Goal: Task Accomplishment & Management: Manage account settings

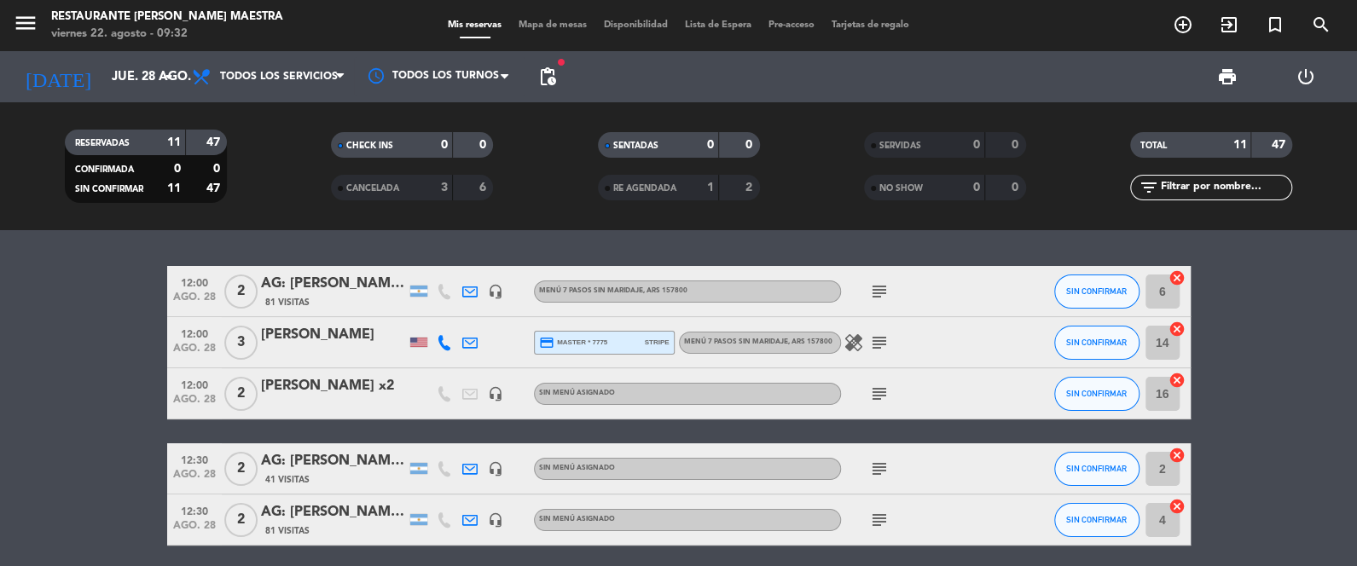
scroll to position [364, 0]
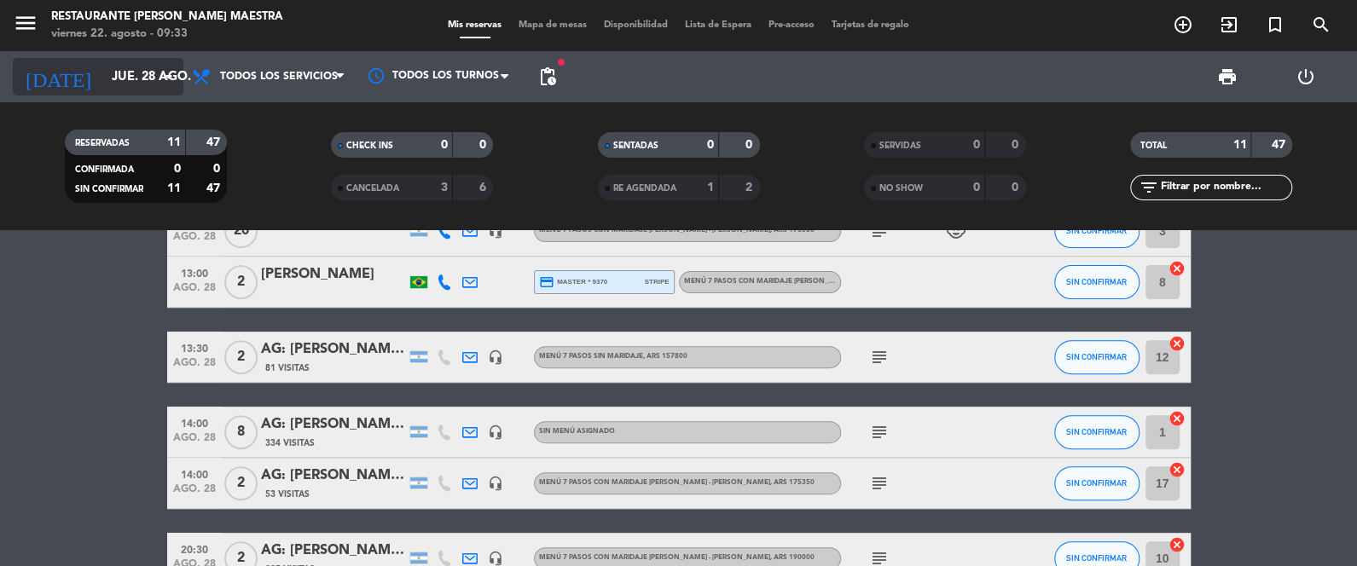
click at [143, 61] on input "jue. 28 ago." at bounding box center [185, 77] width 164 height 32
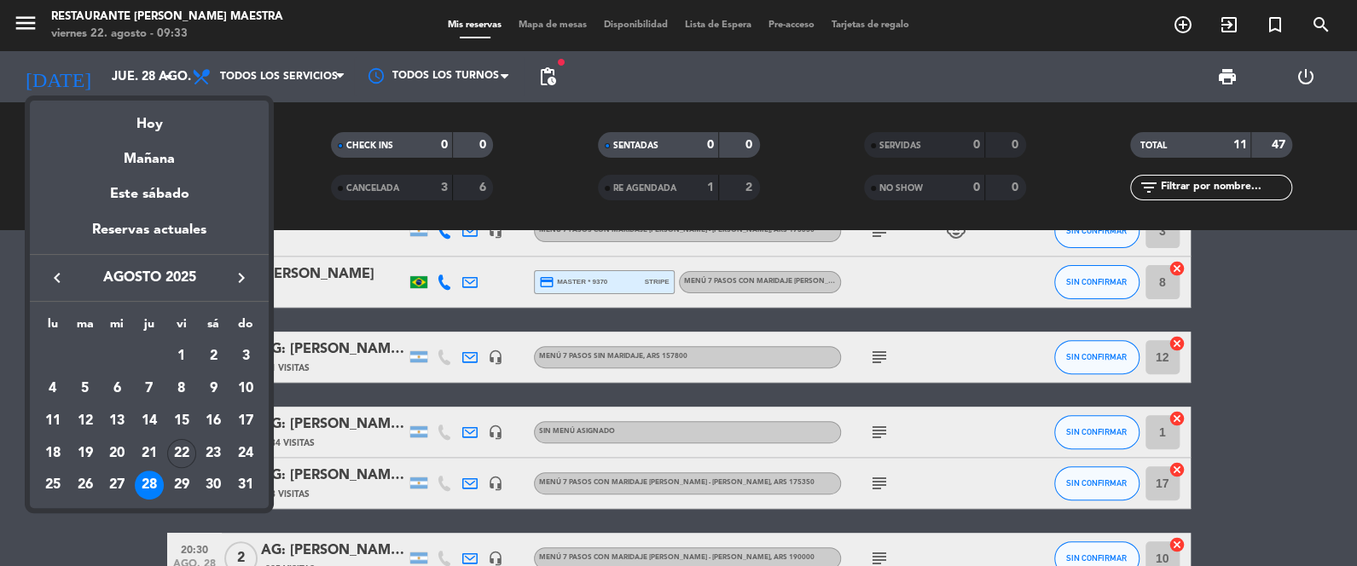
click at [161, 109] on div "Hoy" at bounding box center [149, 118] width 239 height 35
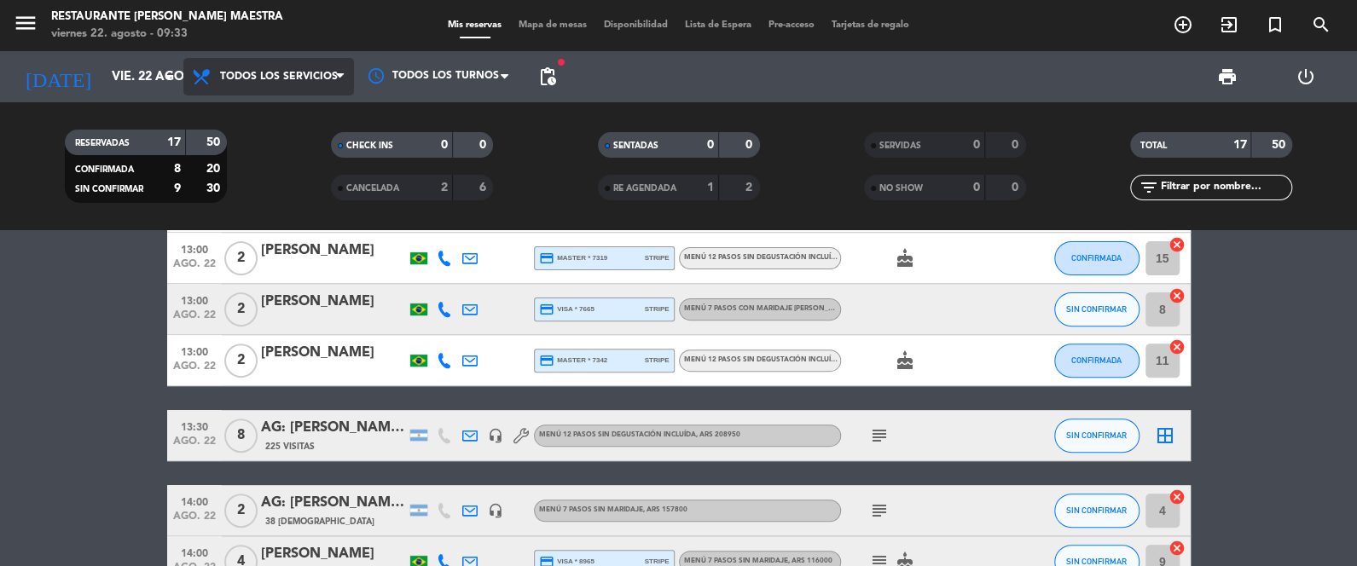
click at [347, 81] on span at bounding box center [344, 77] width 17 height 16
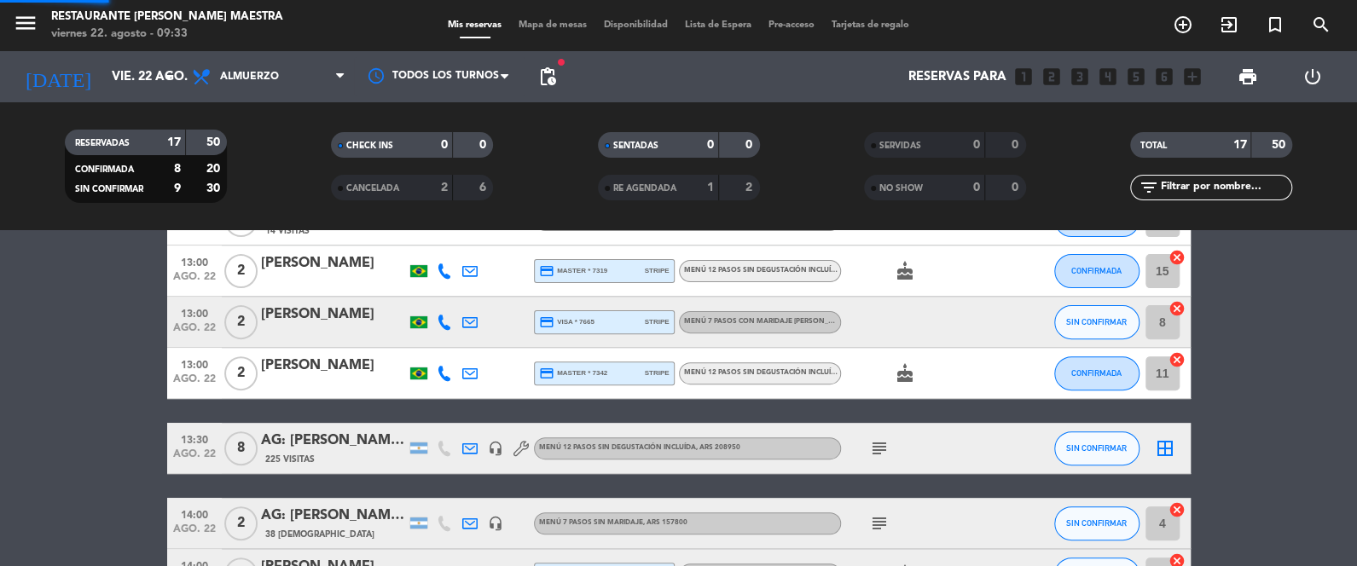
scroll to position [377, 0]
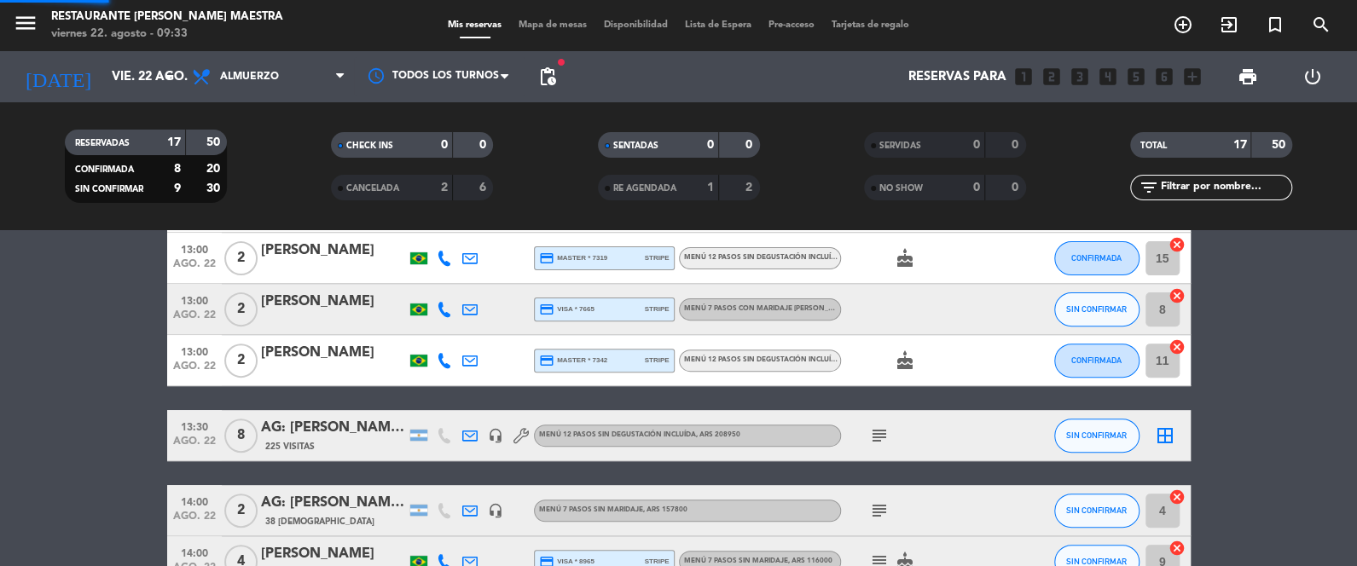
click at [262, 144] on div "menu Restaurante [PERSON_NAME] Maestra viernes 22. agosto - 09:33 Mis reservas …" at bounding box center [678, 115] width 1357 height 230
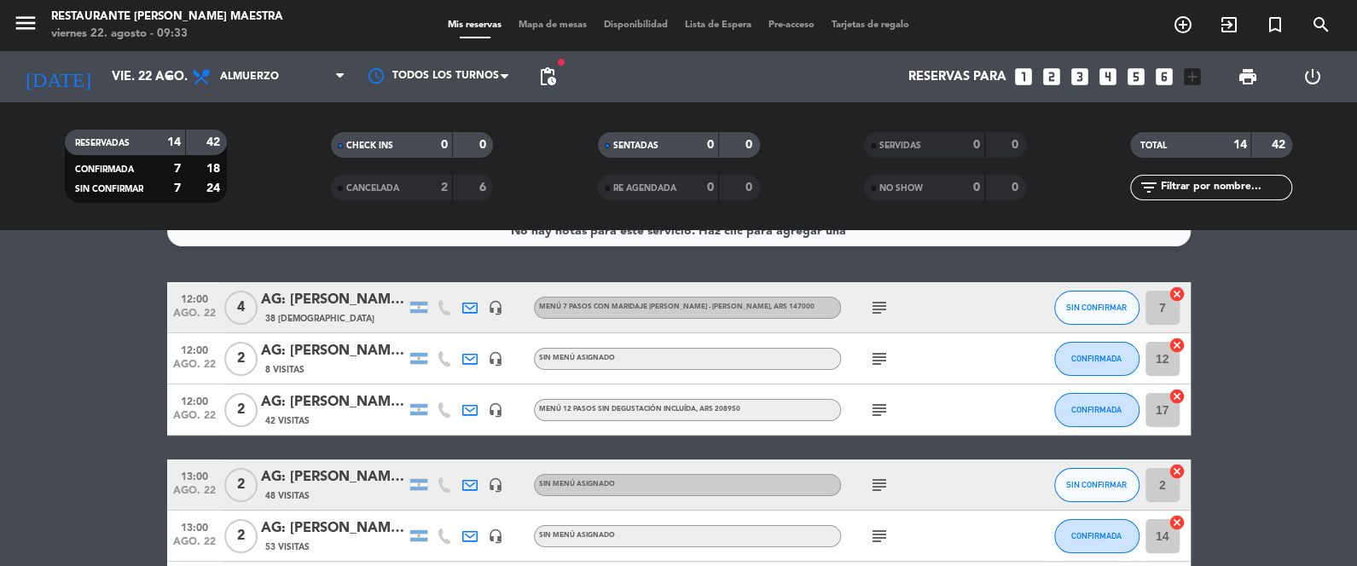
scroll to position [0, 0]
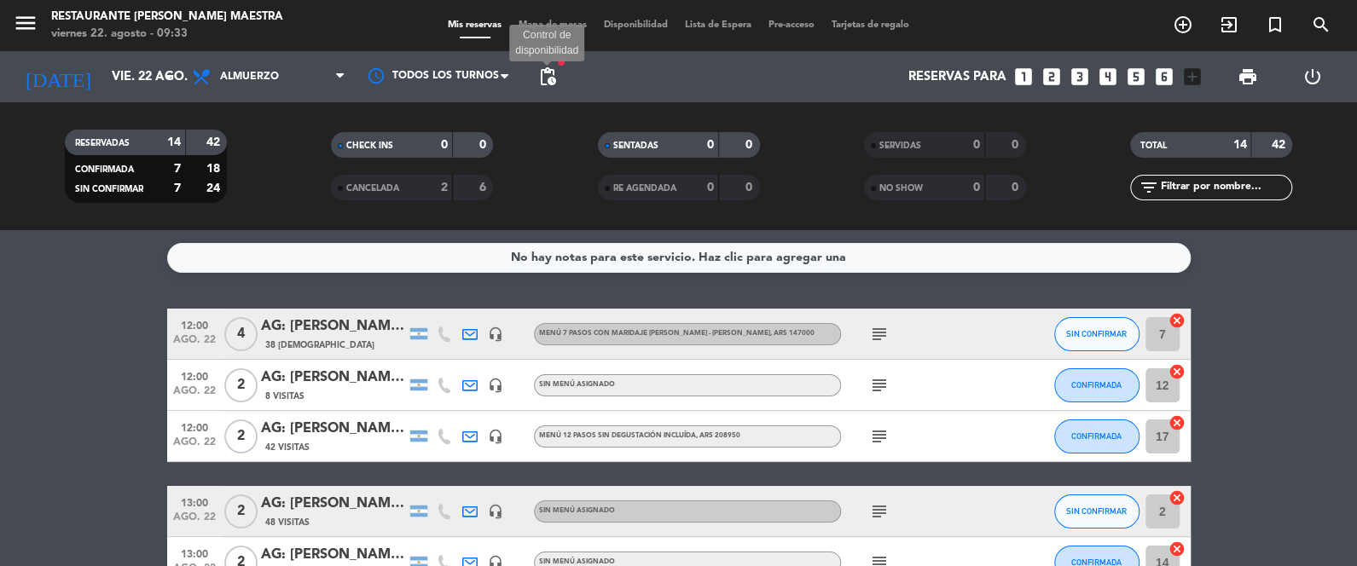
click at [547, 72] on span "pending_actions" at bounding box center [547, 77] width 20 height 20
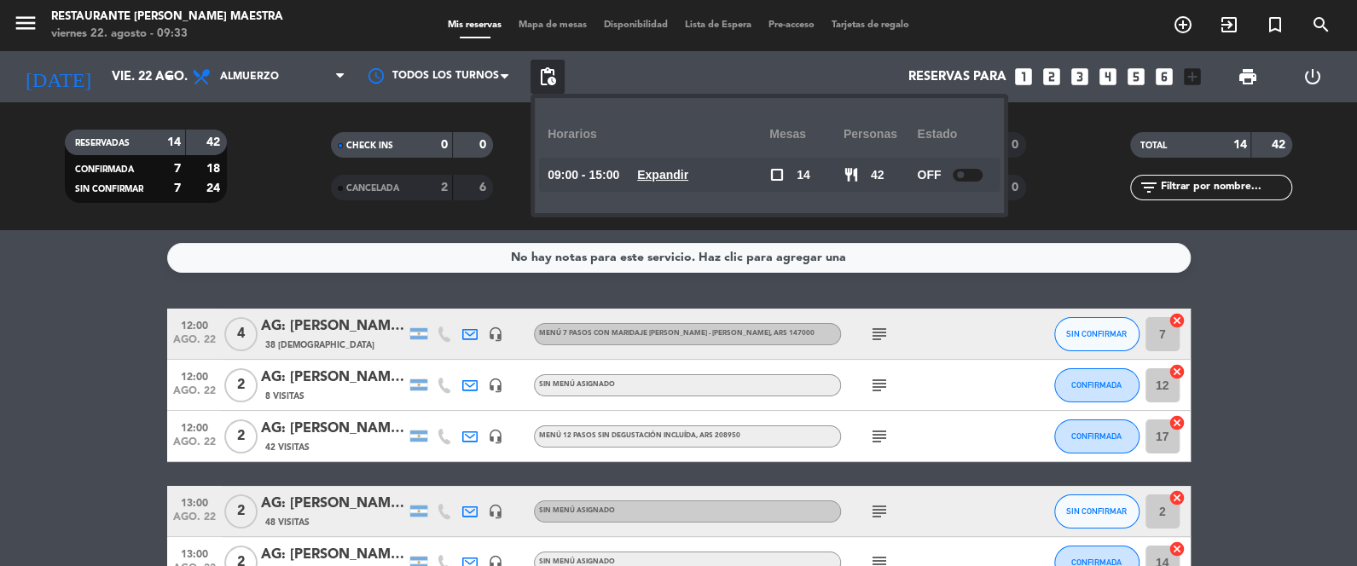
click at [547, 72] on span "pending_actions" at bounding box center [547, 77] width 20 height 20
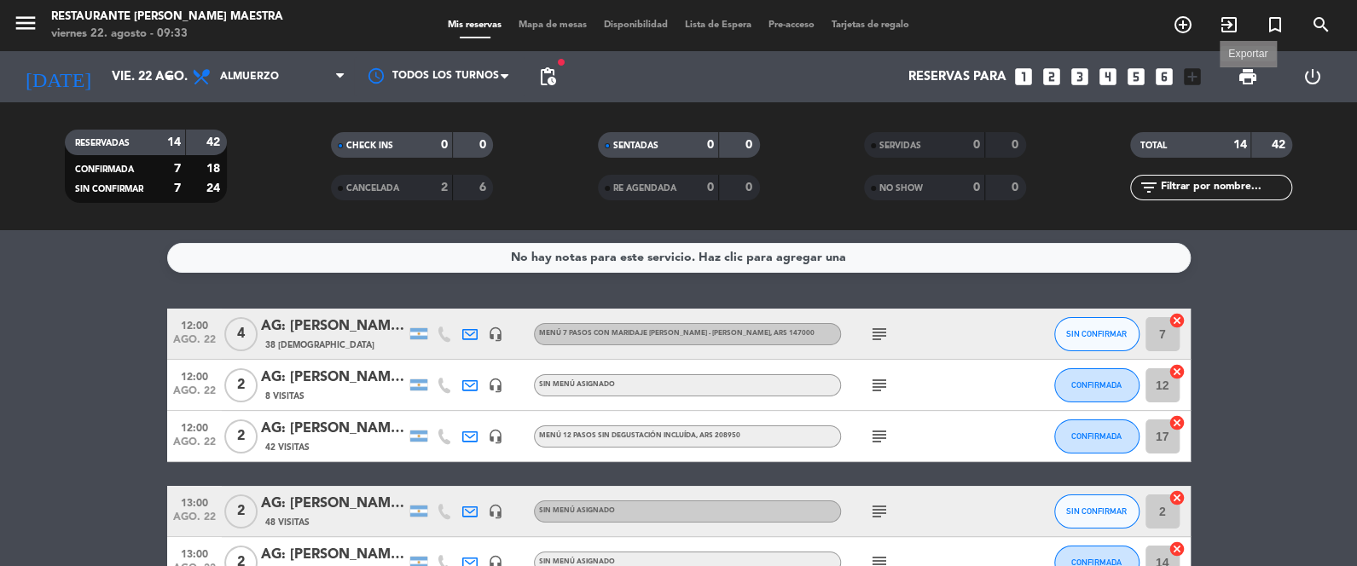
click at [1252, 71] on span "print" at bounding box center [1247, 77] width 20 height 20
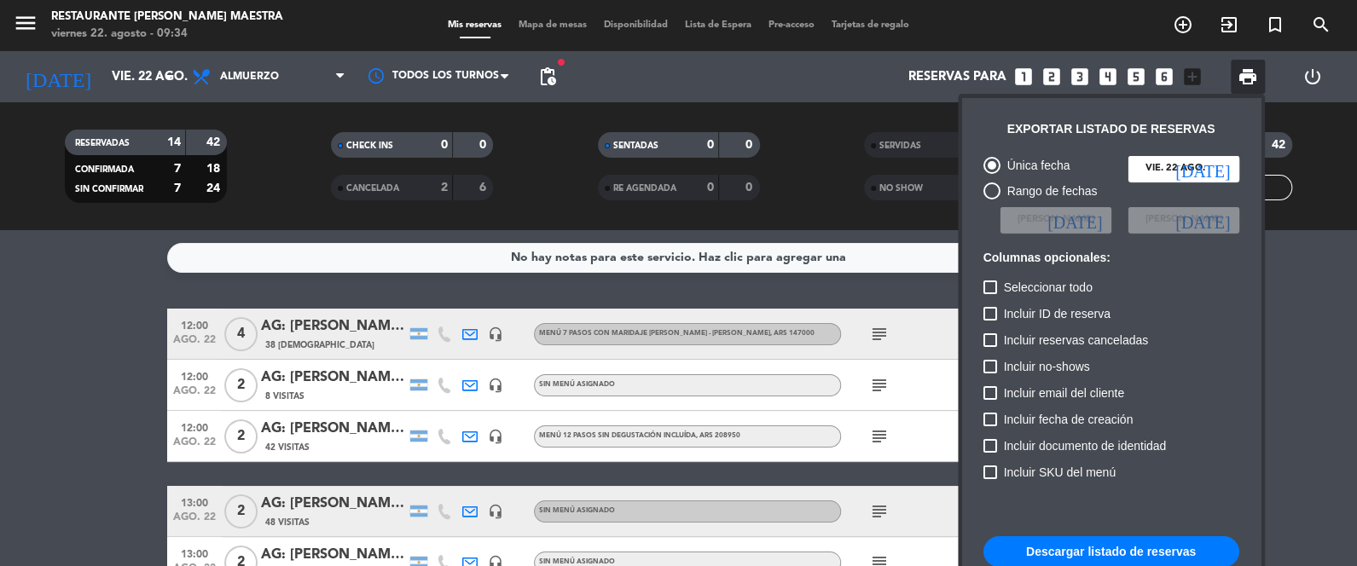
click at [1086, 552] on button "Descargar listado de reservas" at bounding box center [1111, 551] width 256 height 31
click at [69, 375] on div at bounding box center [678, 283] width 1357 height 566
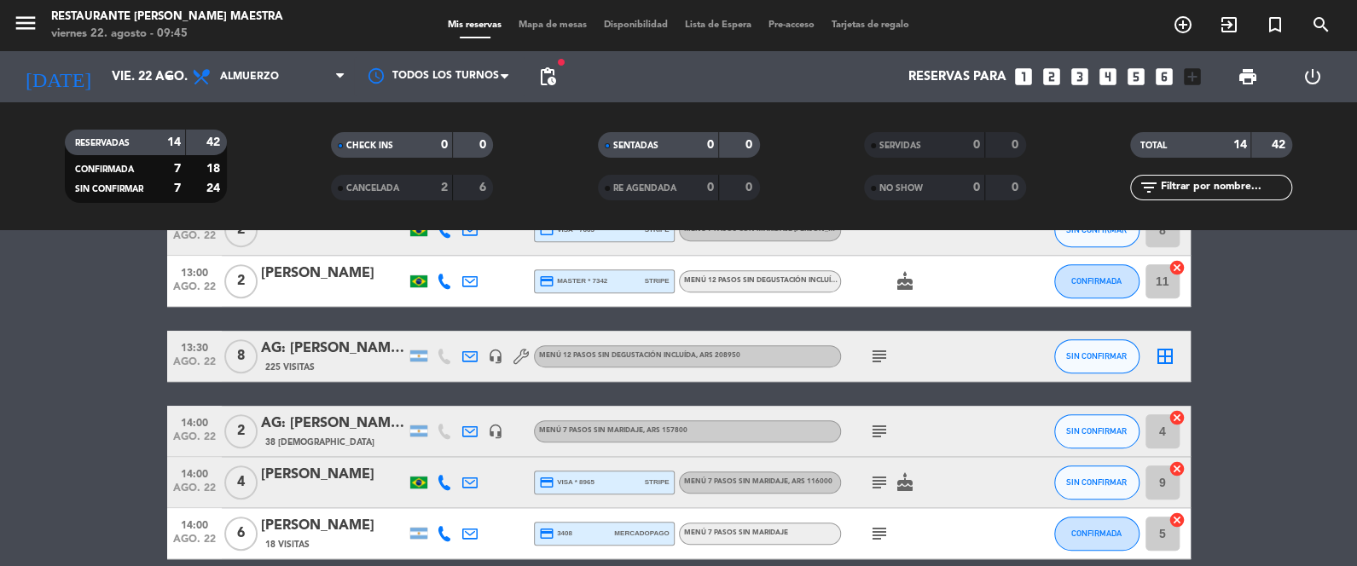
scroll to position [554, 0]
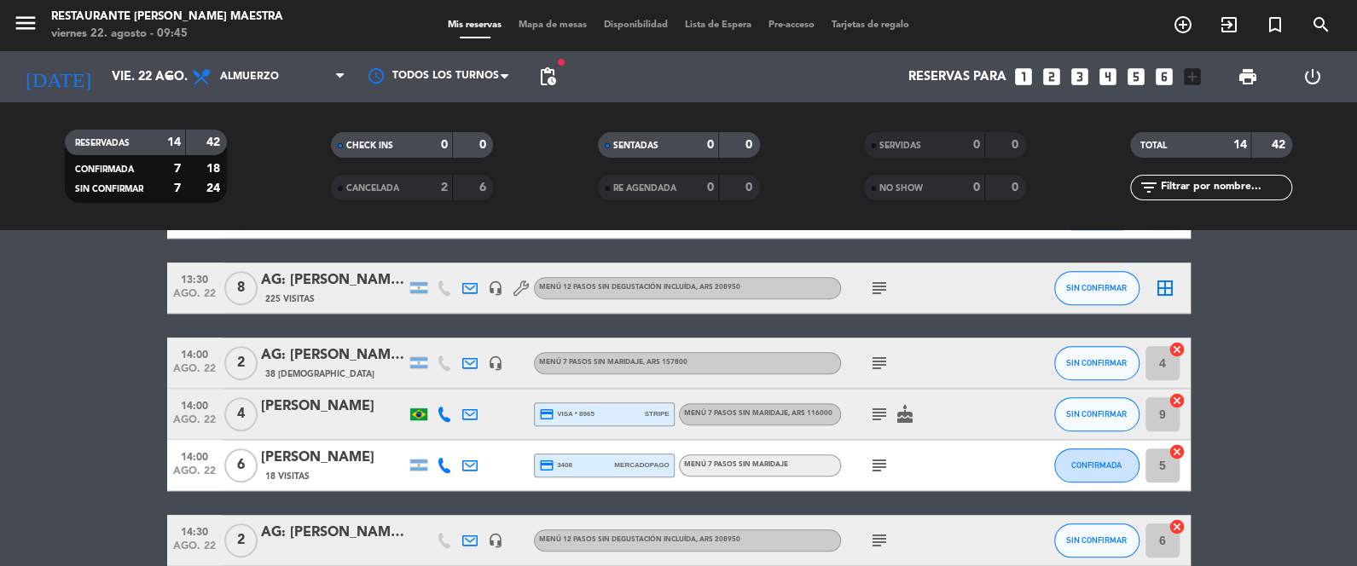
click at [445, 466] on icon at bounding box center [444, 465] width 15 height 15
click at [480, 438] on span at bounding box center [487, 438] width 14 height 14
click at [103, 369] on bookings-row "12:00 ago. 22 4 AG: [PERSON_NAME] [PERSON_NAME] x4 / SUNTRIP 38 Visitas headset…" at bounding box center [678, 160] width 1357 height 812
click at [155, 76] on input "vie. 22 ago." at bounding box center [185, 77] width 164 height 32
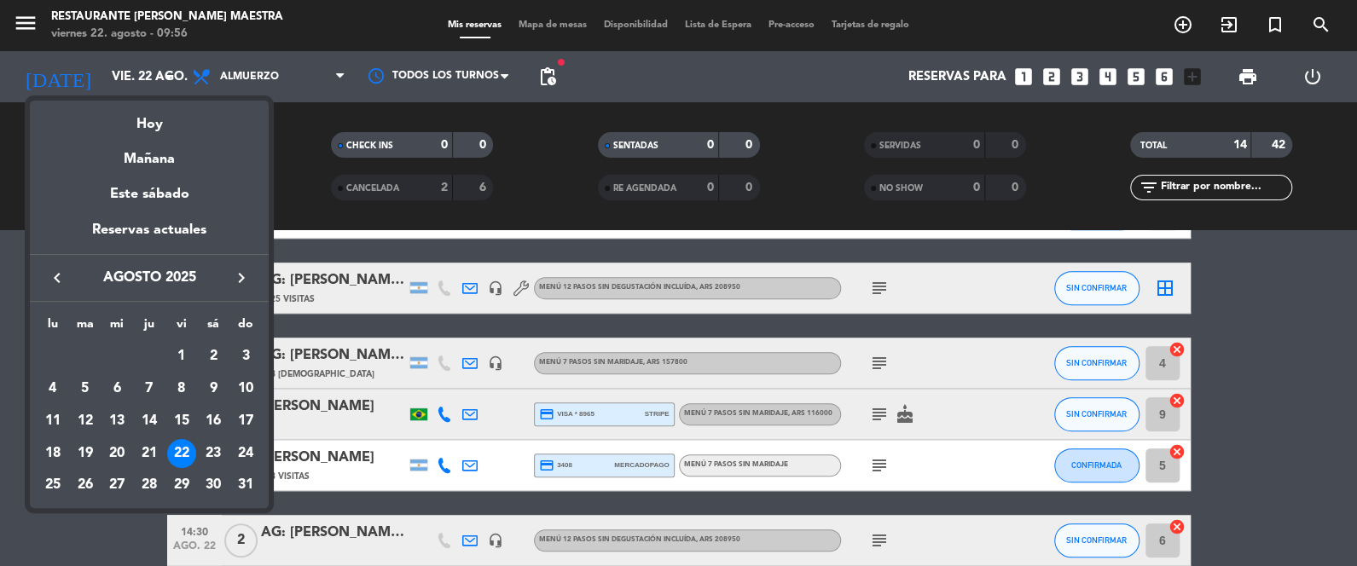
click at [243, 273] on icon "keyboard_arrow_right" at bounding box center [241, 278] width 20 height 20
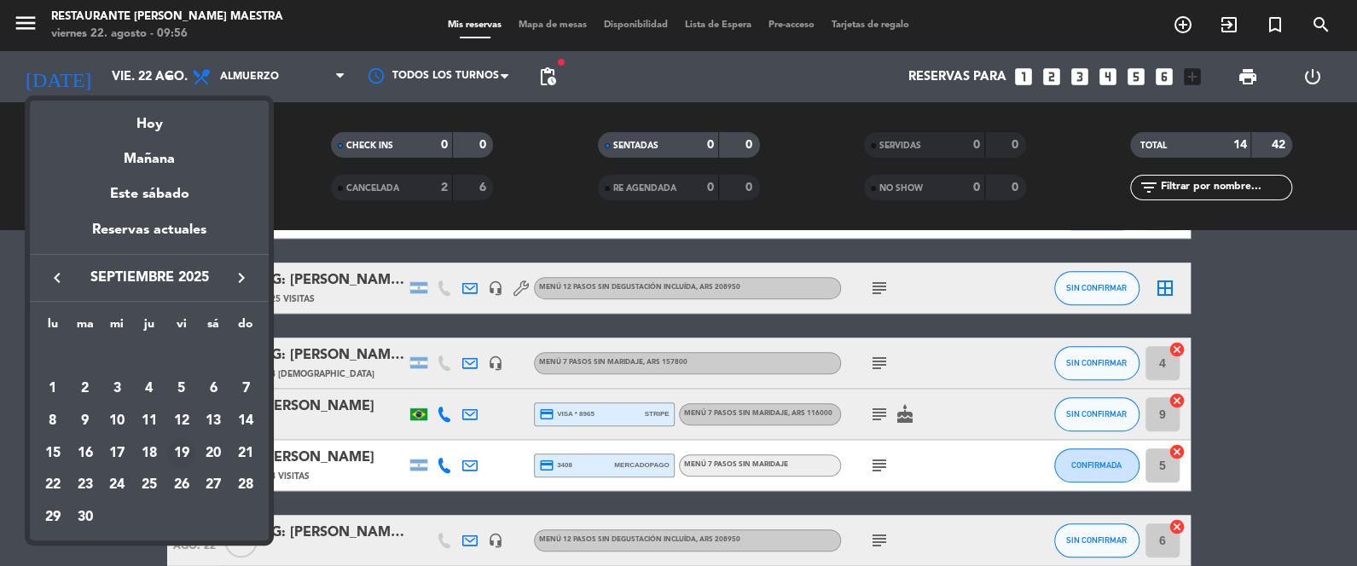
click at [180, 446] on div "19" at bounding box center [181, 453] width 29 height 29
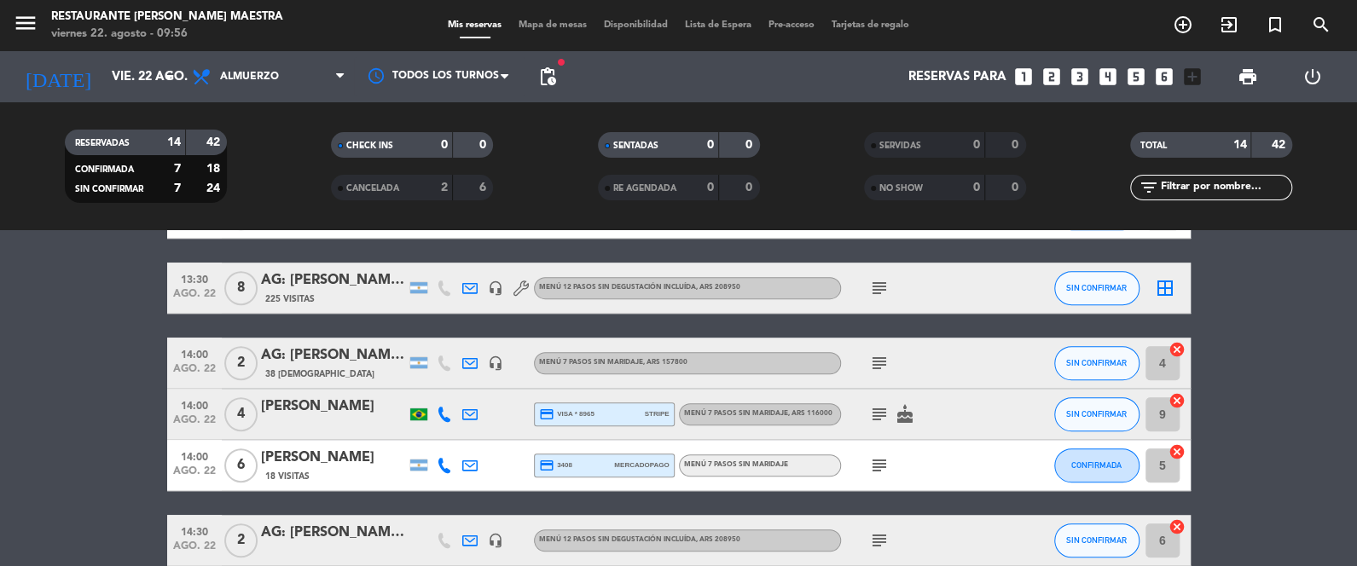
type input "vie. [DATE]"
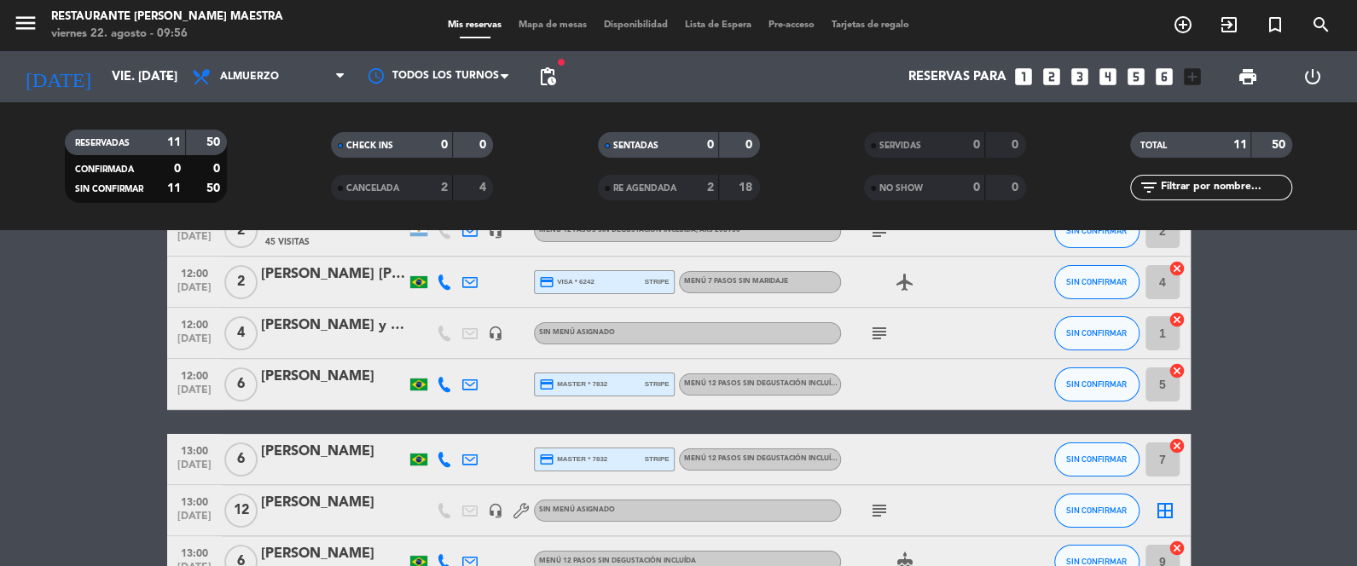
scroll to position [78, 0]
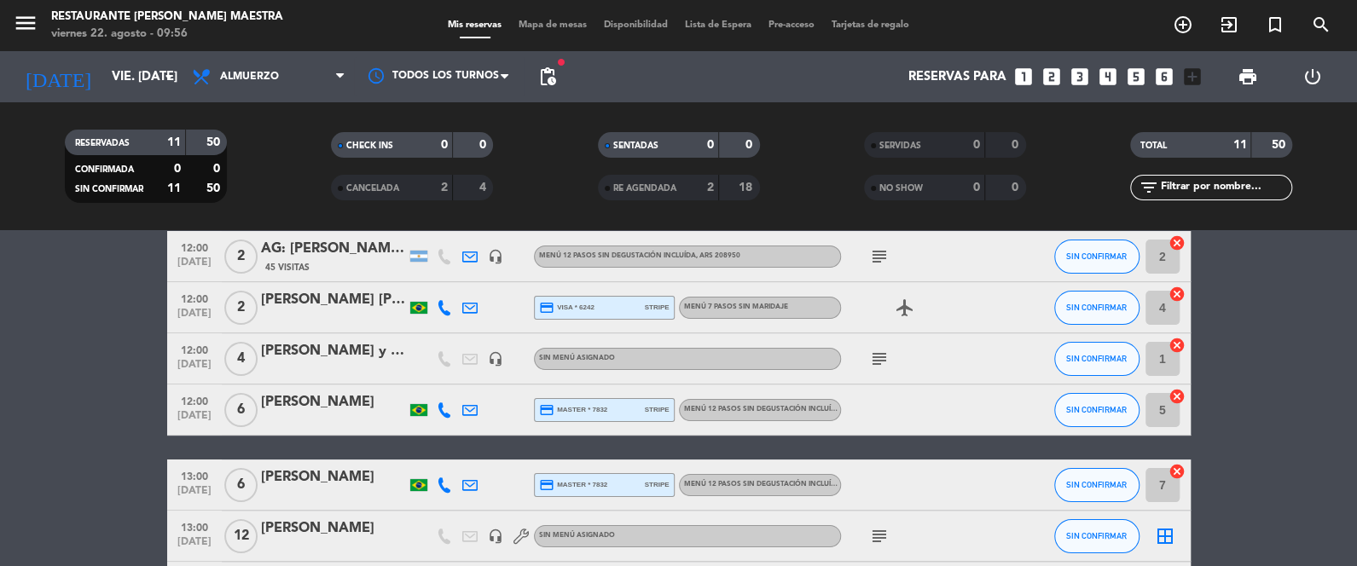
click at [342, 350] on div "[PERSON_NAME] y [PERSON_NAME]" at bounding box center [333, 351] width 145 height 22
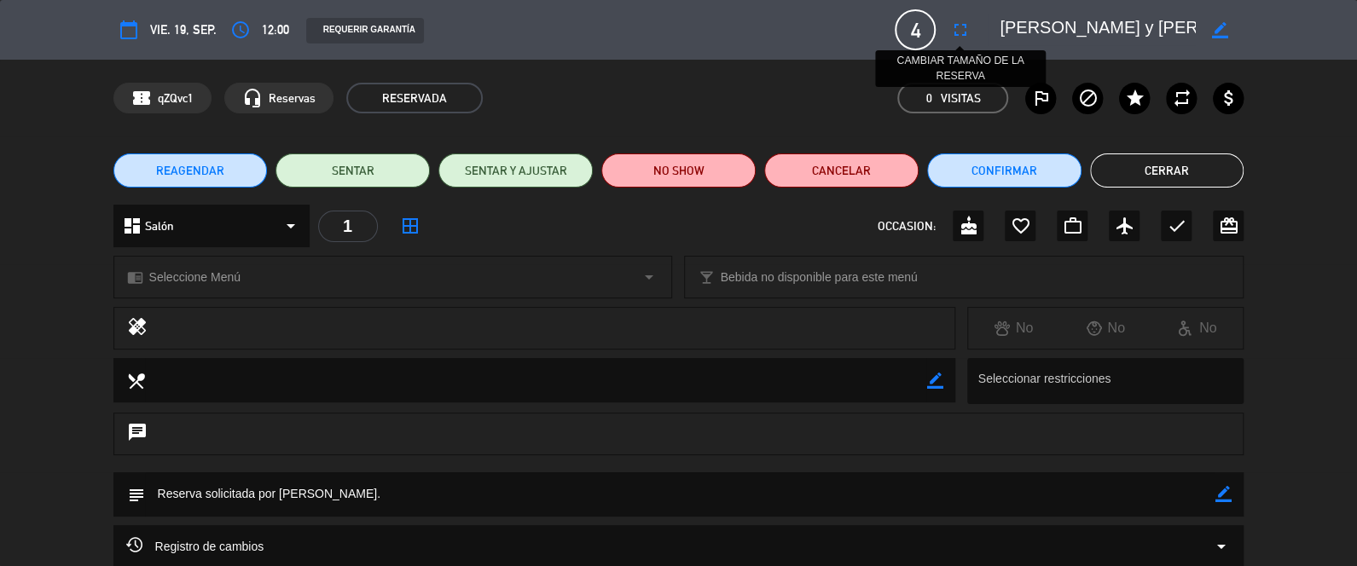
click at [962, 22] on icon "fullscreen" at bounding box center [959, 30] width 20 height 20
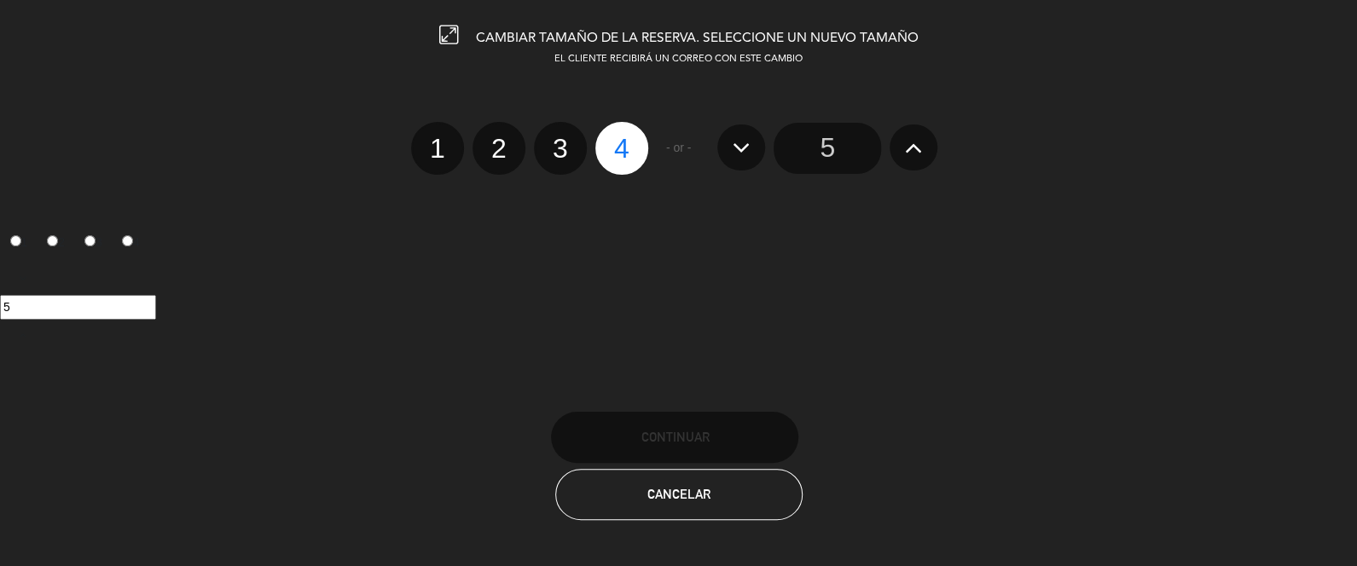
click at [450, 157] on label "1" at bounding box center [437, 148] width 53 height 53
click at [441, 139] on input "1" at bounding box center [435, 133] width 11 height 11
radio input "true"
radio input "false"
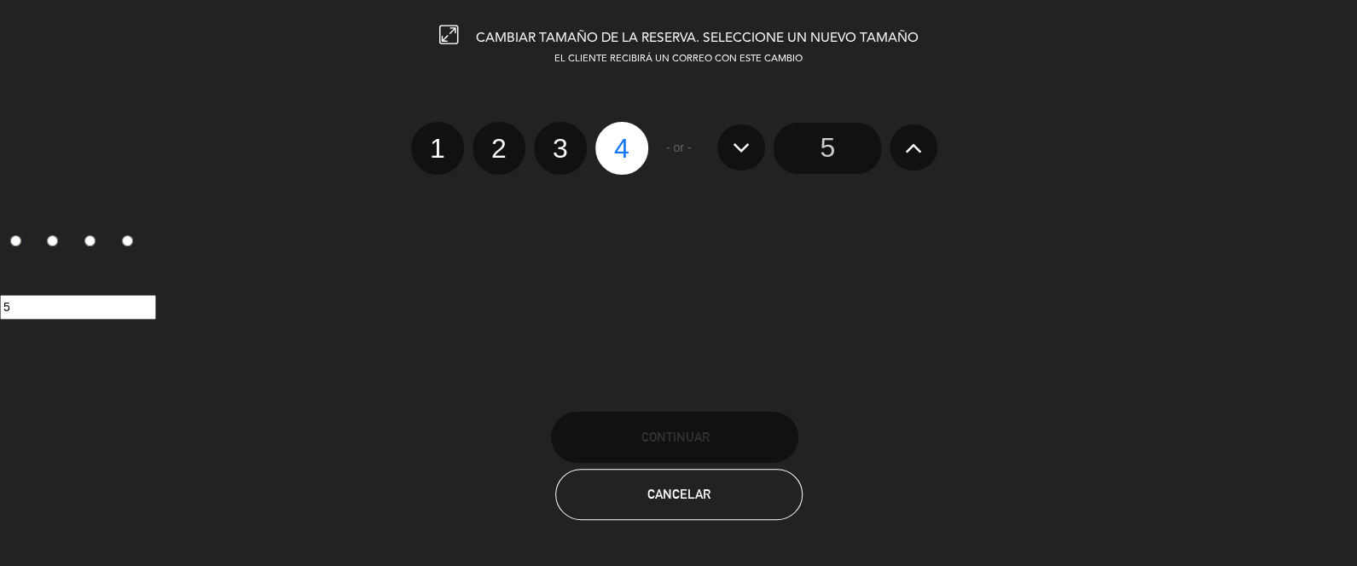
radio input "false"
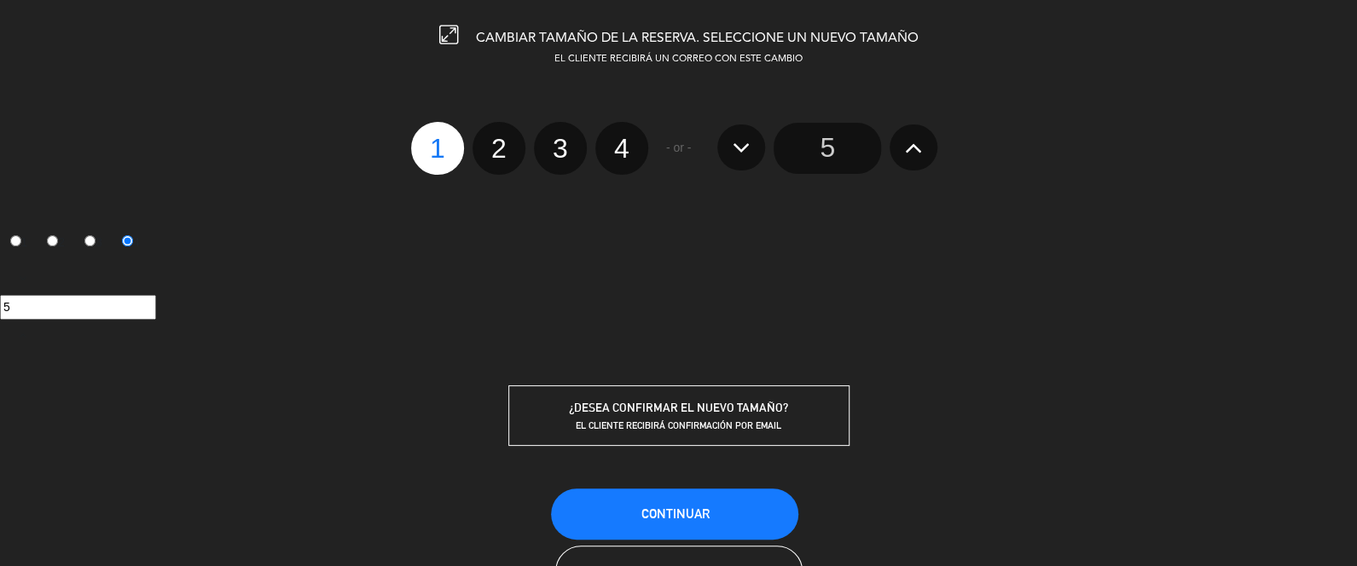
click at [810, 163] on input "5" at bounding box center [826, 148] width 107 height 51
radio input "false"
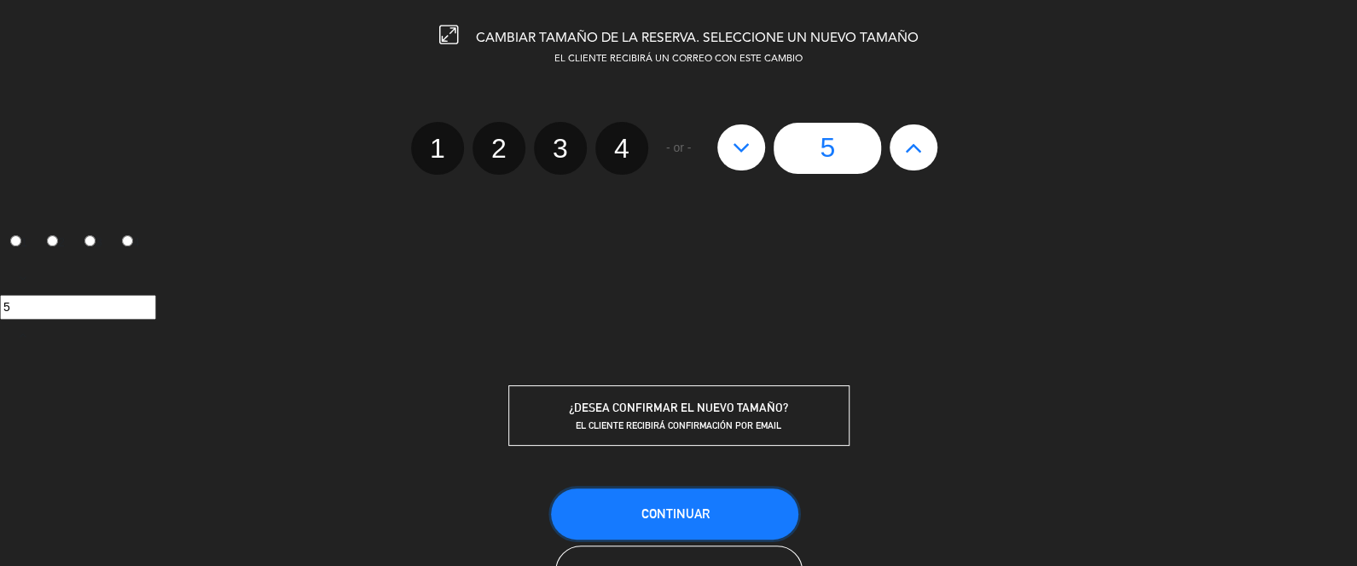
click at [720, 498] on button "Continuar" at bounding box center [674, 514] width 247 height 51
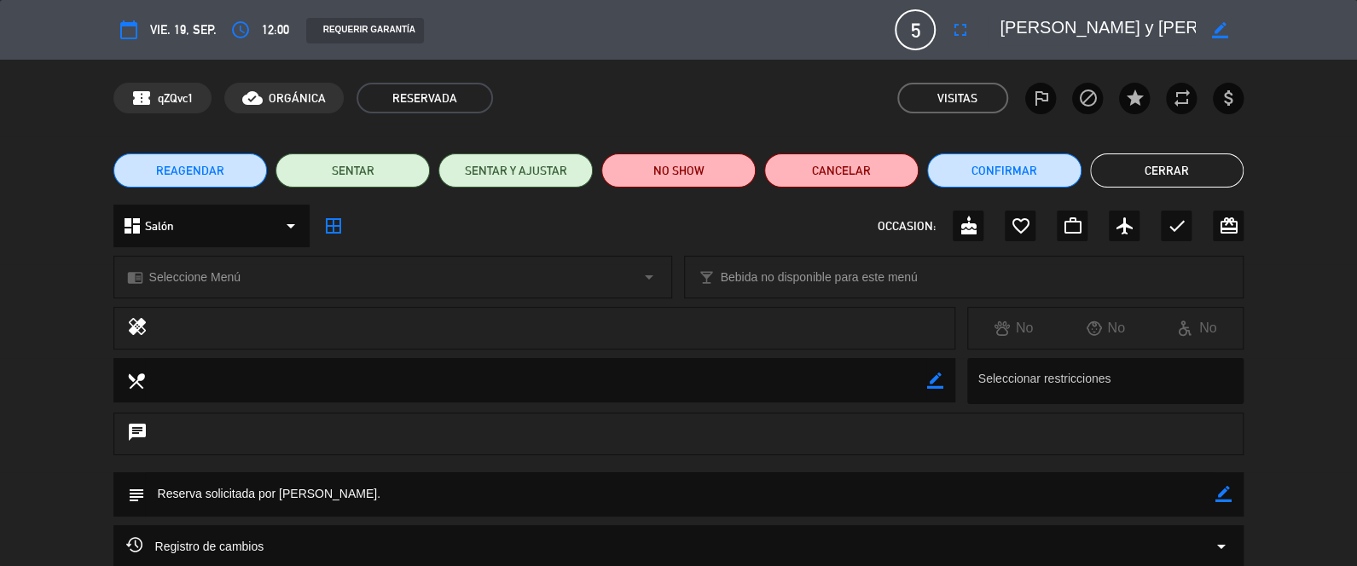
click at [1169, 159] on button "Cerrar" at bounding box center [1167, 170] width 154 height 34
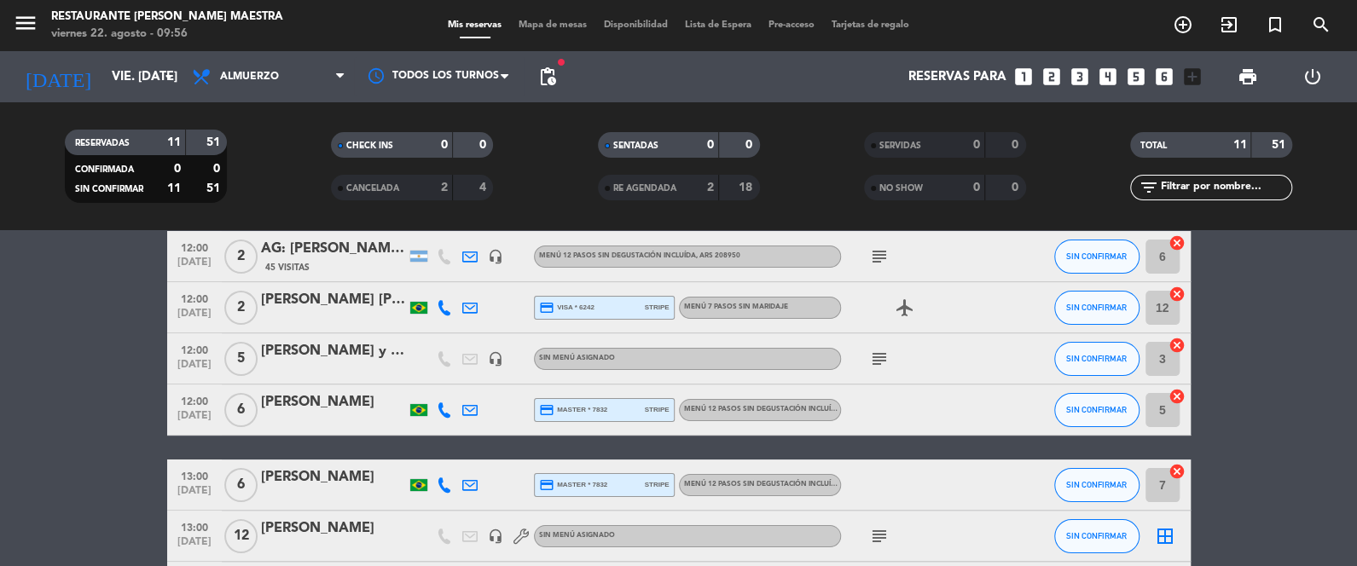
scroll to position [36, 0]
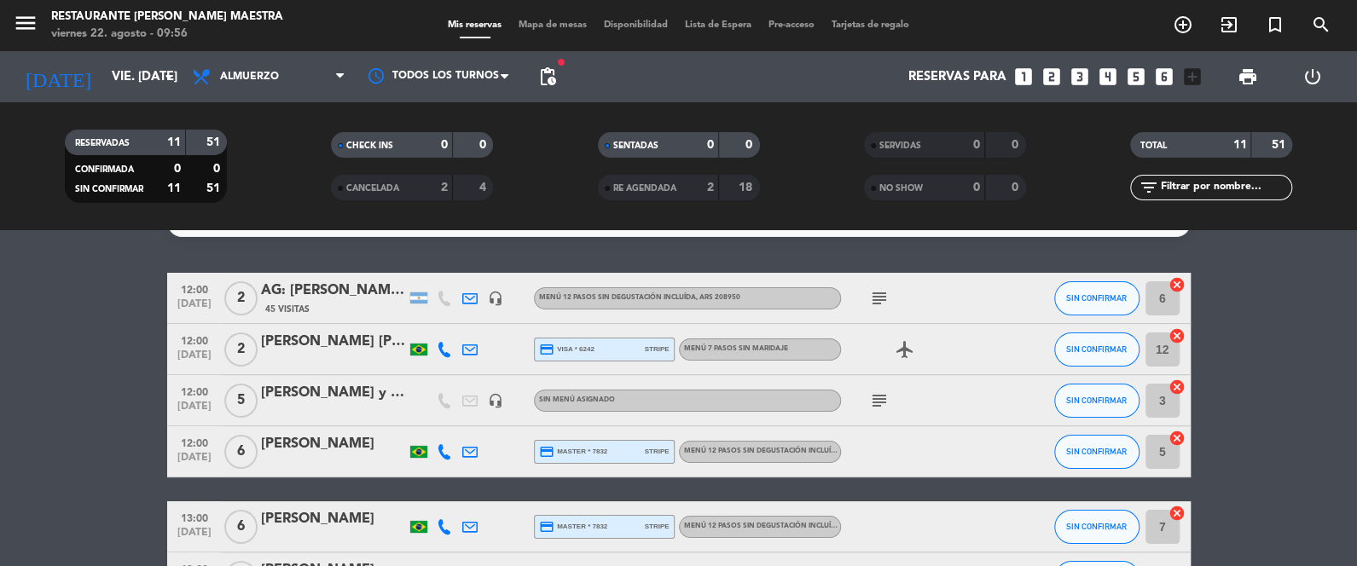
click at [555, 82] on span "pending_actions" at bounding box center [547, 77] width 34 height 34
click at [555, 82] on span "pending_actions" at bounding box center [547, 77] width 20 height 20
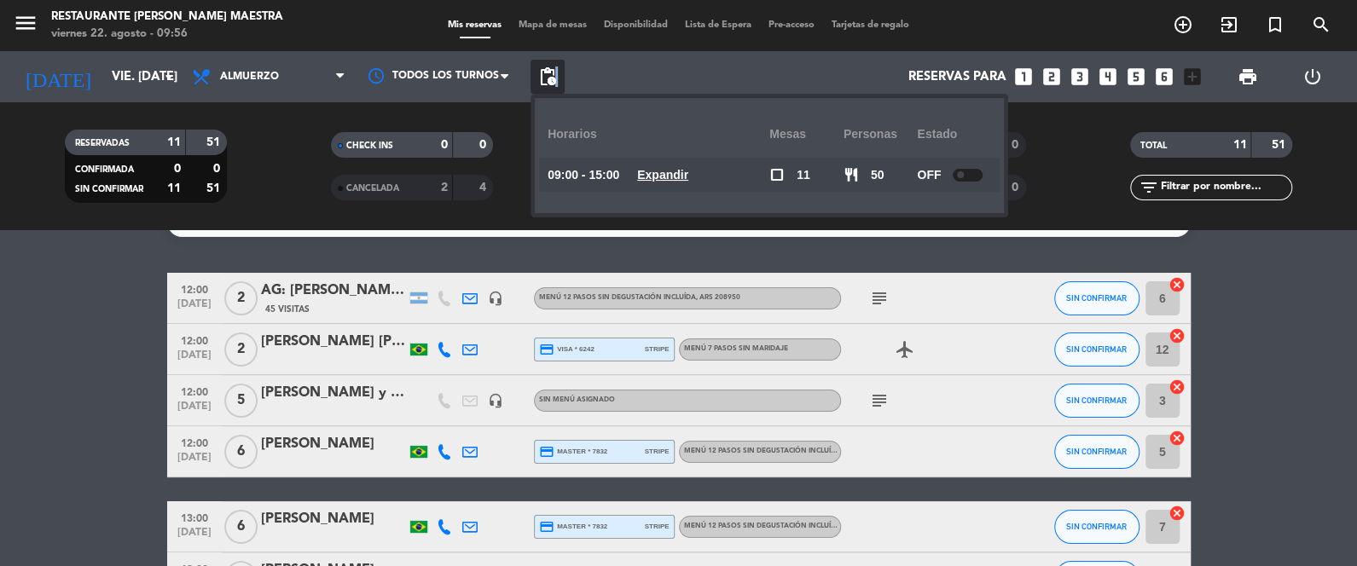
click at [556, 86] on span "pending_actions" at bounding box center [547, 77] width 20 height 20
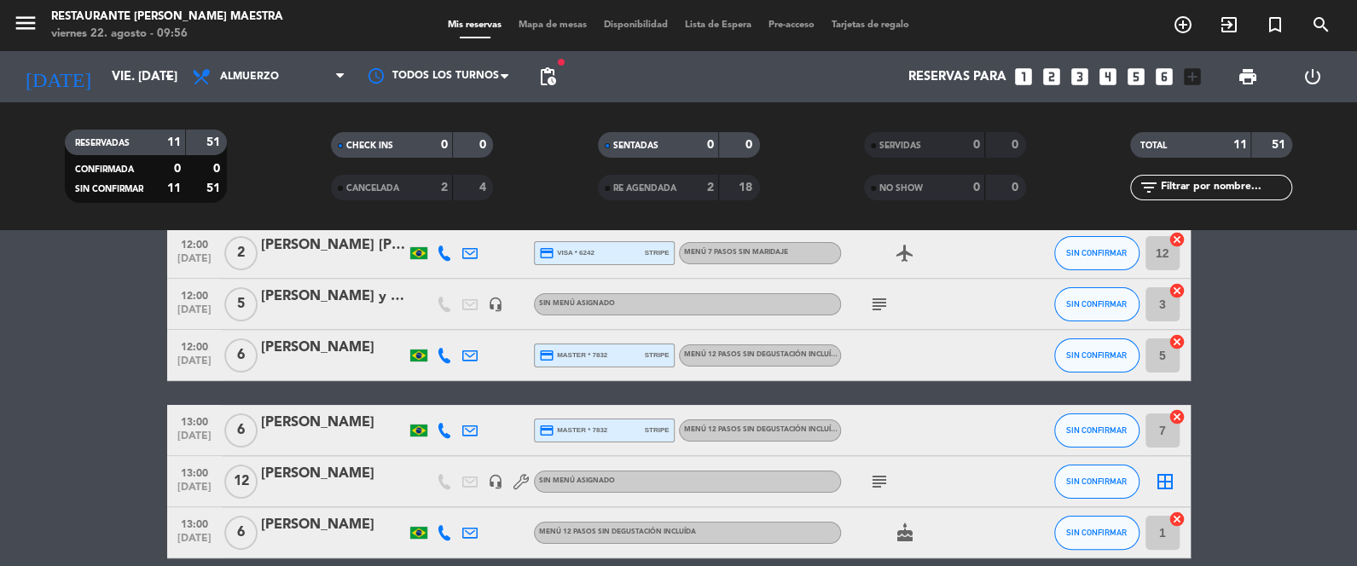
scroll to position [0, 0]
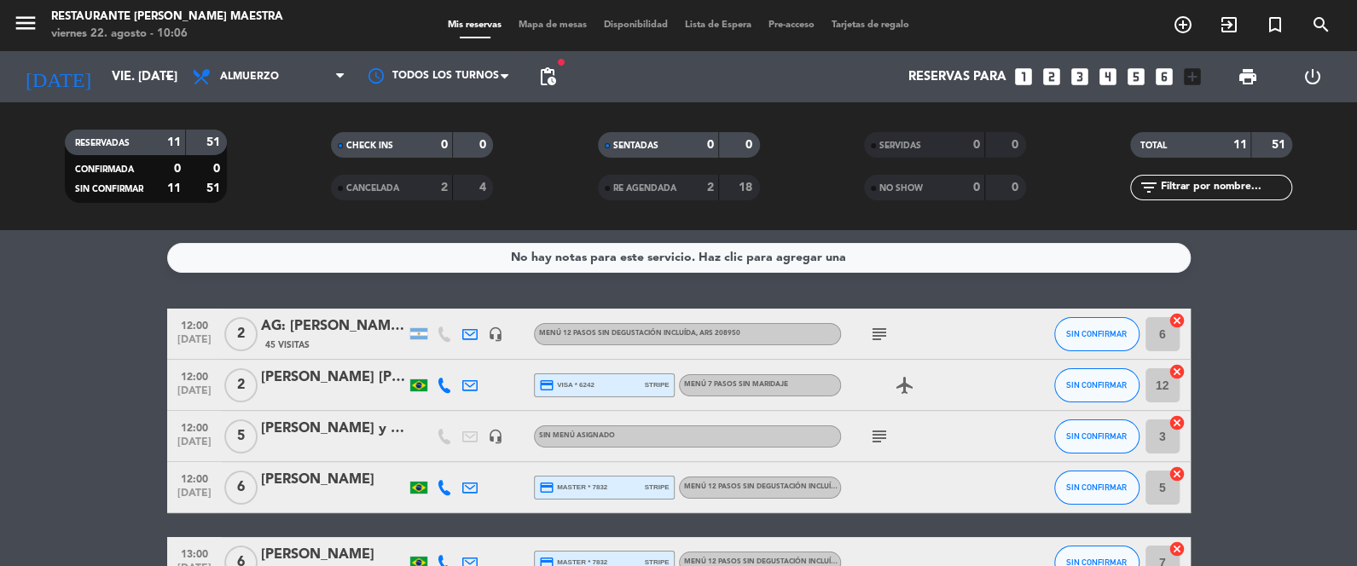
click at [119, 67] on input "vie. [DATE]" at bounding box center [185, 77] width 164 height 32
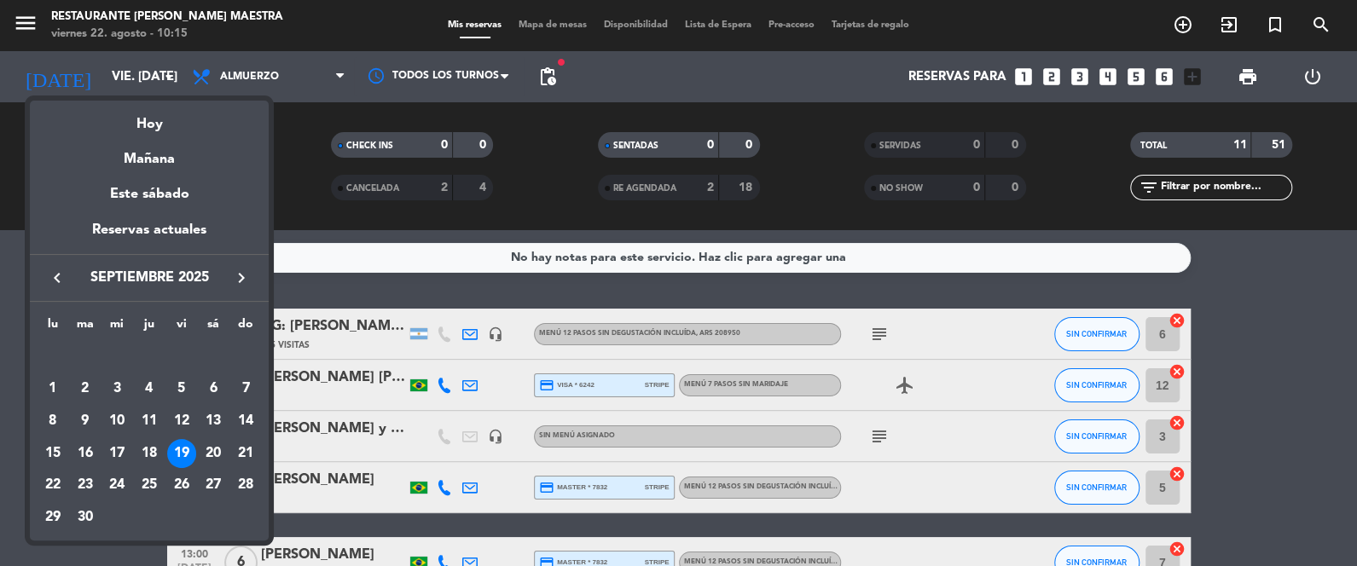
drag, startPoint x: 61, startPoint y: 265, endPoint x: 63, endPoint y: 275, distance: 9.7
click at [61, 267] on button "keyboard_arrow_left" at bounding box center [57, 278] width 31 height 22
click at [182, 489] on div "29" at bounding box center [181, 485] width 29 height 29
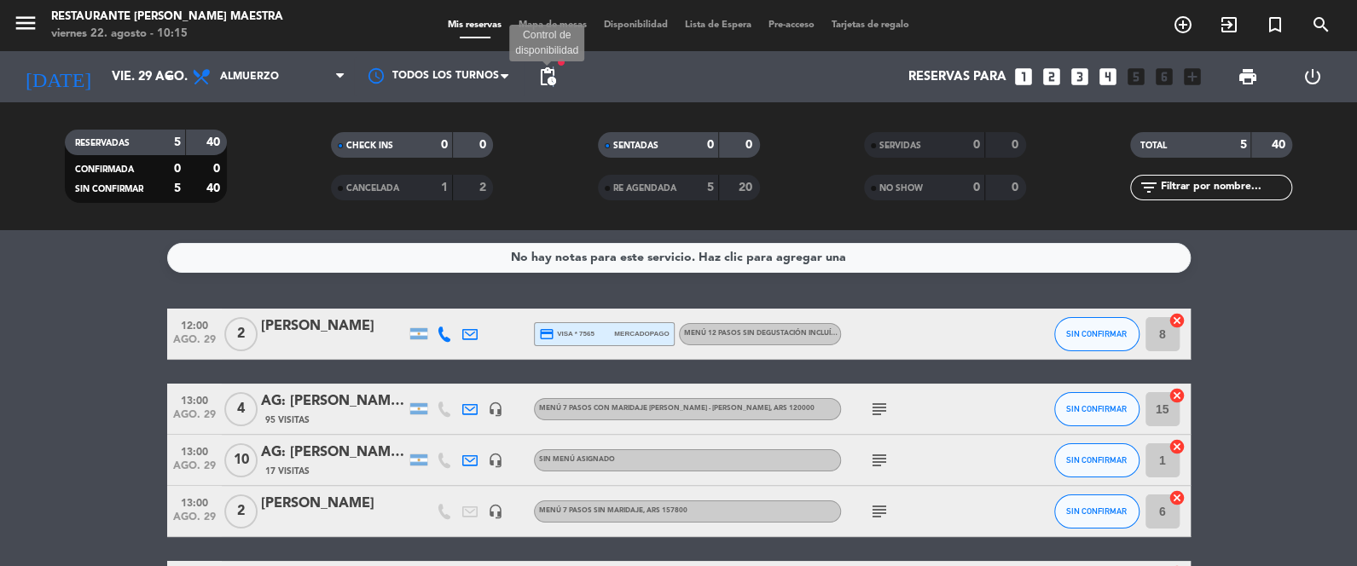
click at [553, 72] on span "pending_actions" at bounding box center [547, 77] width 20 height 20
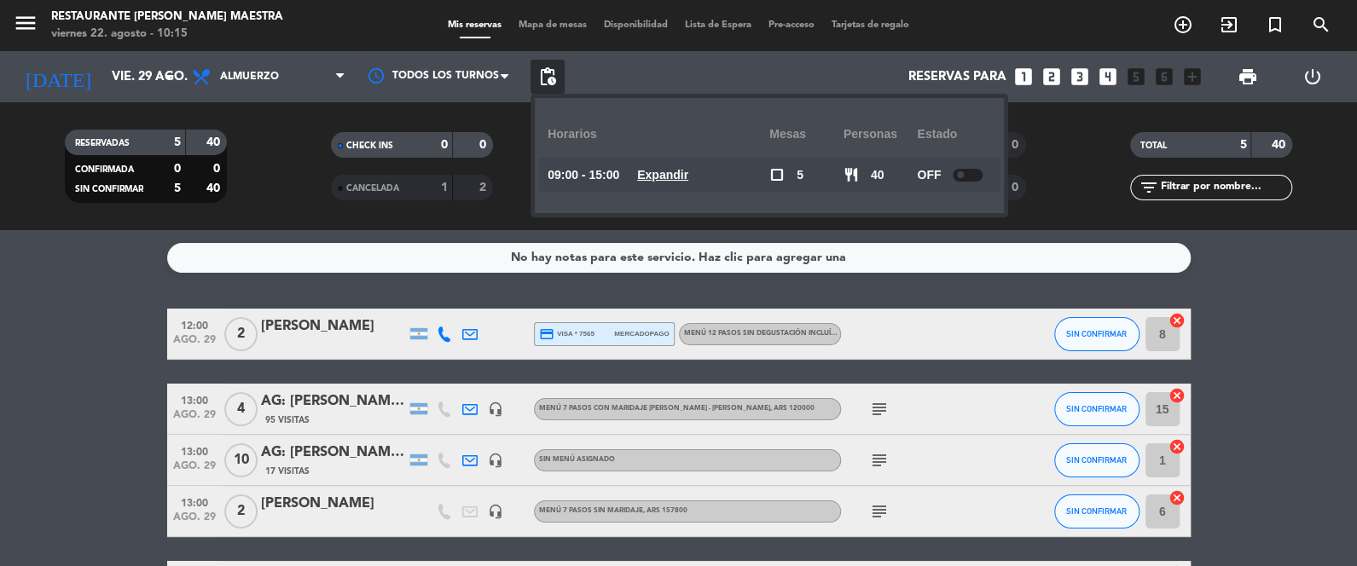
click at [565, 72] on div "Reservas para looks_one looks_two looks_3 looks_4 looks_5 looks_6 add_box" at bounding box center [887, 76] width 645 height 51
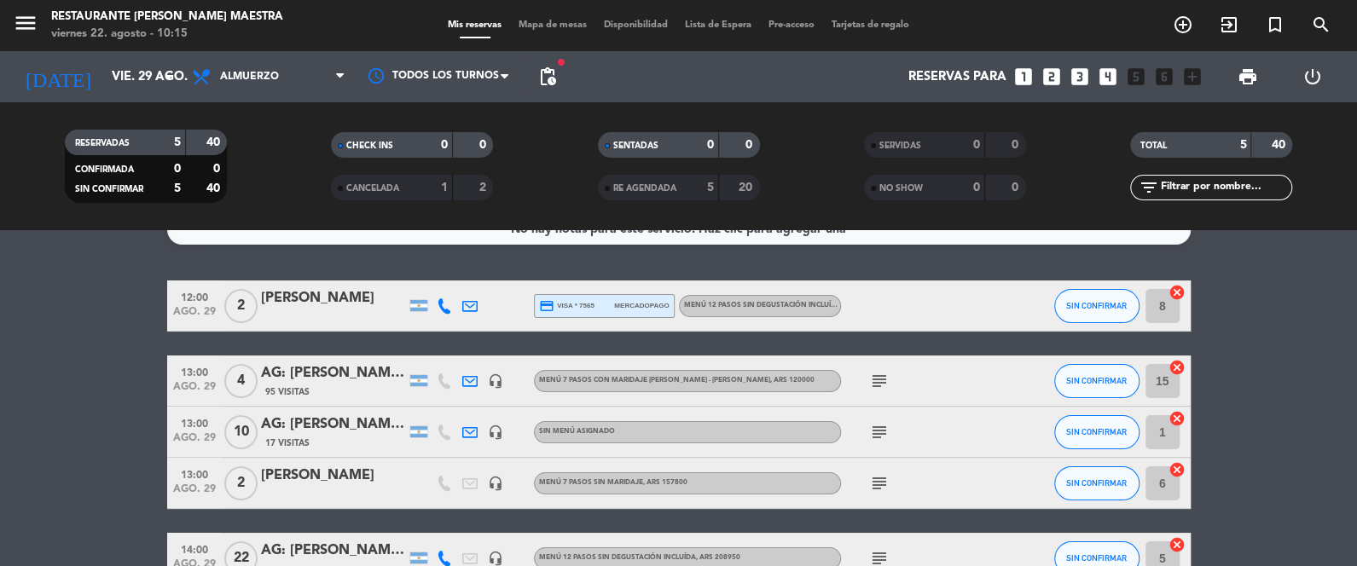
scroll to position [130, 0]
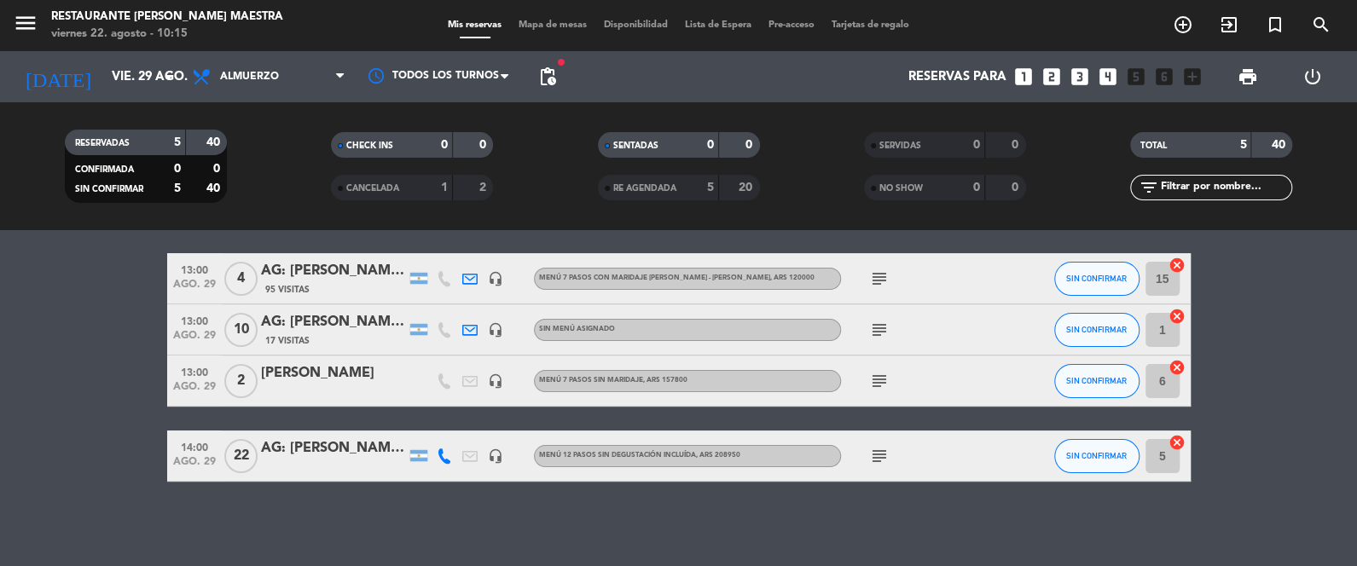
click at [886, 449] on icon "subject" at bounding box center [879, 456] width 20 height 20
click at [883, 380] on icon "subject" at bounding box center [879, 381] width 20 height 20
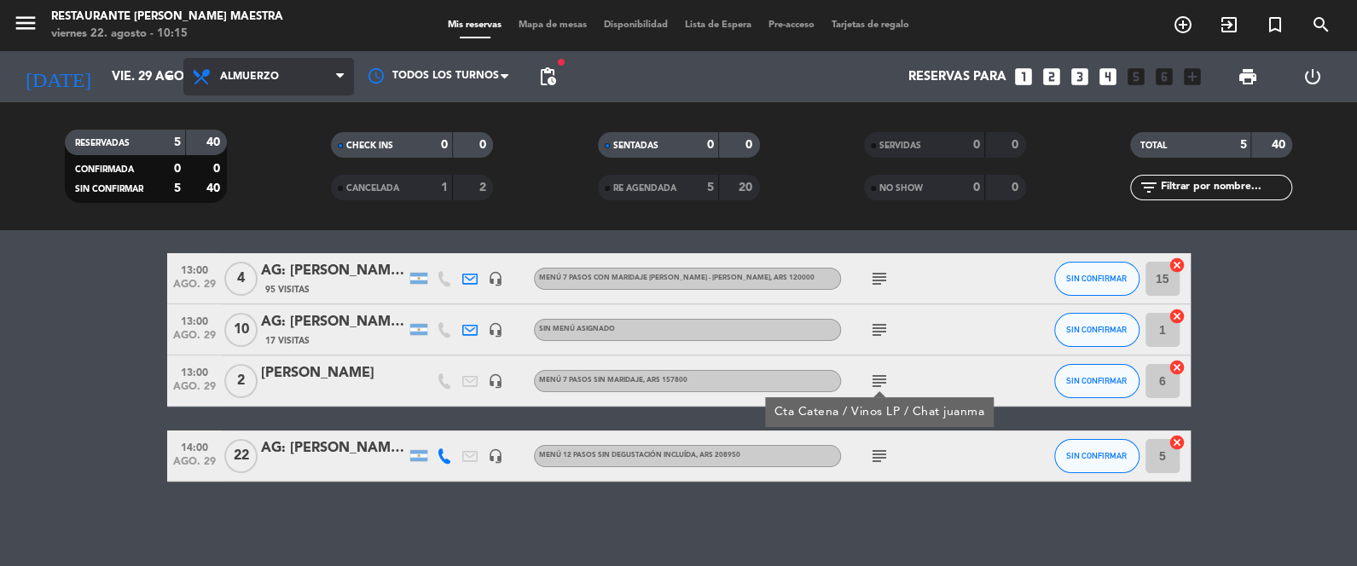
click at [283, 78] on span "Almuerzo" at bounding box center [268, 77] width 171 height 38
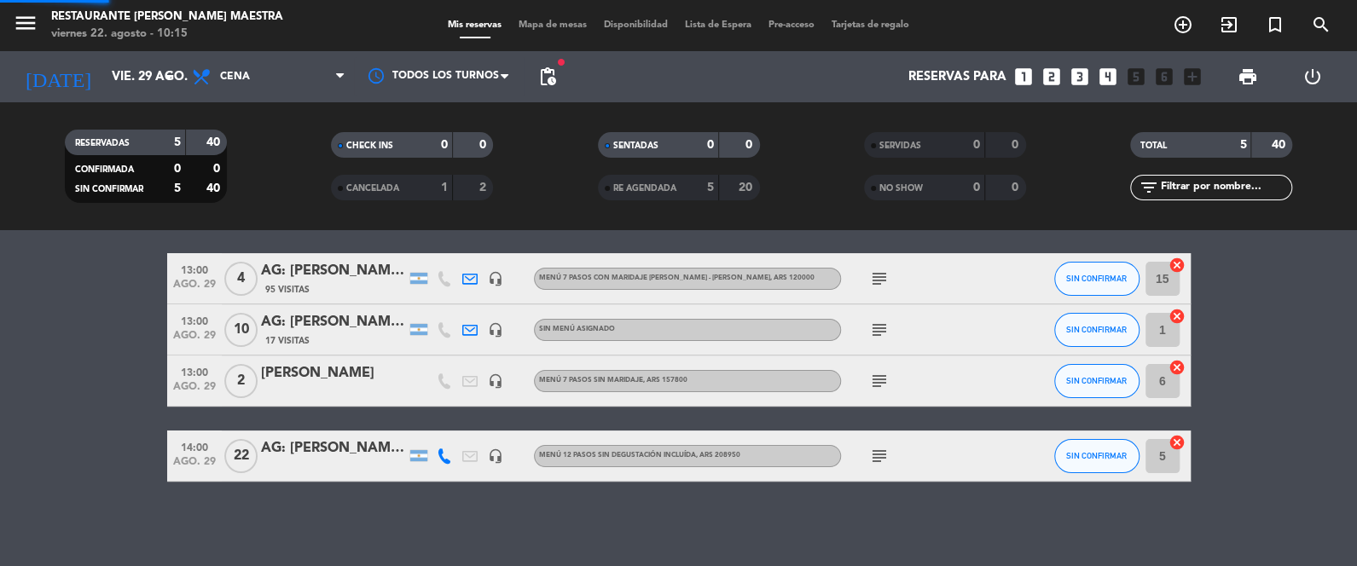
drag, startPoint x: 269, startPoint y: 192, endPoint x: 273, endPoint y: 206, distance: 14.1
click at [271, 197] on div "menu Restaurante [PERSON_NAME] Maestra viernes 22. agosto - 10:15 Mis reservas …" at bounding box center [678, 115] width 1357 height 230
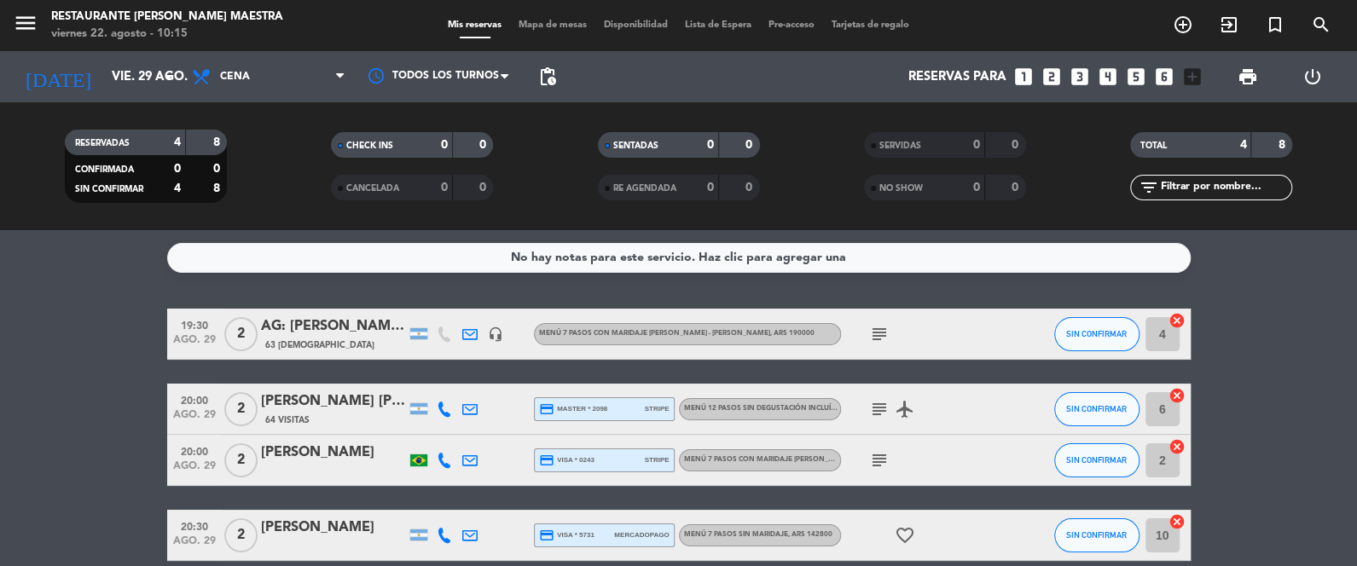
scroll to position [0, 0]
click at [238, 75] on span "Cena" at bounding box center [235, 77] width 30 height 12
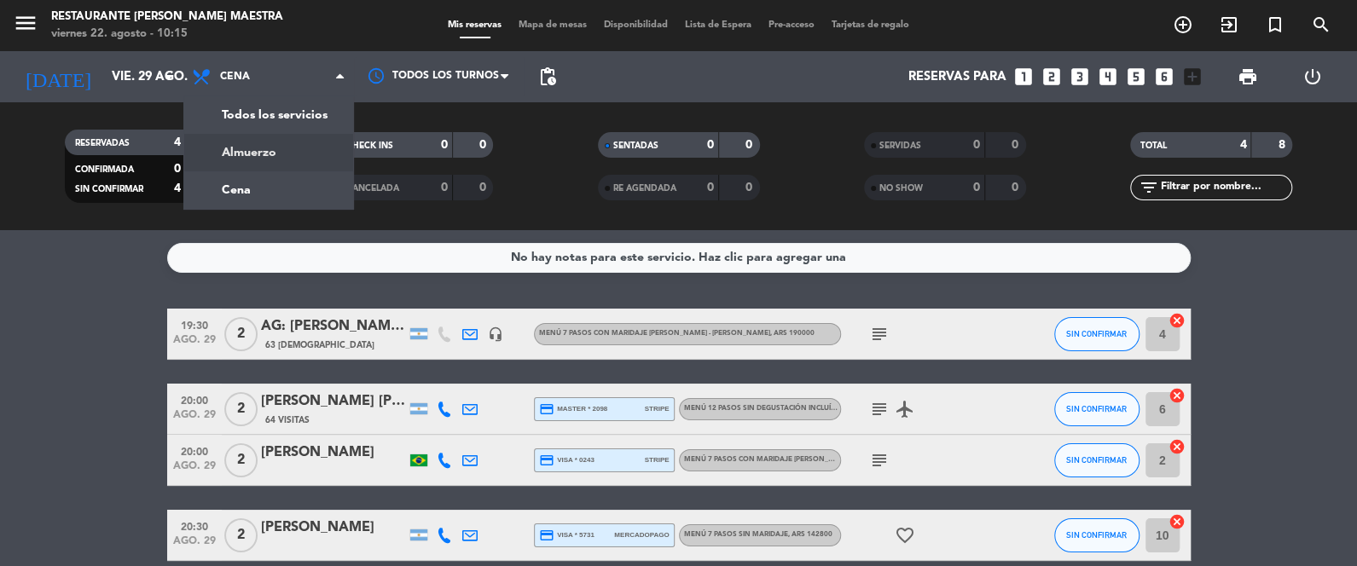
click at [246, 153] on div "menu Restaurante [PERSON_NAME] Maestra viernes 22. agosto - 10:15 Mis reservas …" at bounding box center [678, 115] width 1357 height 230
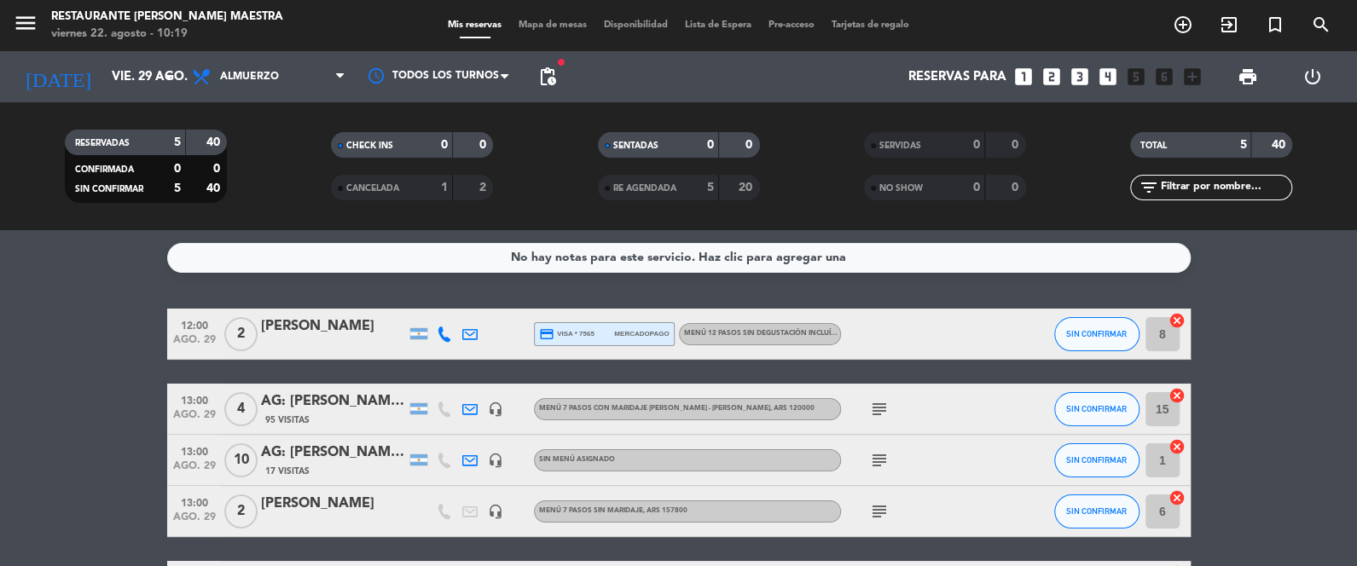
click at [883, 409] on icon "subject" at bounding box center [879, 409] width 20 height 20
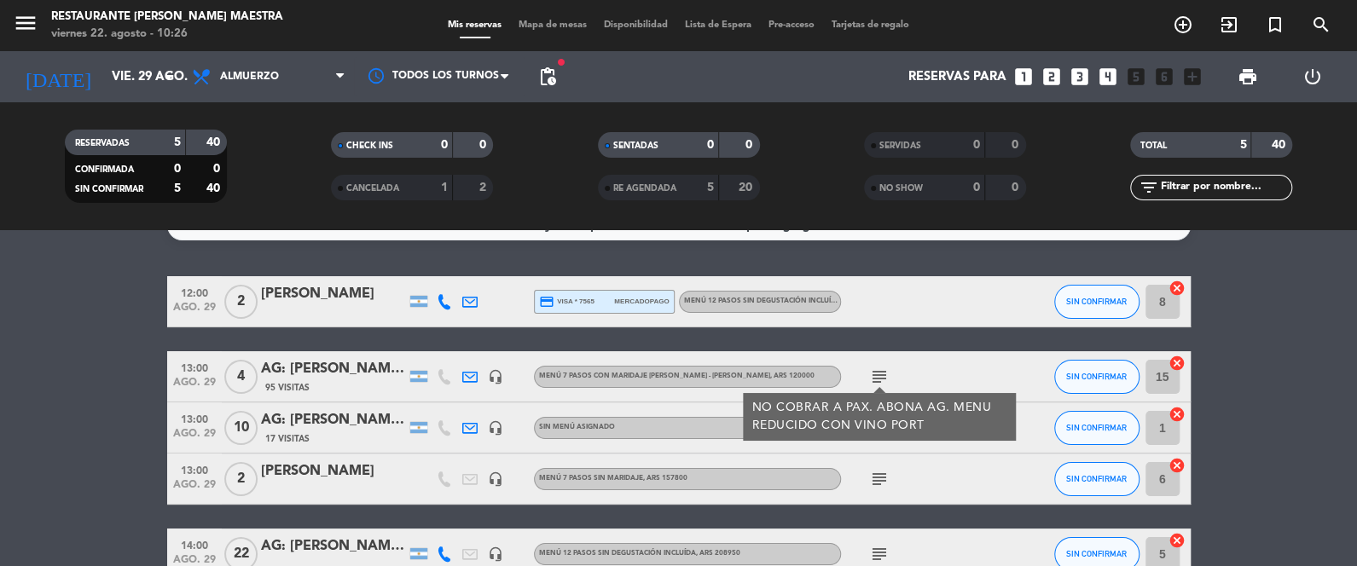
scroll to position [42, 0]
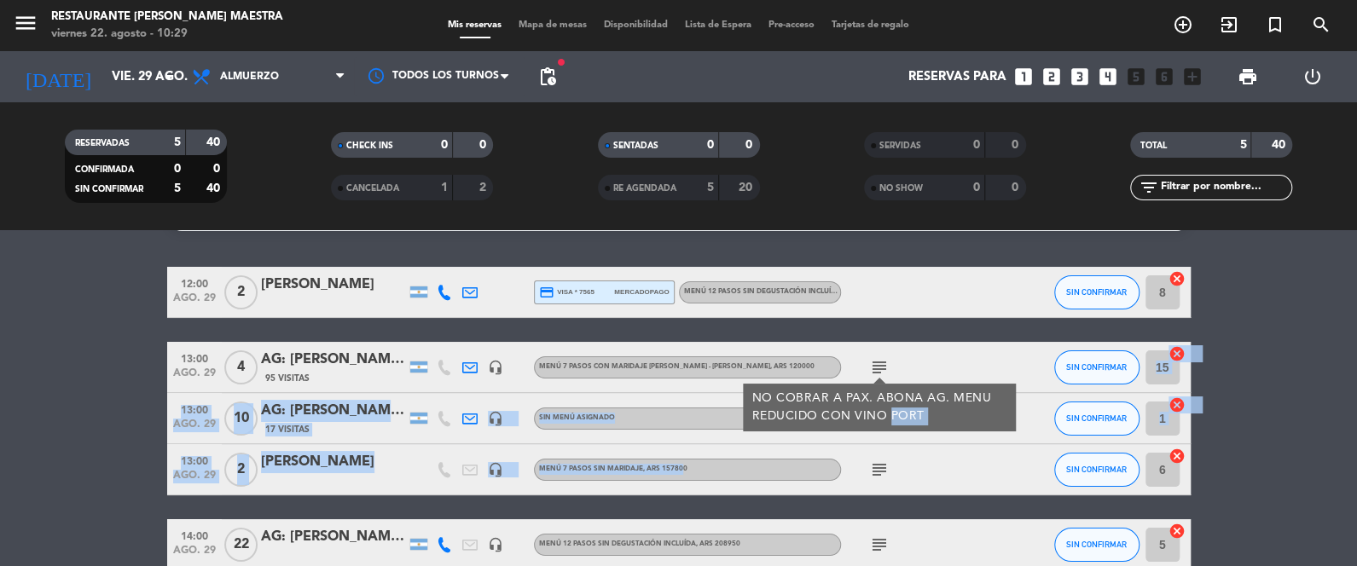
drag, startPoint x: 680, startPoint y: 449, endPoint x: 1269, endPoint y: 418, distance: 589.2
click at [1034, 400] on div "12:00 ago. 29 2 [PERSON_NAME] credit_card visa * 7565 mercadopago Menú 12 pasos…" at bounding box center [678, 419] width 1023 height 304
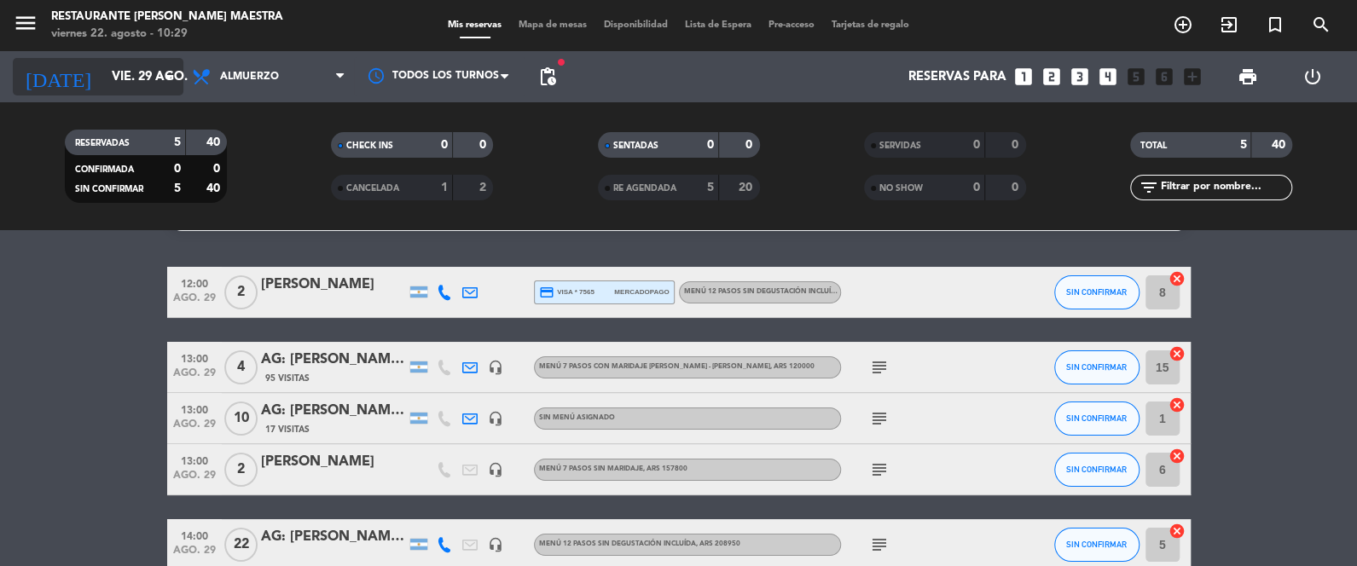
click at [135, 77] on input "vie. 29 ago." at bounding box center [185, 77] width 164 height 32
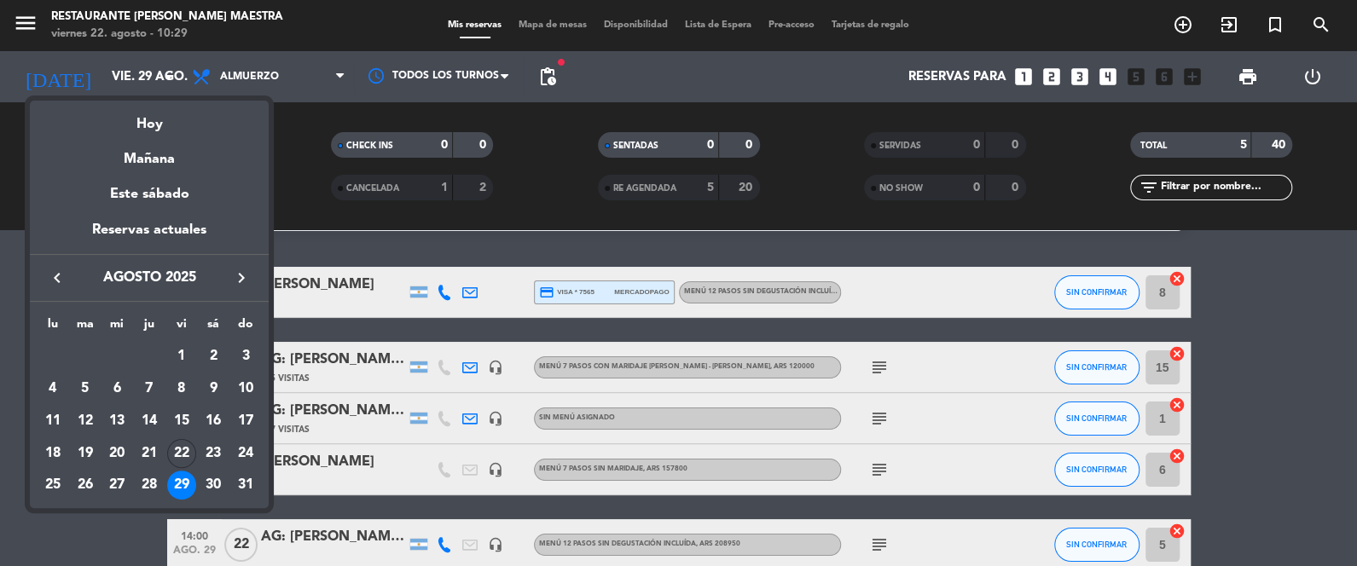
click at [239, 264] on div "keyboard_arrow_left agosto 2025 keyboard_arrow_right" at bounding box center [149, 278] width 239 height 48
click at [235, 281] on icon "keyboard_arrow_right" at bounding box center [241, 278] width 20 height 20
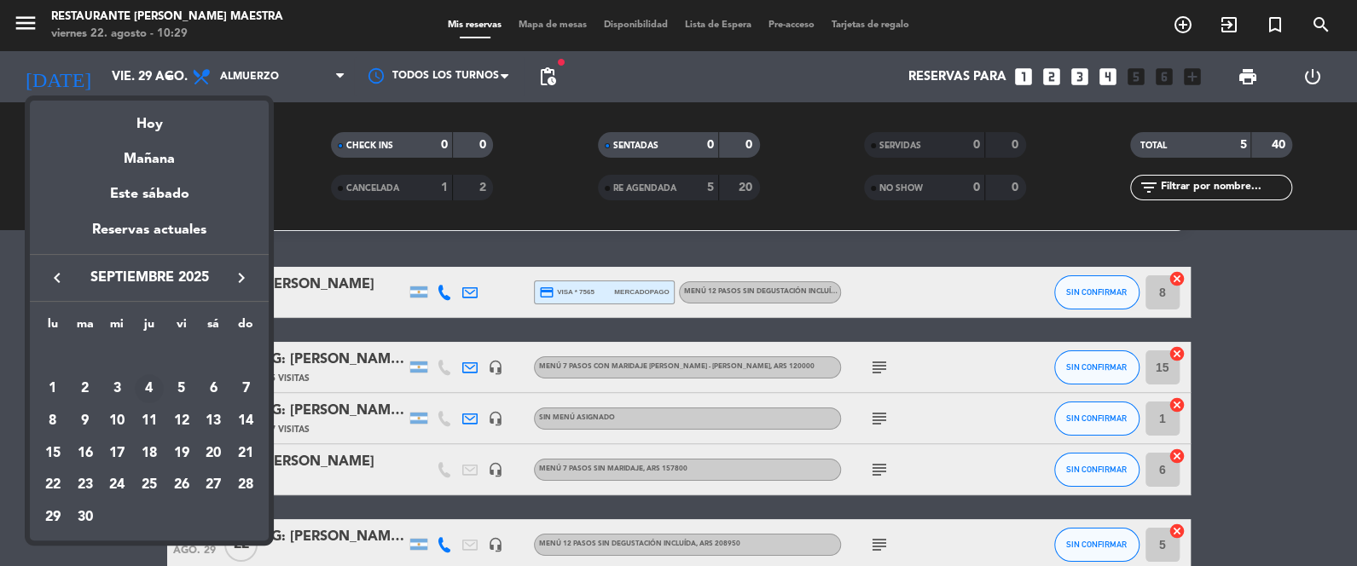
click at [157, 386] on div "4" at bounding box center [149, 388] width 29 height 29
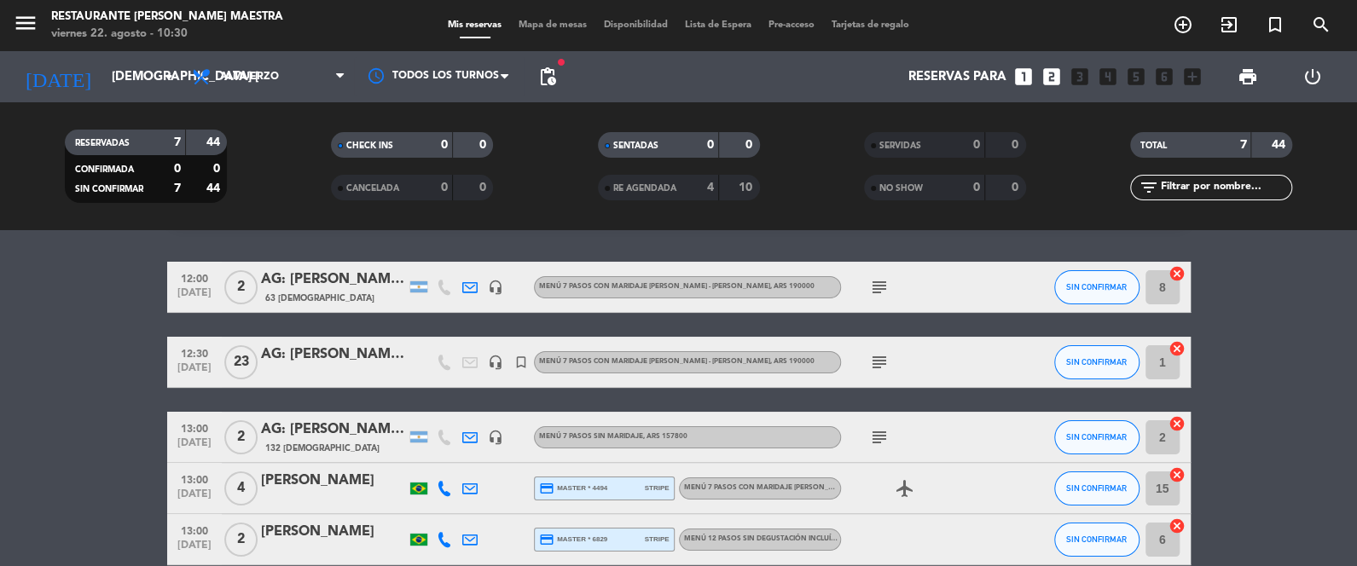
scroll to position [0, 0]
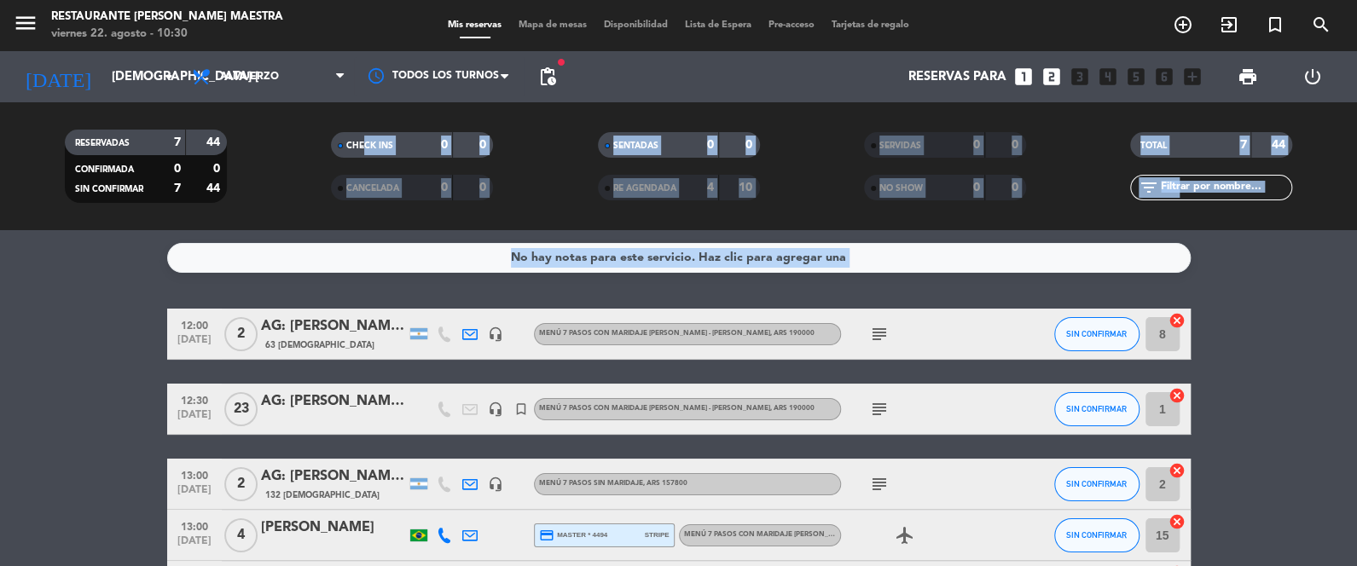
drag, startPoint x: 231, startPoint y: 166, endPoint x: 215, endPoint y: 510, distance: 344.0
click at [96, 397] on ng-component "menu Restaurante [PERSON_NAME] Maestra viernes 22. agosto - 10:30 Mis reservas …" at bounding box center [678, 283] width 1357 height 566
click at [79, 474] on bookings-row "12:00 [DATE] 2 AG: [PERSON_NAME] [PERSON_NAME] x2 / SUNTRIP 63 Visitas headset_…" at bounding box center [678, 536] width 1357 height 454
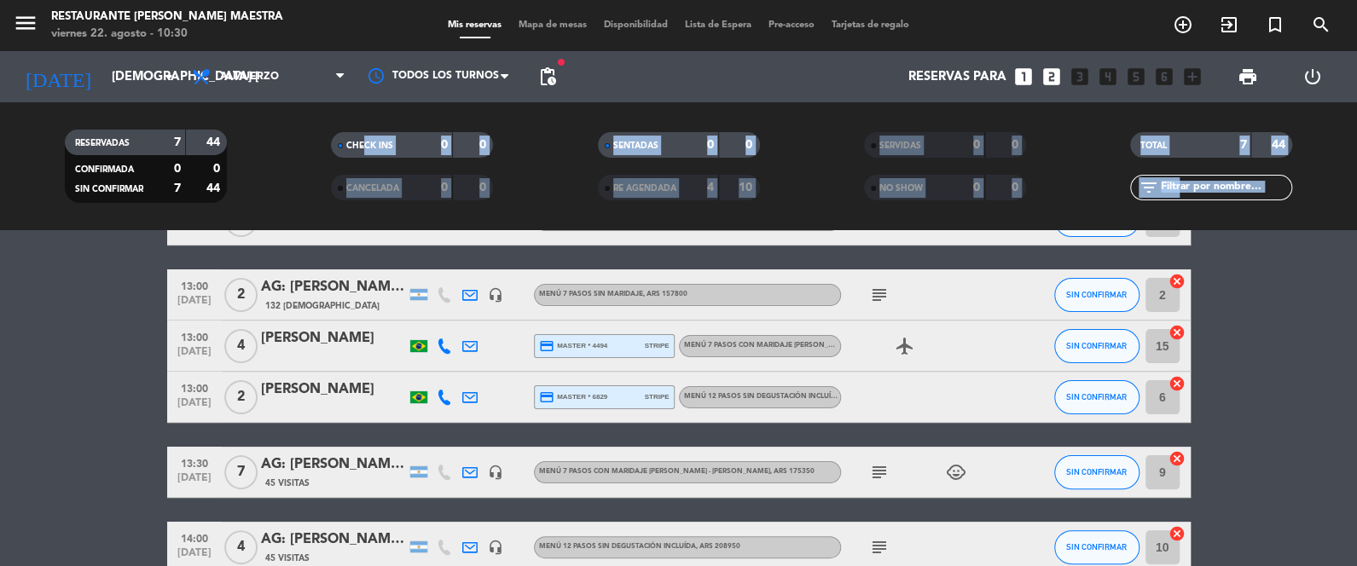
scroll to position [255, 0]
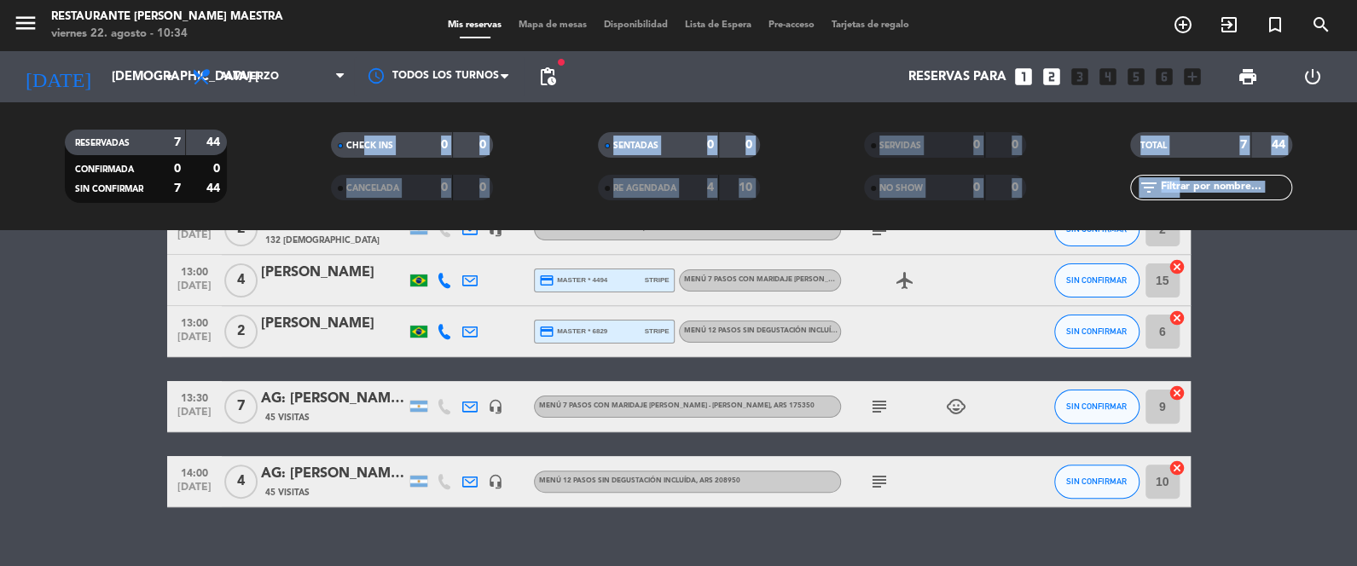
click at [109, 366] on bookings-row "12:00 [DATE] 2 AG: [PERSON_NAME] [PERSON_NAME] x2 / SUNTRIP 63 Visitas headset_…" at bounding box center [678, 281] width 1357 height 454
click at [73, 364] on bookings-row "12:00 [DATE] 2 AG: [PERSON_NAME] [PERSON_NAME] x2 / SUNTRIP 63 Visitas headset_…" at bounding box center [678, 281] width 1357 height 454
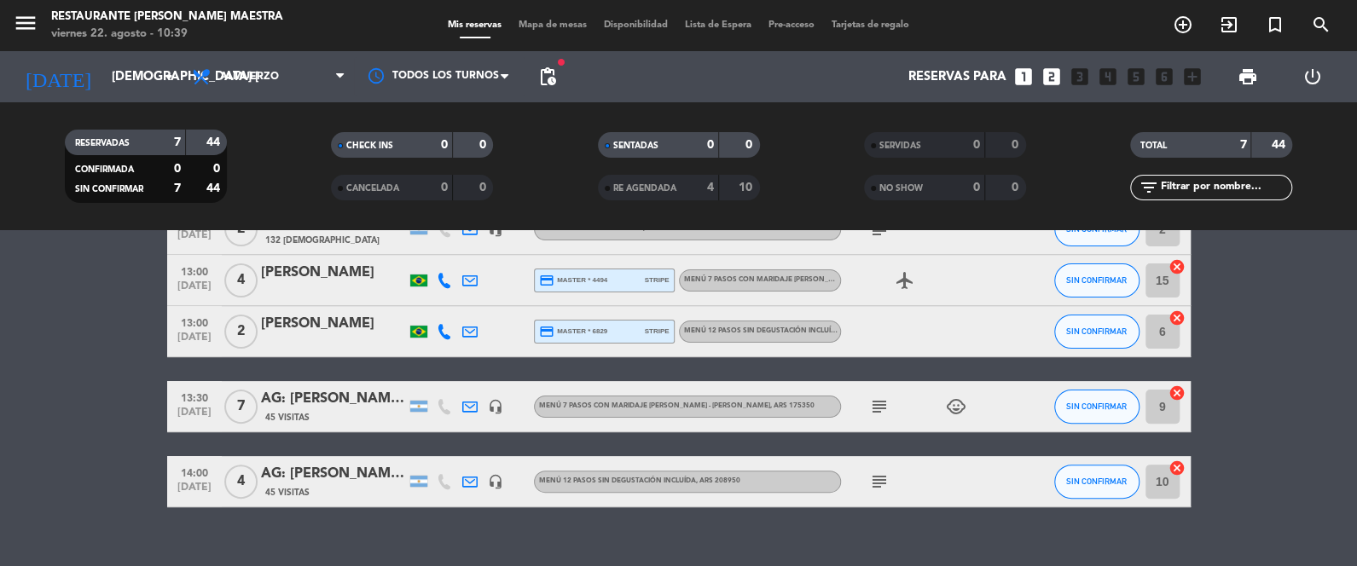
drag, startPoint x: 78, startPoint y: 346, endPoint x: 0, endPoint y: 571, distance: 238.1
click at [0, 565] on html "close × Restaurante [PERSON_NAME] Maestra × chrome_reader_mode Listado de Reser…" at bounding box center [678, 283] width 1357 height 566
click at [84, 372] on bookings-row "12:00 [DATE] 2 AG: [PERSON_NAME] [PERSON_NAME] x2 / SUNTRIP 63 Visitas headset_…" at bounding box center [678, 281] width 1357 height 454
click at [103, 78] on input "[DEMOGRAPHIC_DATA] [DATE]" at bounding box center [185, 77] width 164 height 32
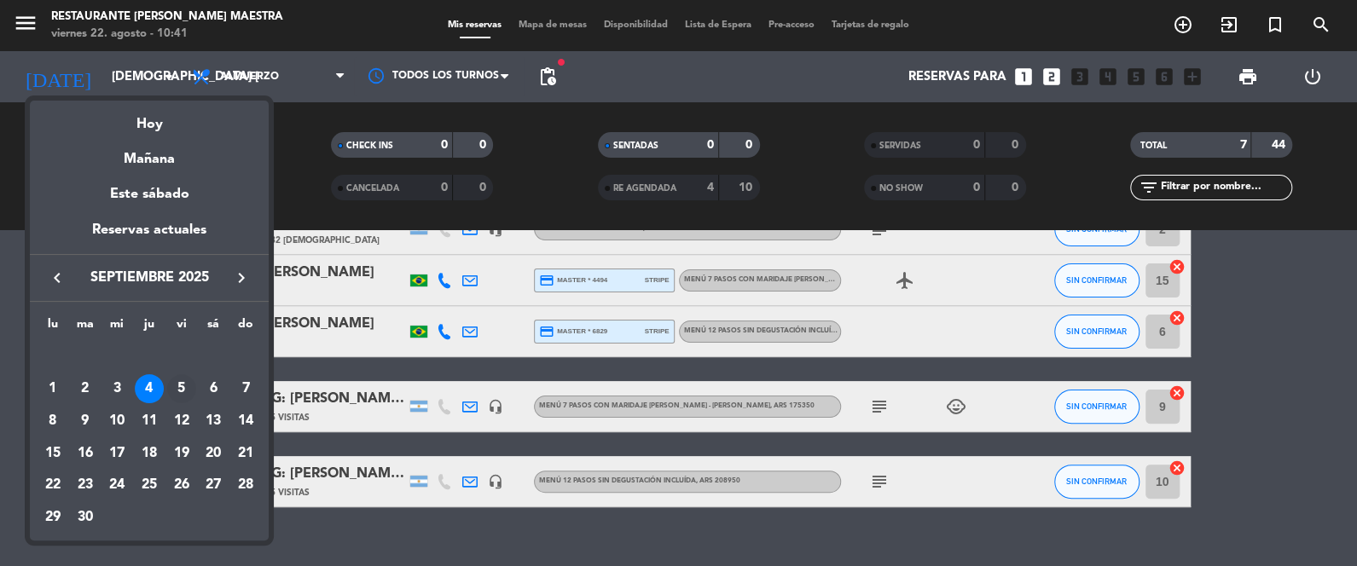
click at [185, 385] on div "5" at bounding box center [181, 388] width 29 height 29
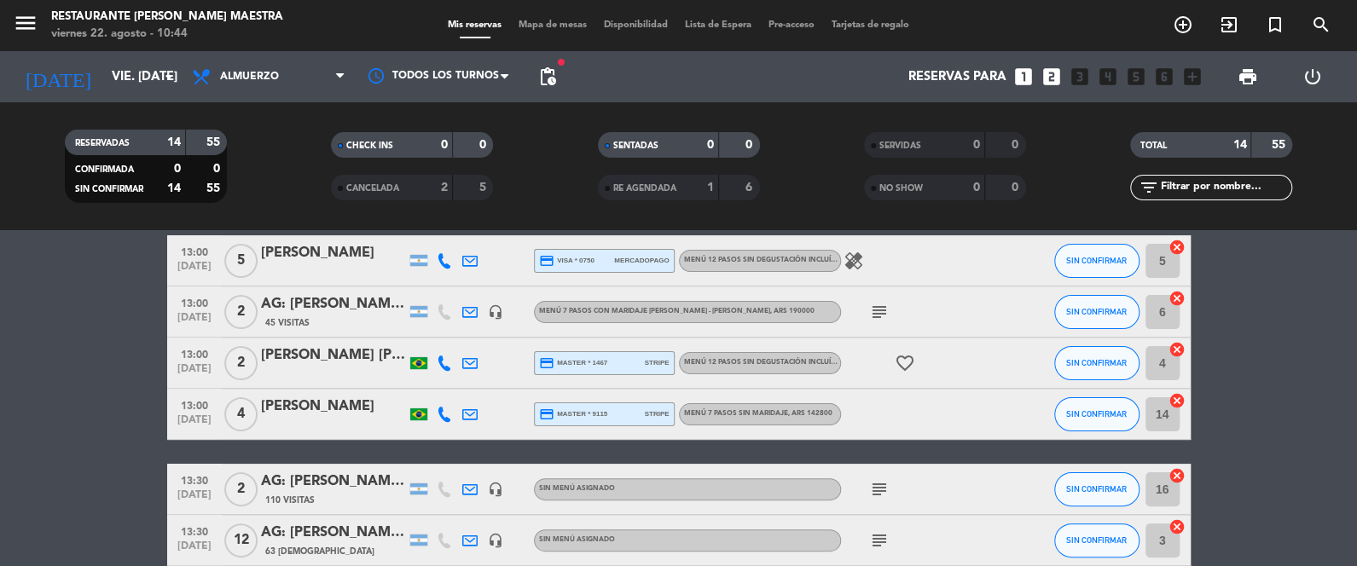
scroll to position [0, 0]
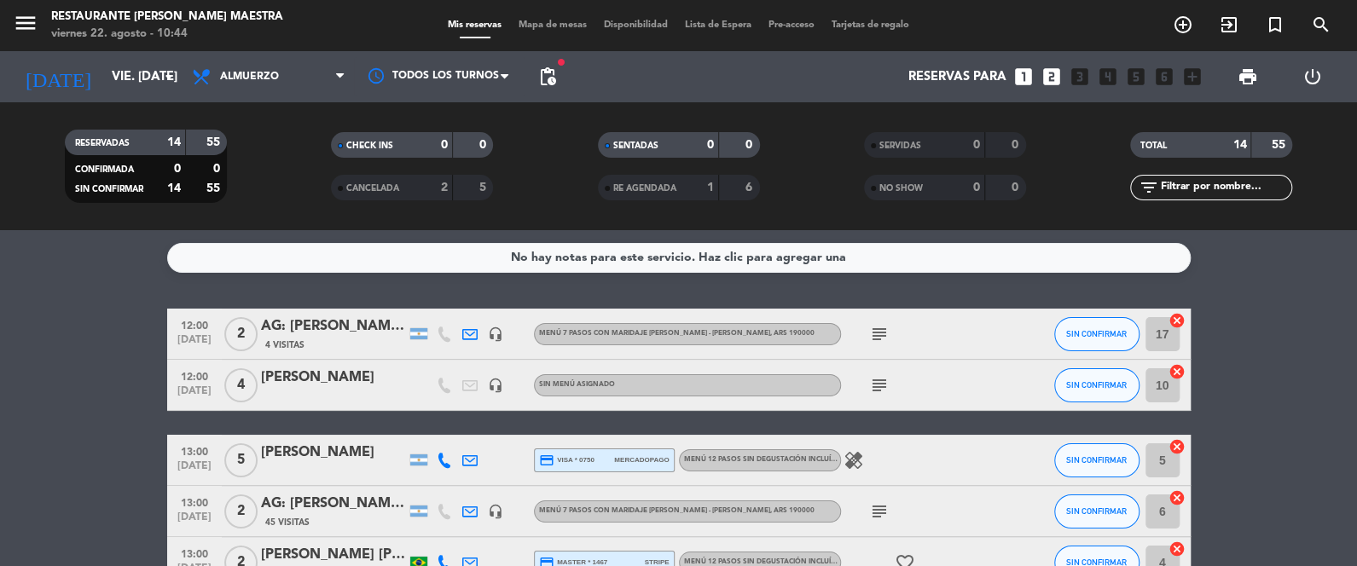
click at [878, 329] on icon "subject" at bounding box center [879, 334] width 20 height 20
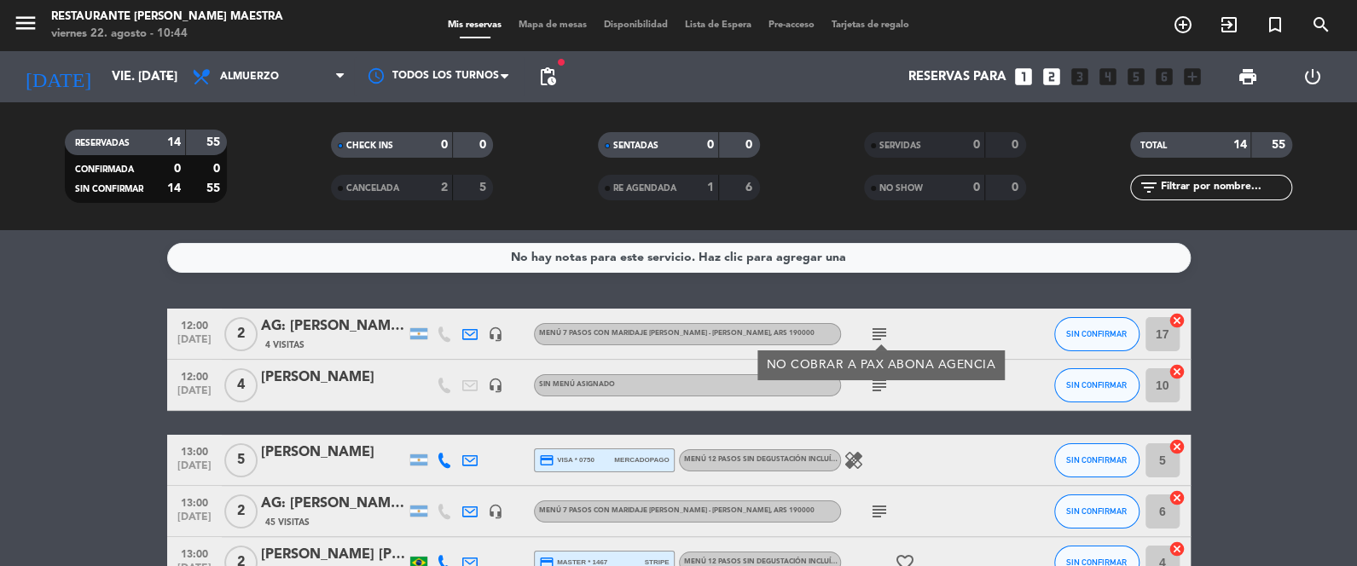
click at [872, 384] on icon "subject" at bounding box center [879, 385] width 20 height 20
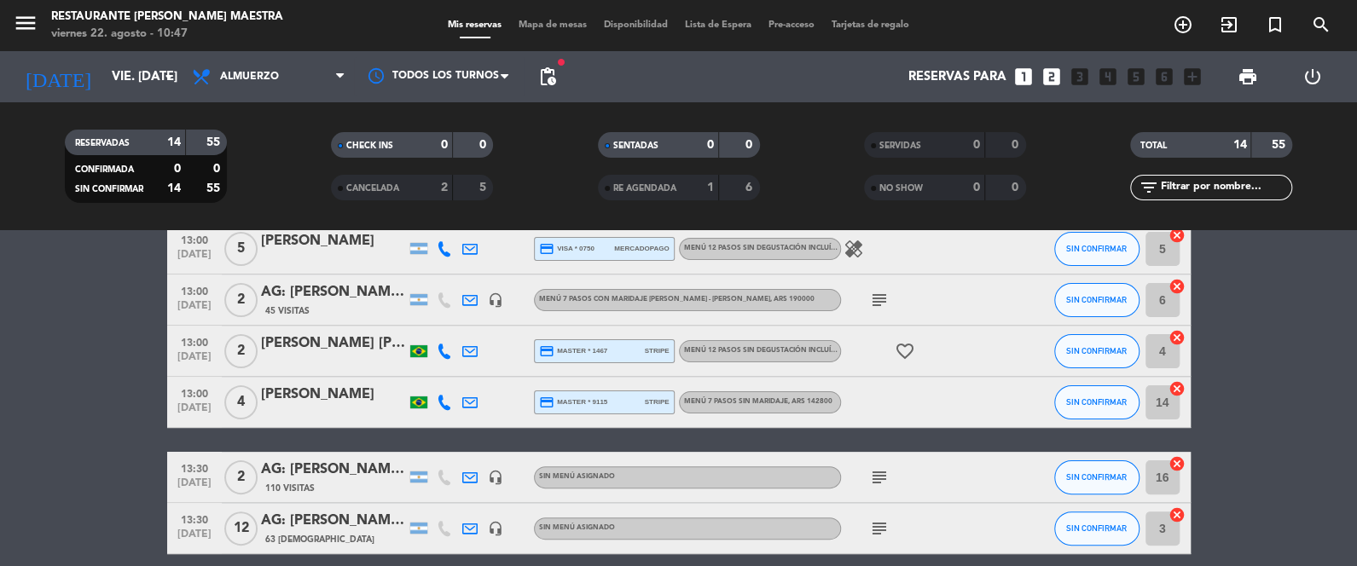
scroll to position [214, 0]
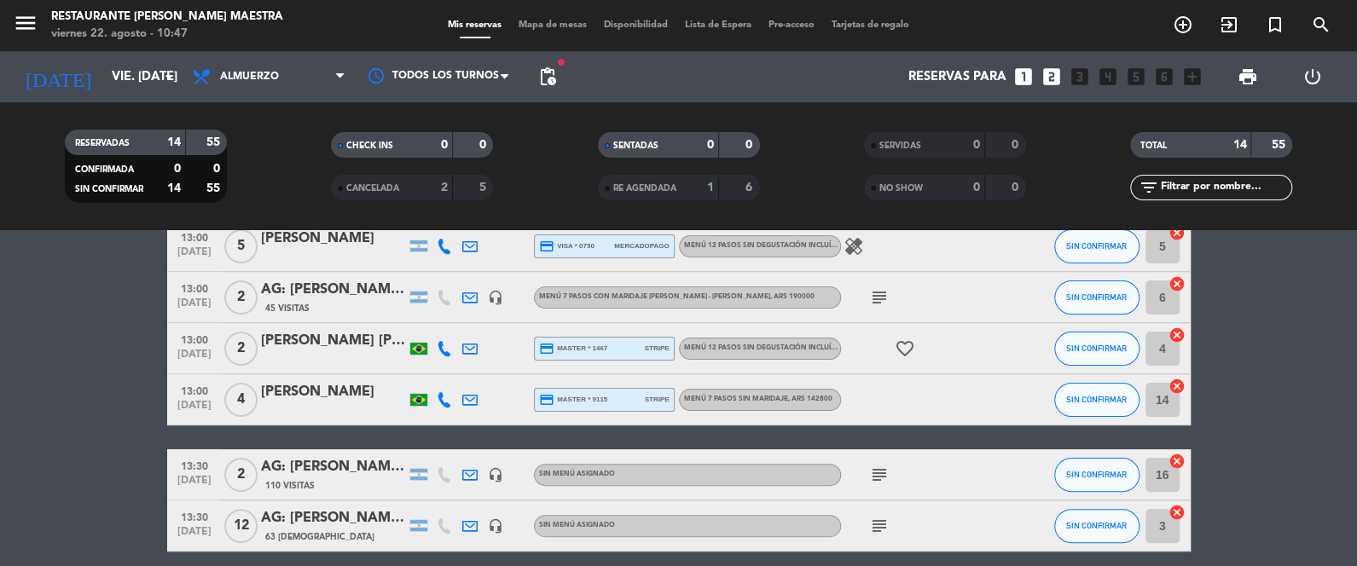
click at [871, 524] on icon "subject" at bounding box center [879, 526] width 20 height 20
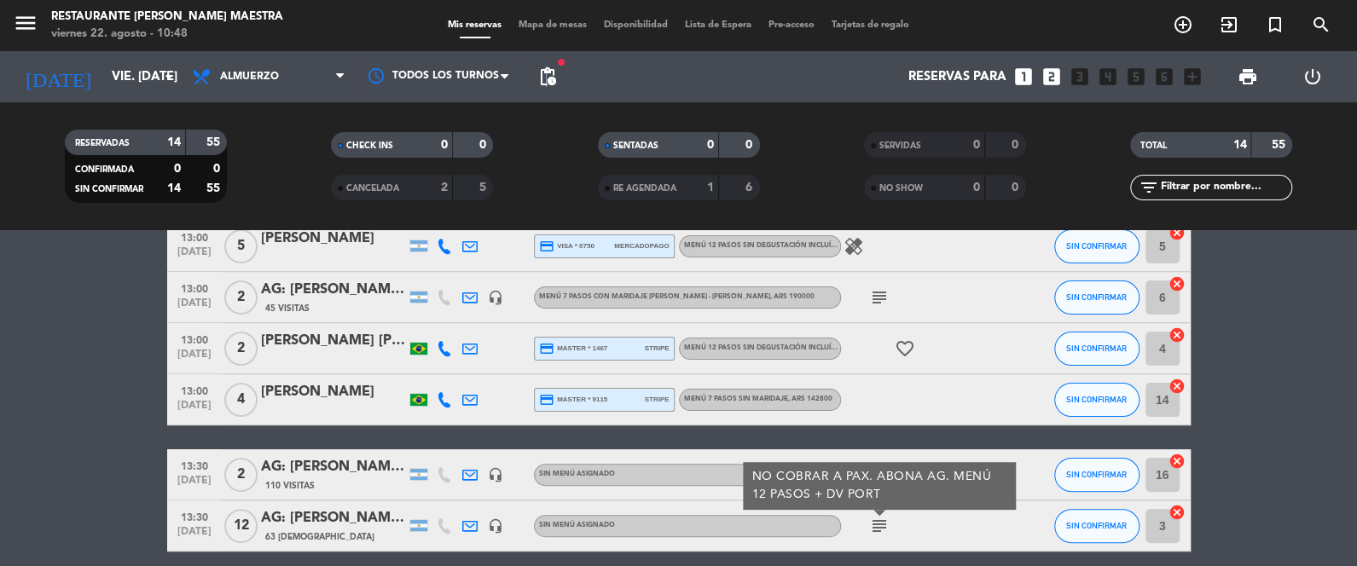
click at [547, 61] on span "pending_actions" at bounding box center [547, 77] width 34 height 34
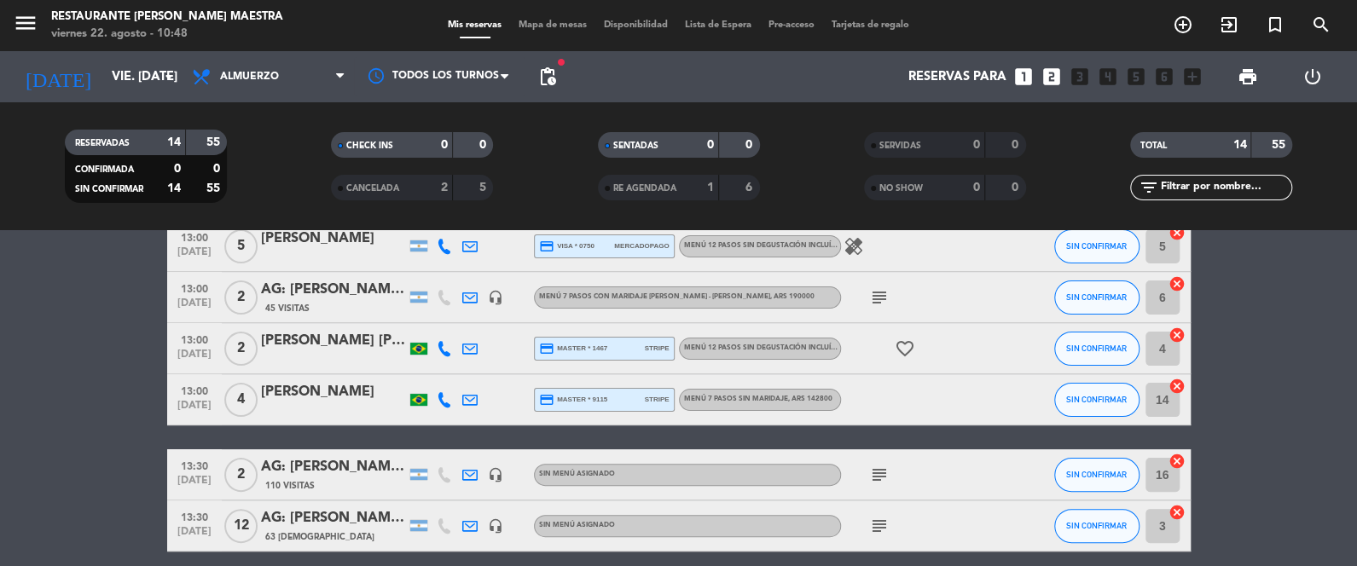
click at [547, 67] on span "pending_actions" at bounding box center [547, 77] width 20 height 20
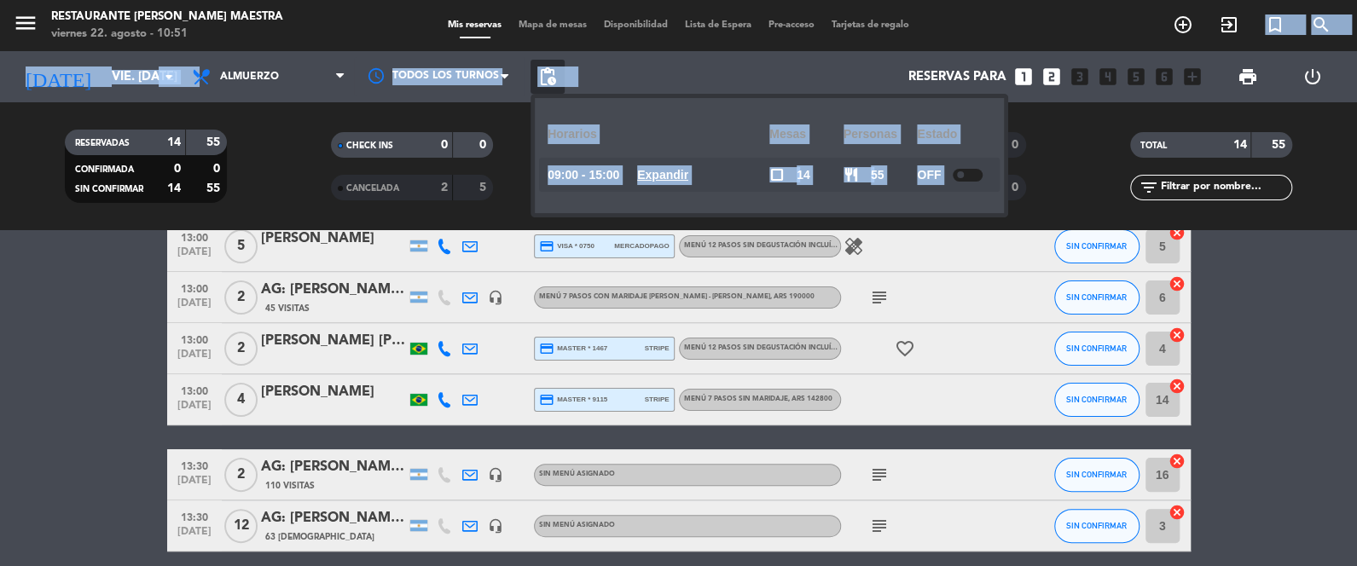
drag, startPoint x: 1354, startPoint y: -153, endPoint x: 1354, endPoint y: 3, distance: 156.1
click at [1354, 0] on html "close × Restaurante [PERSON_NAME] Maestra × chrome_reader_mode Listado de Reser…" at bounding box center [678, 283] width 1357 height 566
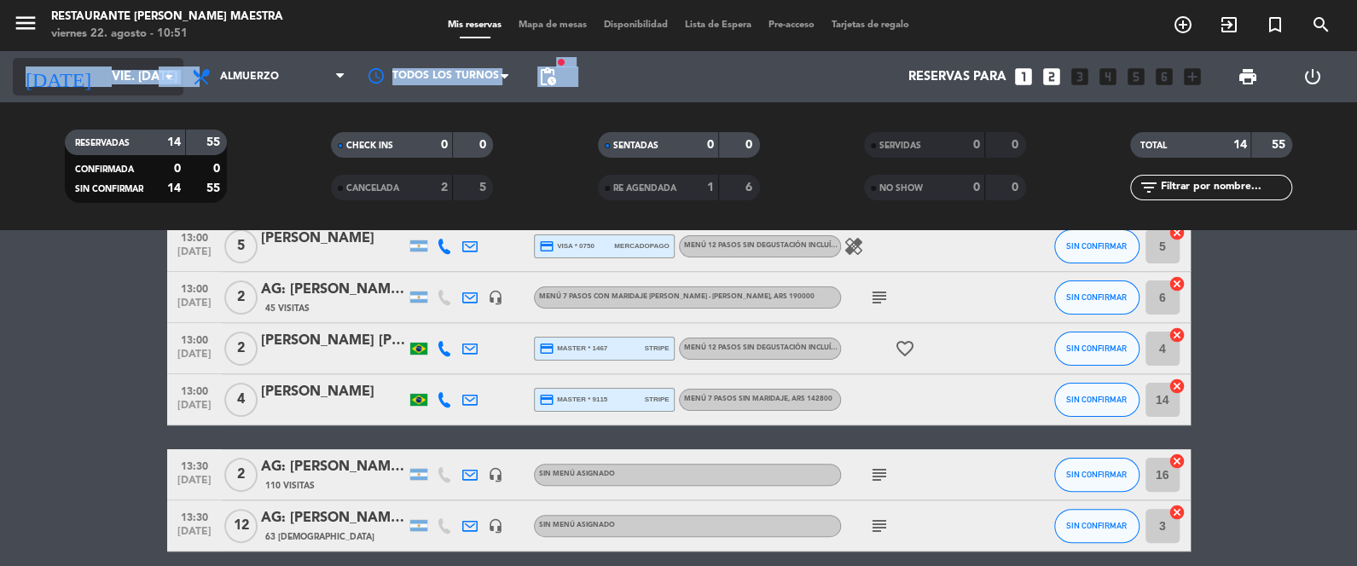
click at [149, 92] on div "[DATE] vie. [DATE] arrow_drop_down" at bounding box center [98, 77] width 171 height 38
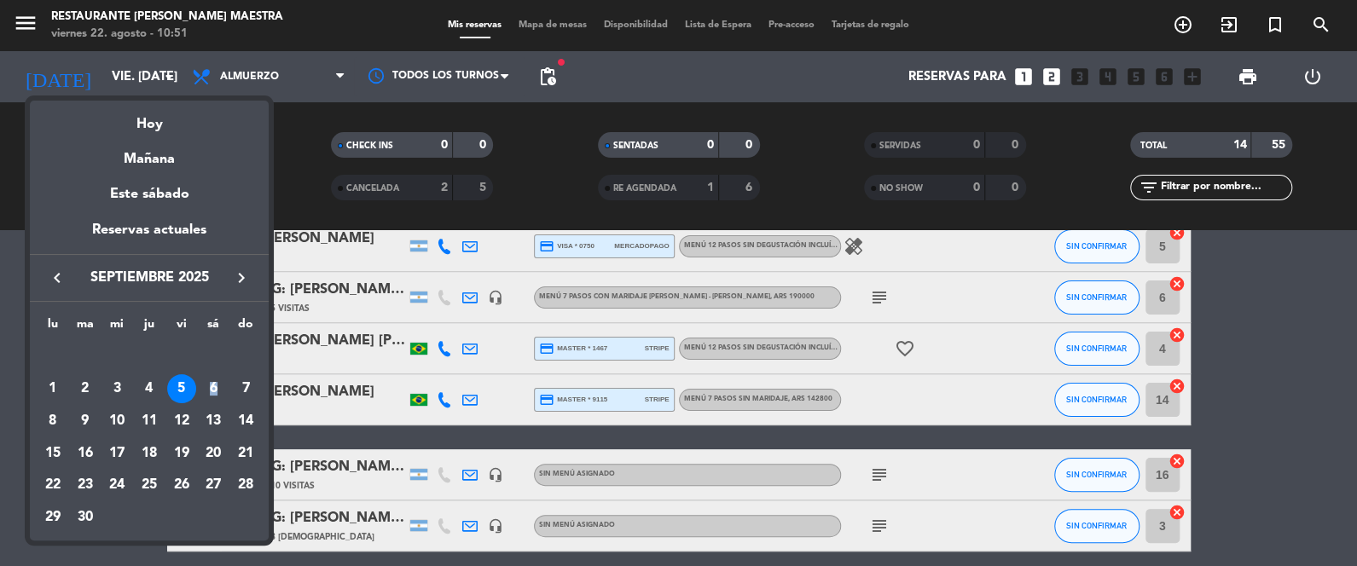
click at [215, 388] on div "6" at bounding box center [213, 388] width 29 height 29
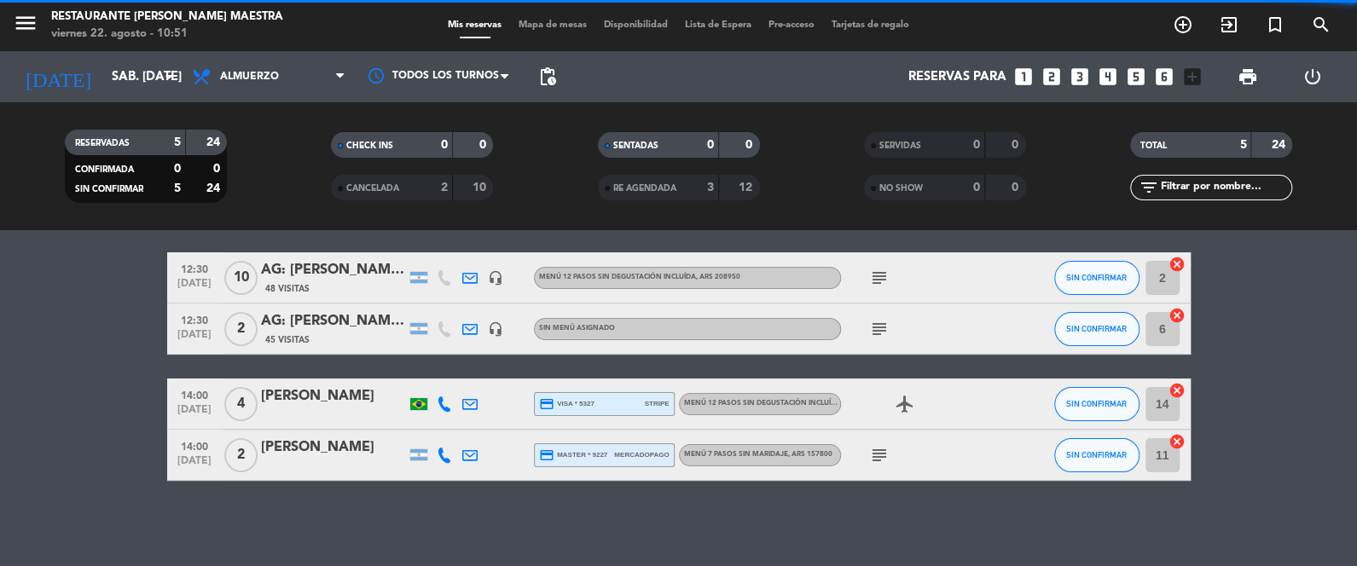
scroll to position [130, 0]
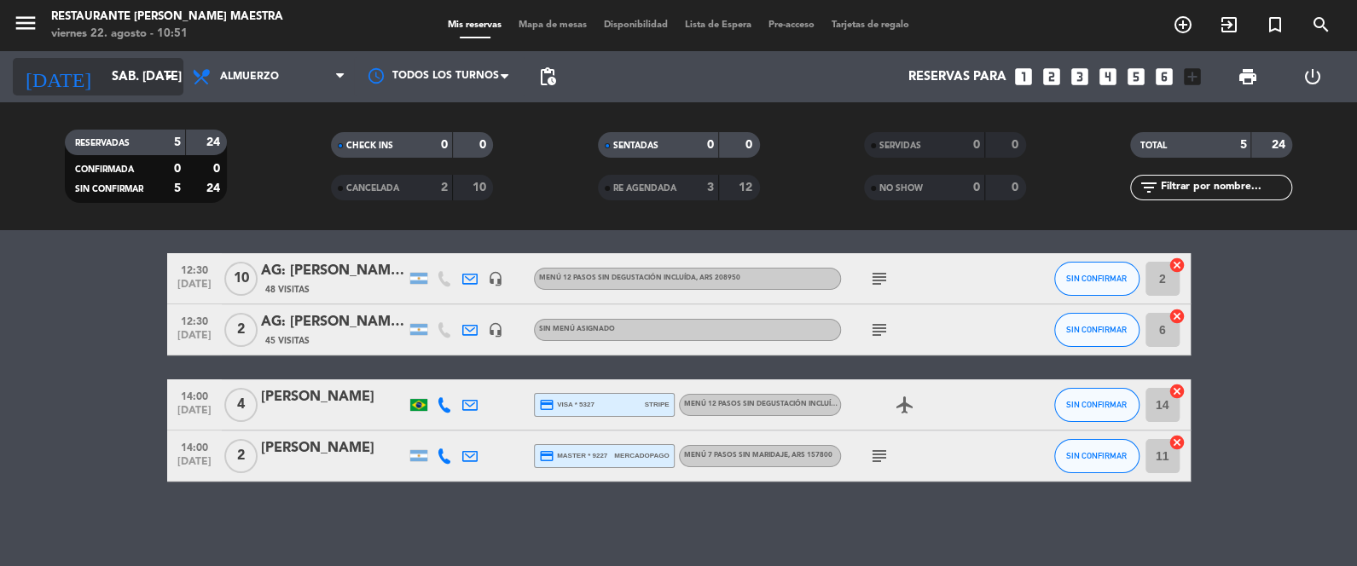
click at [104, 81] on input "sáb. [DATE]" at bounding box center [185, 77] width 164 height 32
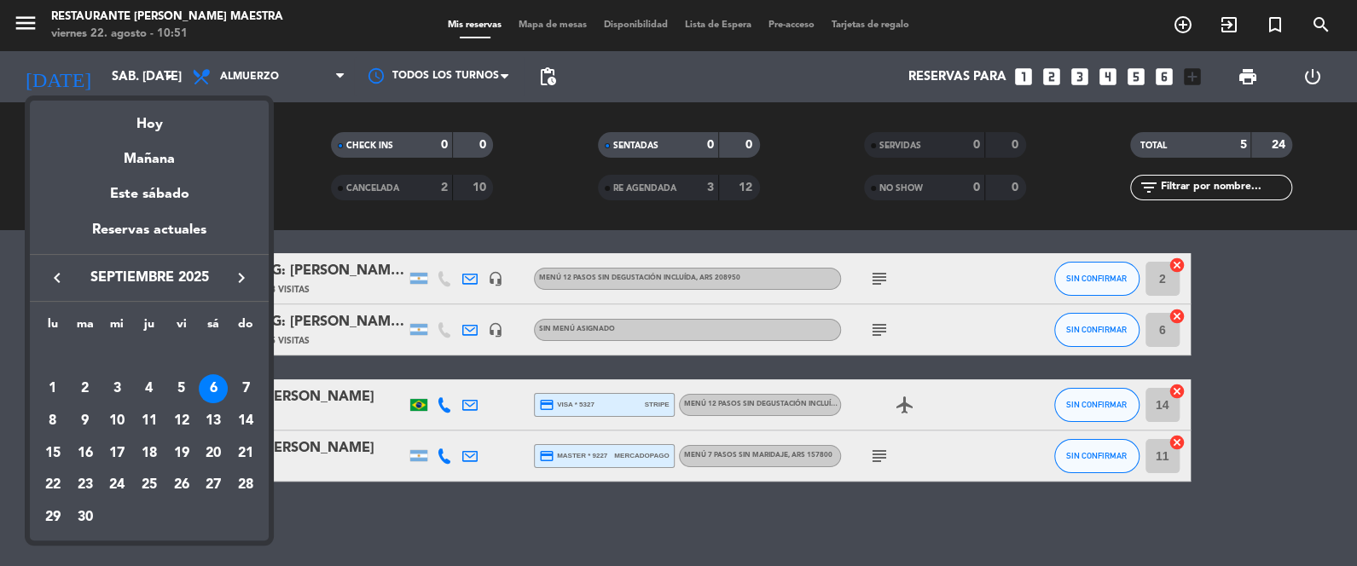
click at [55, 382] on div "1" at bounding box center [52, 388] width 29 height 29
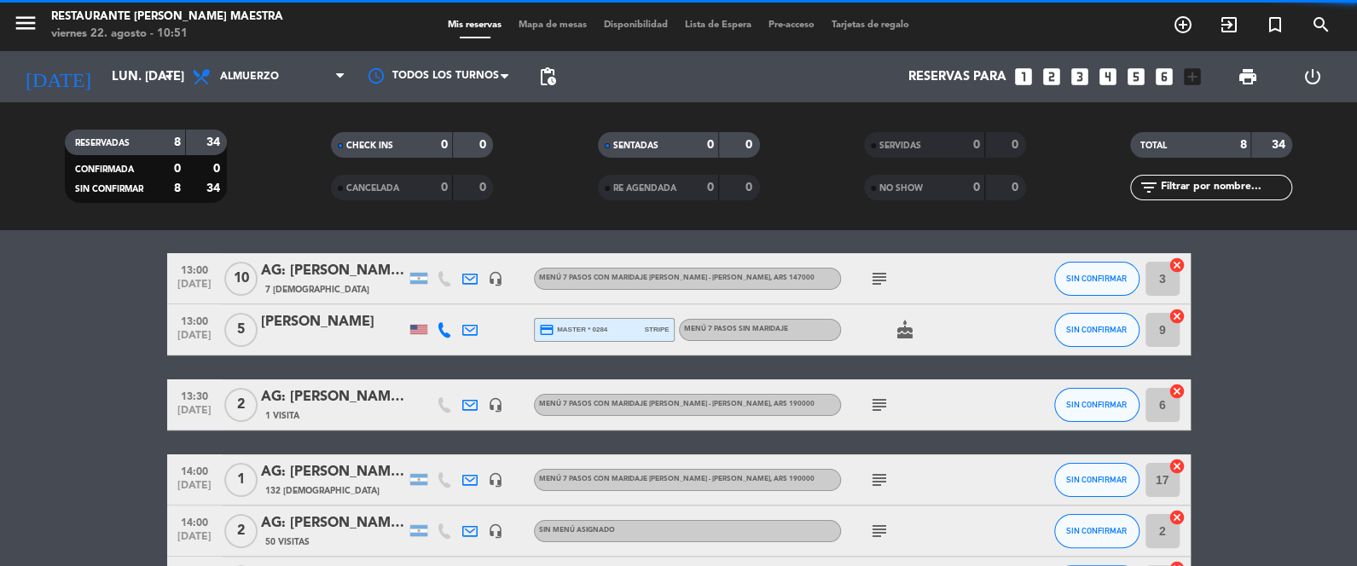
scroll to position [214, 0]
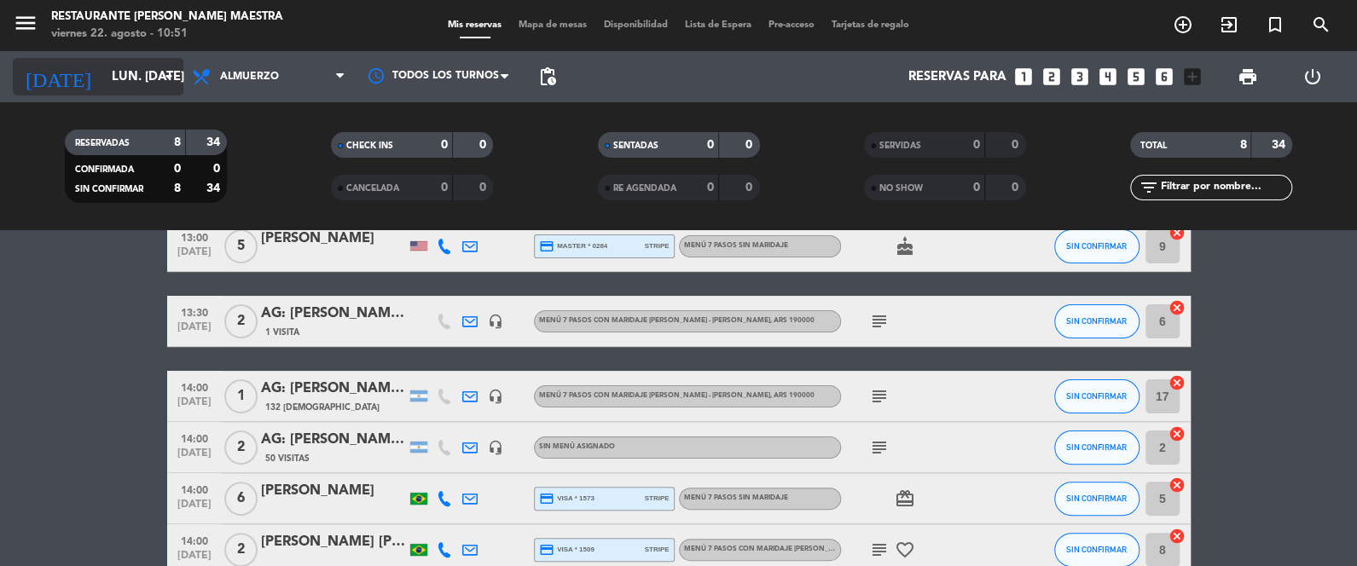
click at [104, 72] on input "lun. [DATE]" at bounding box center [185, 77] width 164 height 32
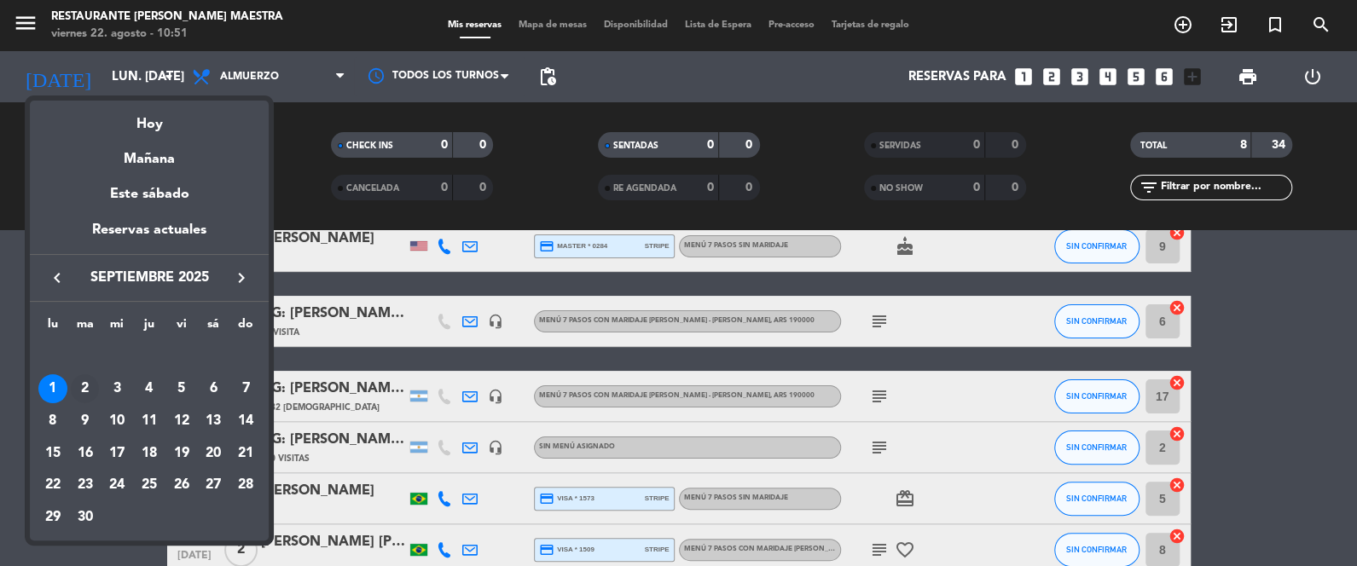
click at [93, 387] on div "2" at bounding box center [85, 388] width 29 height 29
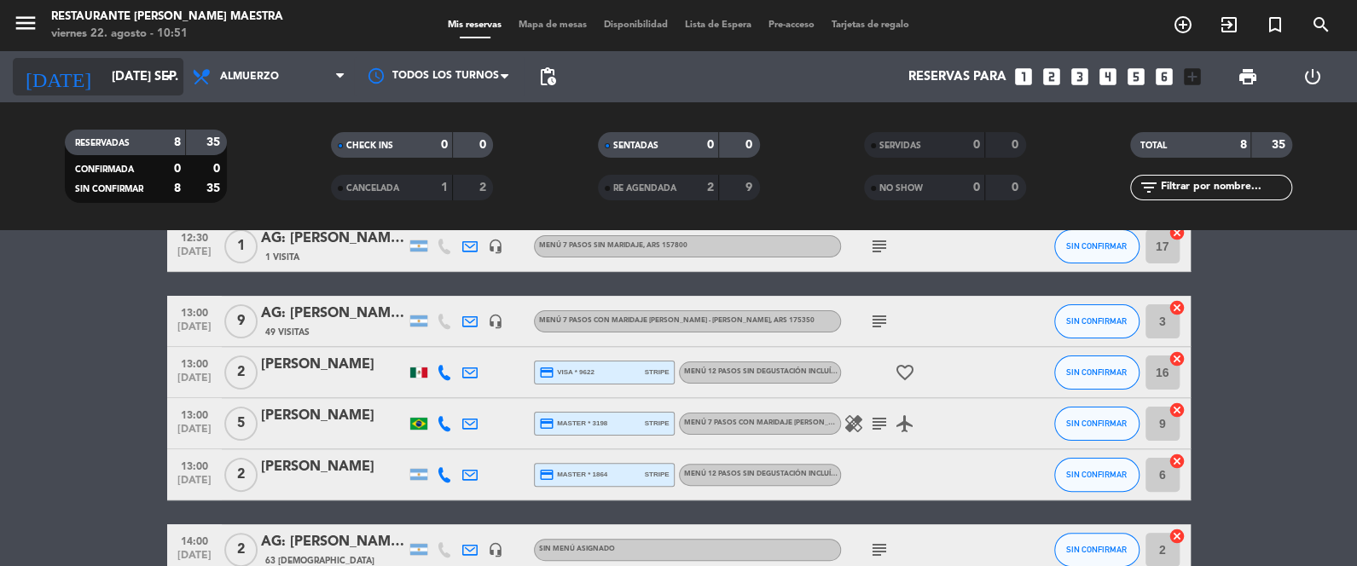
click at [103, 82] on input "[DATE] sep." at bounding box center [185, 77] width 164 height 32
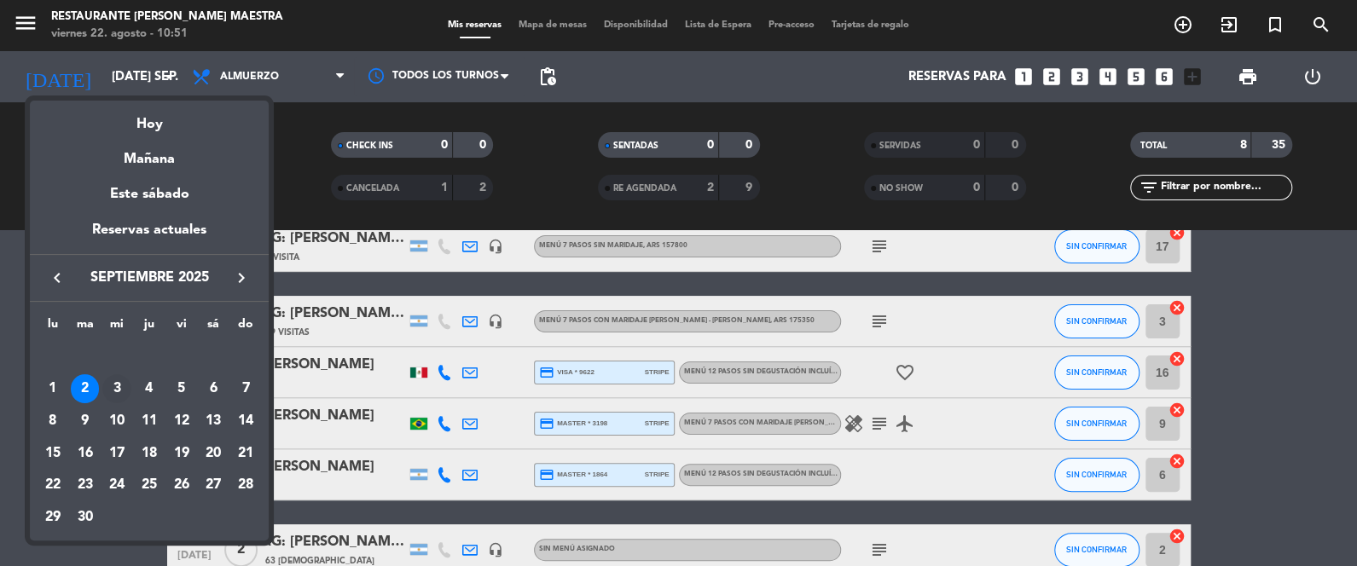
click at [119, 385] on div "3" at bounding box center [116, 388] width 29 height 29
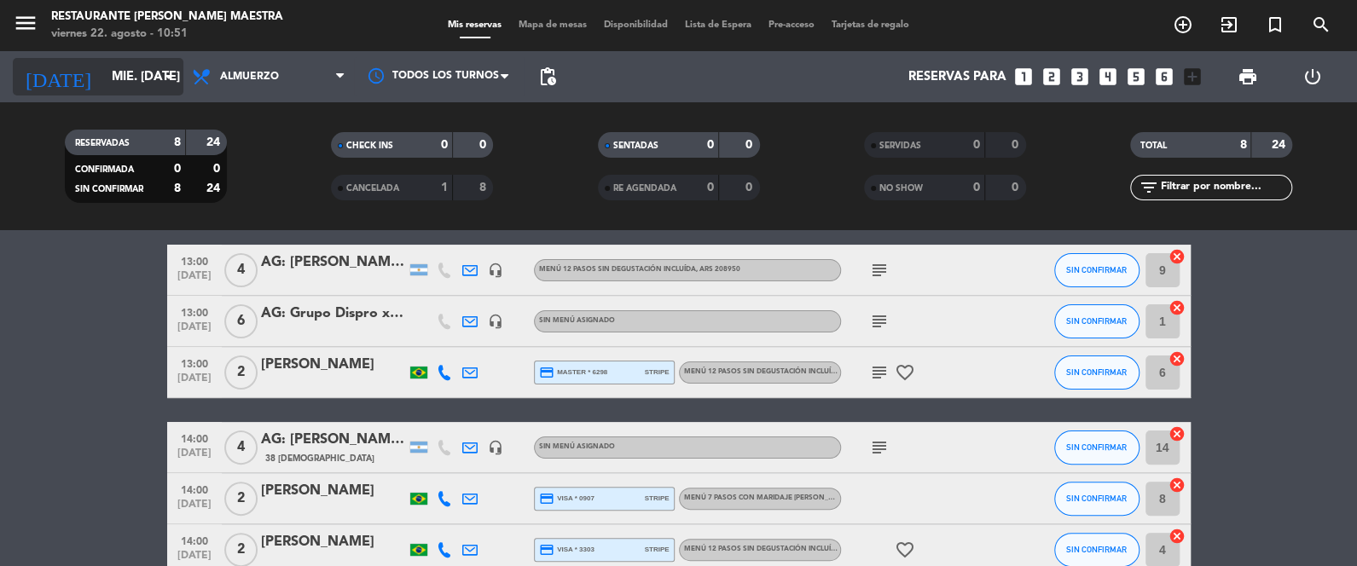
click at [107, 84] on input "mié. [DATE]" at bounding box center [185, 77] width 164 height 32
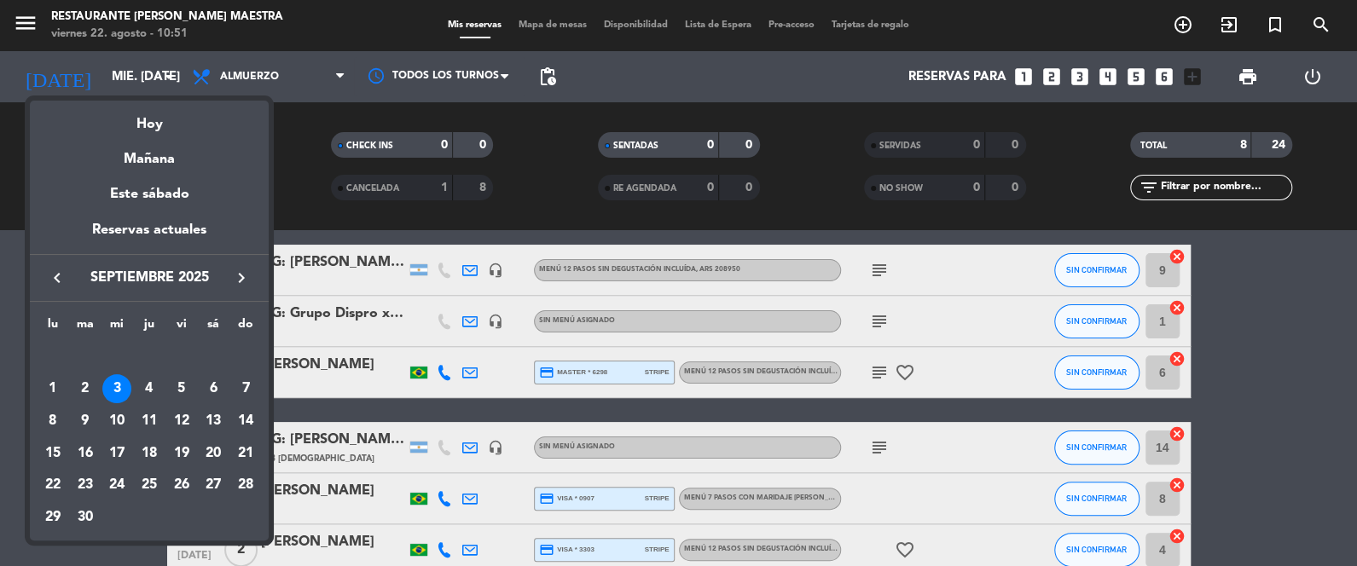
drag, startPoint x: 145, startPoint y: 373, endPoint x: 143, endPoint y: 381, distance: 8.7
click at [144, 377] on td "4" at bounding box center [149, 389] width 32 height 32
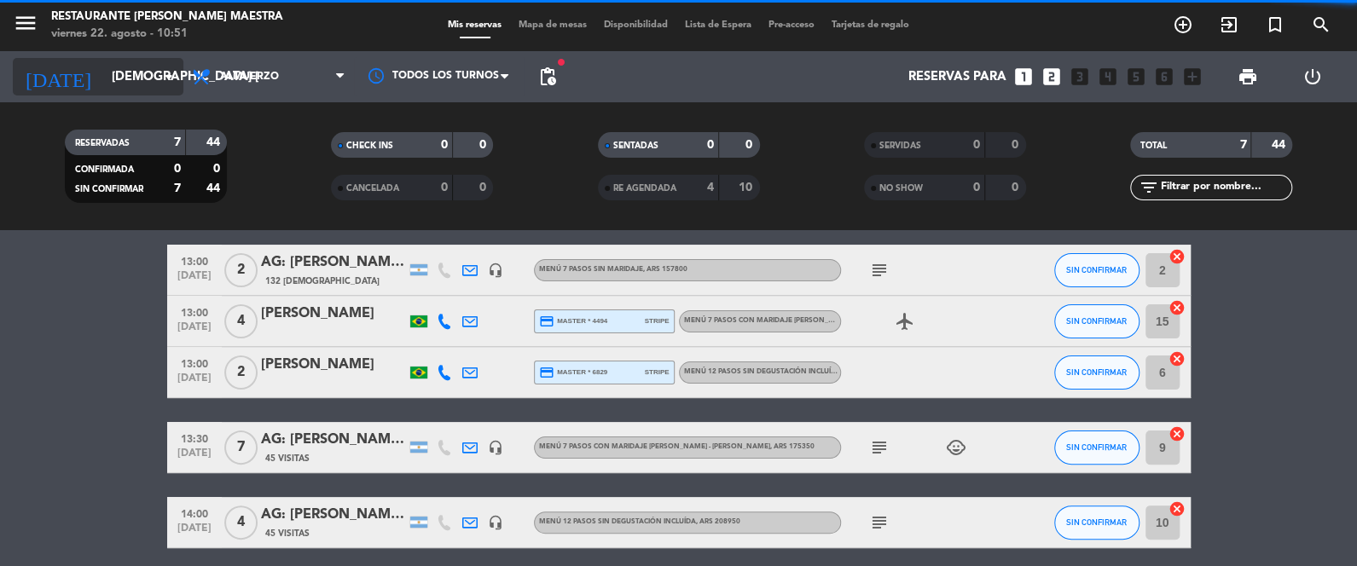
click at [108, 55] on div "[DATE] [DEMOGRAPHIC_DATA] [DATE] arrow_drop_down" at bounding box center [98, 76] width 171 height 51
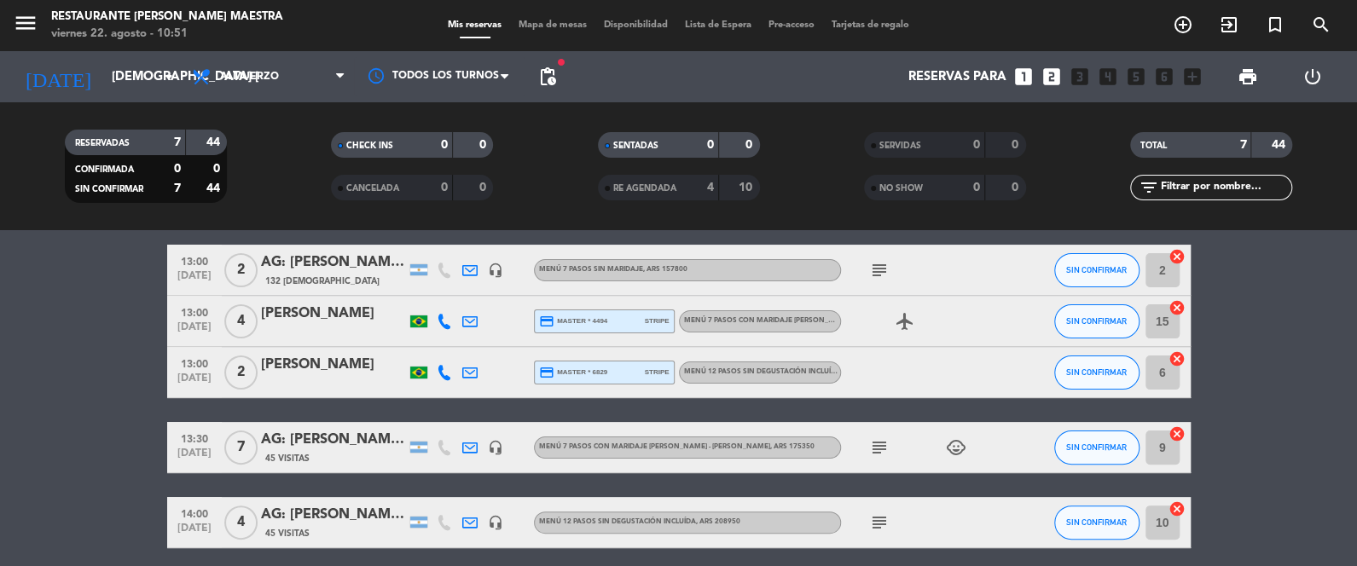
click at [95, 96] on div "[DATE] [DEMOGRAPHIC_DATA] [DATE] arrow_drop_down" at bounding box center [98, 76] width 171 height 51
click at [96, 92] on div "[DATE] [DEMOGRAPHIC_DATA] [DATE] arrow_drop_down" at bounding box center [98, 77] width 171 height 38
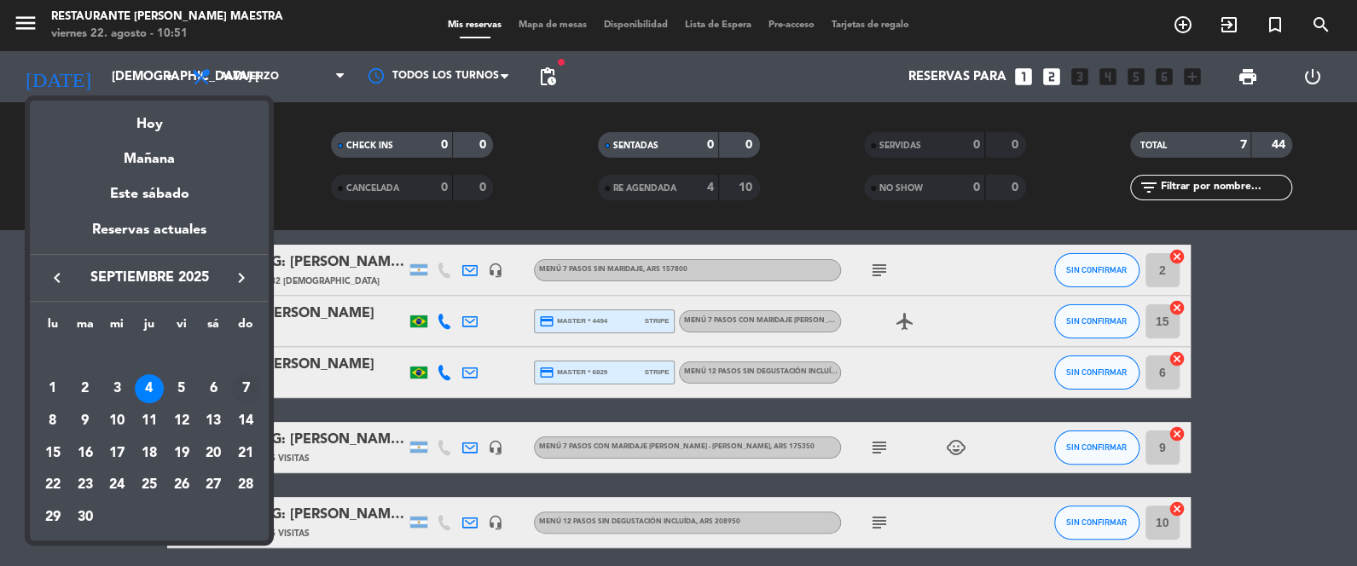
click at [250, 383] on div "7" at bounding box center [245, 388] width 29 height 29
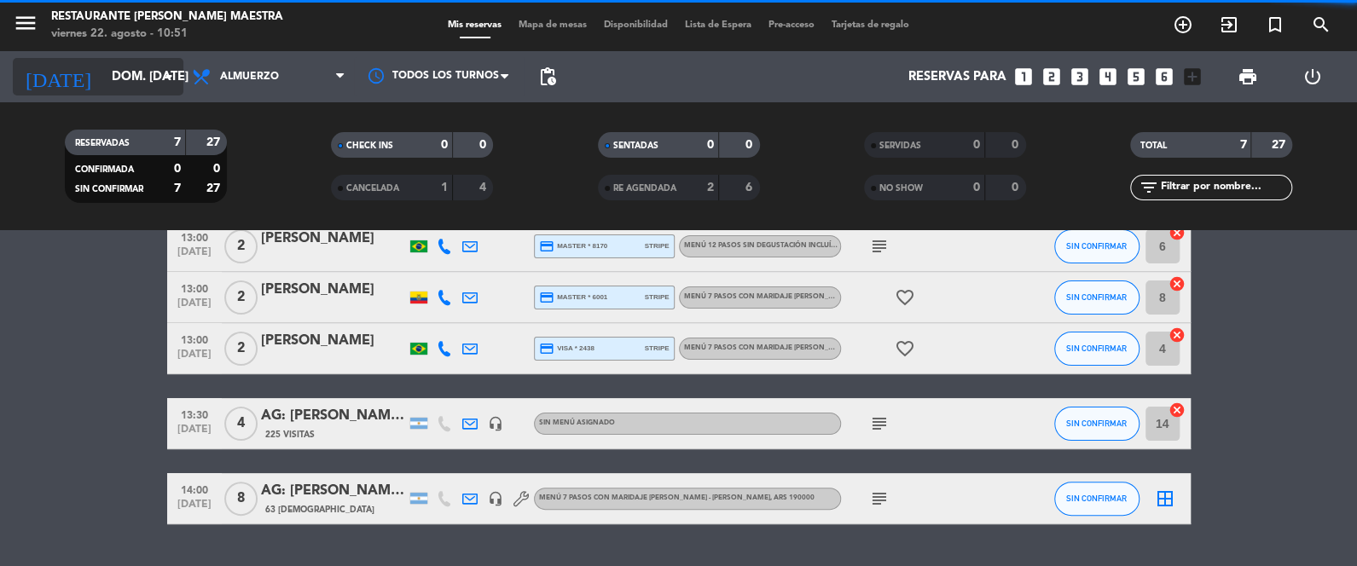
click at [143, 88] on input "dom. [DATE]" at bounding box center [185, 77] width 164 height 32
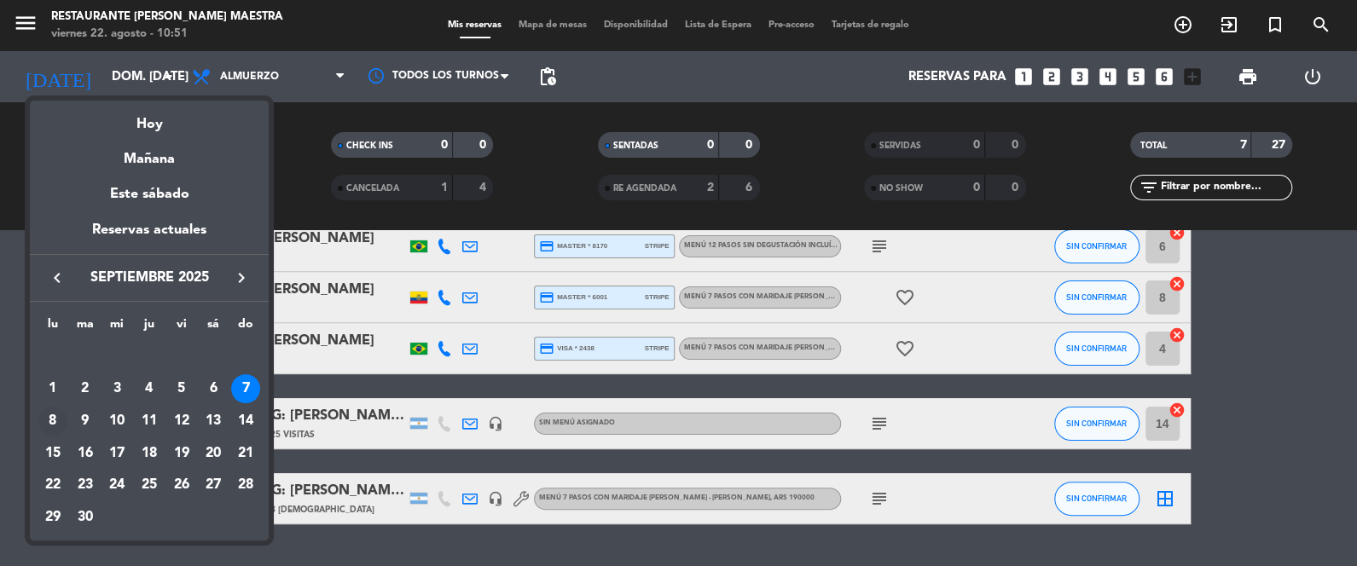
click at [49, 414] on div "8" at bounding box center [52, 421] width 29 height 29
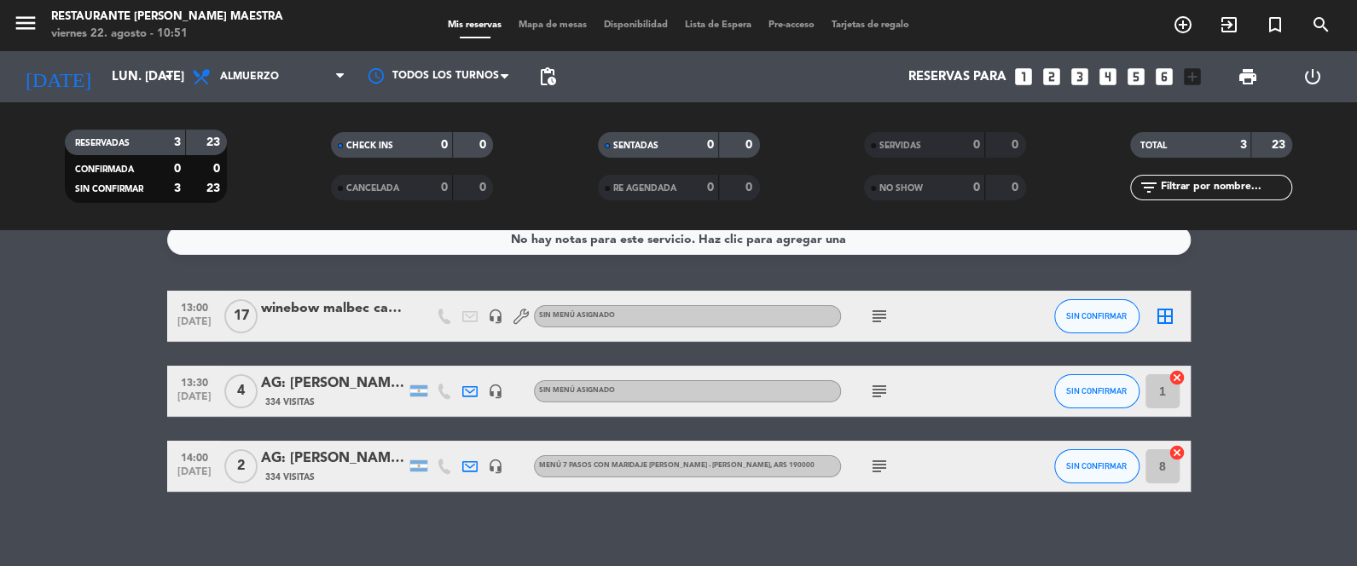
scroll to position [0, 0]
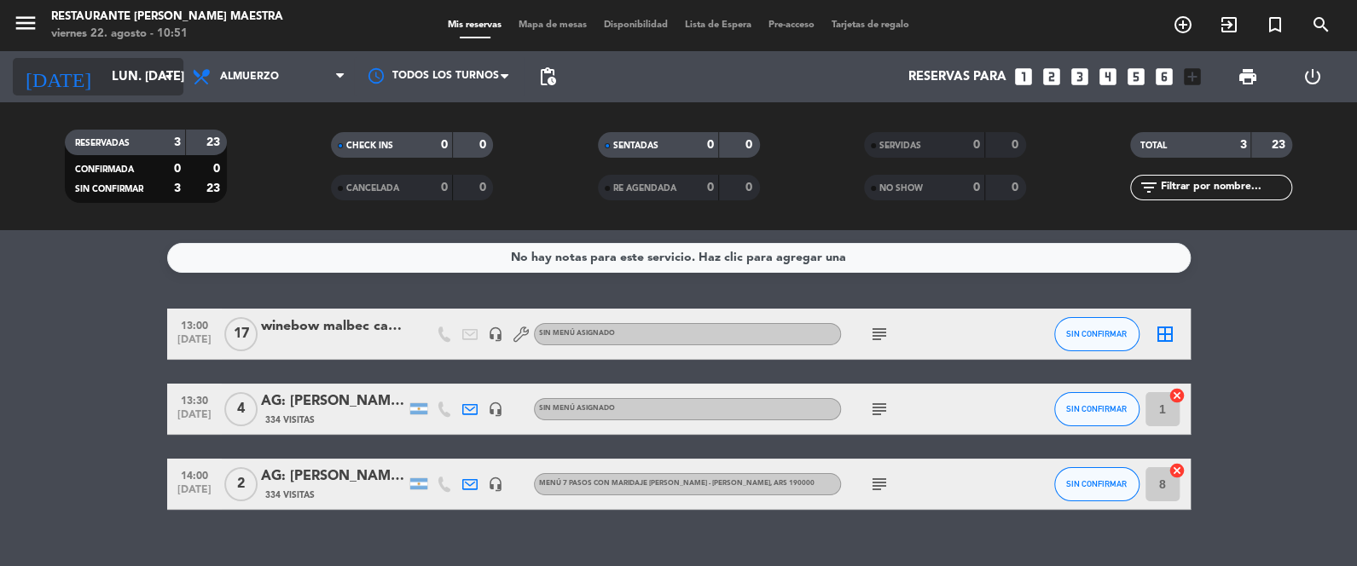
click at [123, 67] on input "lun. [DATE]" at bounding box center [185, 77] width 164 height 32
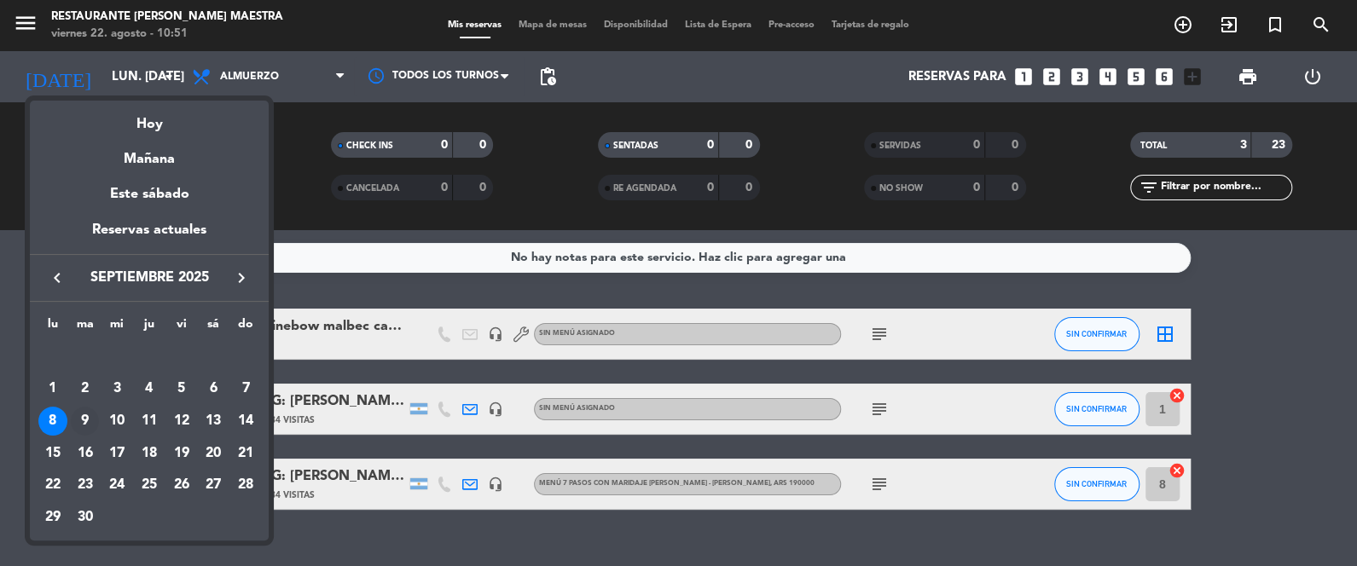
click at [90, 414] on div "9" at bounding box center [85, 421] width 29 height 29
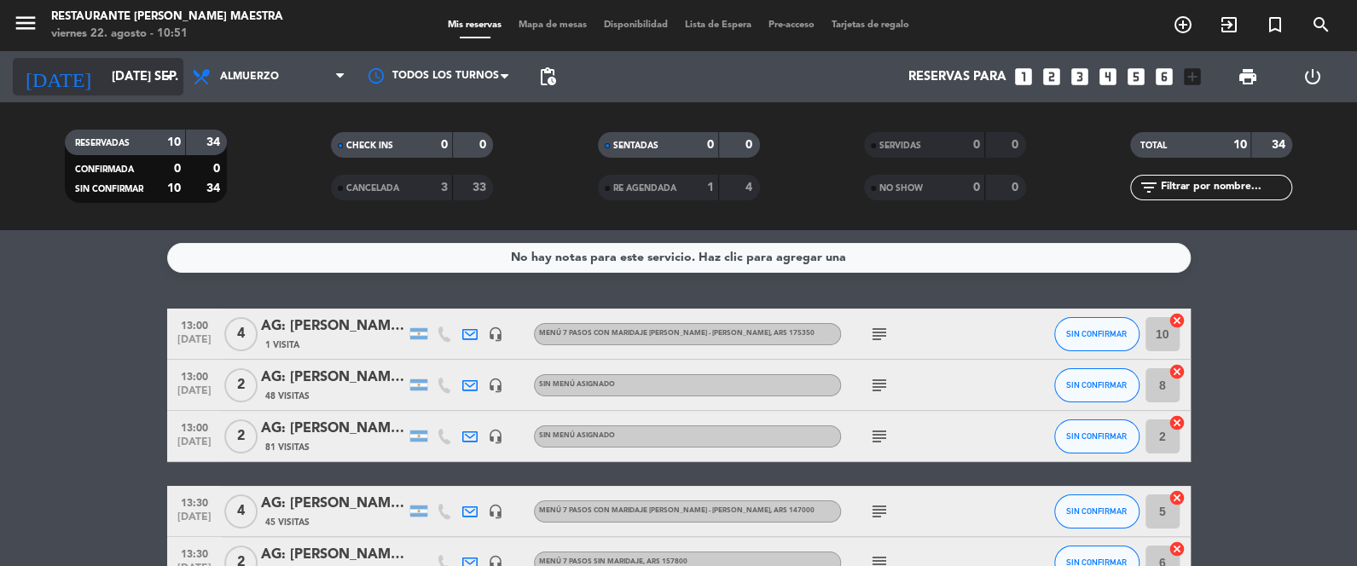
click at [114, 78] on input "[DATE] sep." at bounding box center [185, 77] width 164 height 32
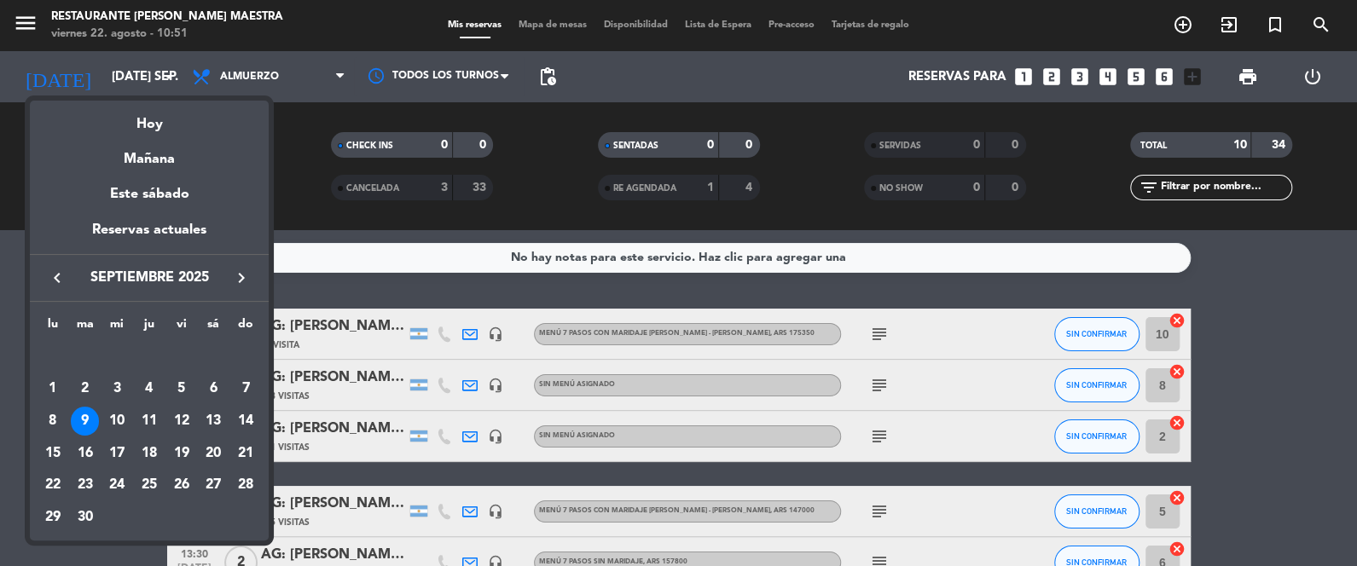
click at [114, 420] on div "10" at bounding box center [116, 421] width 29 height 29
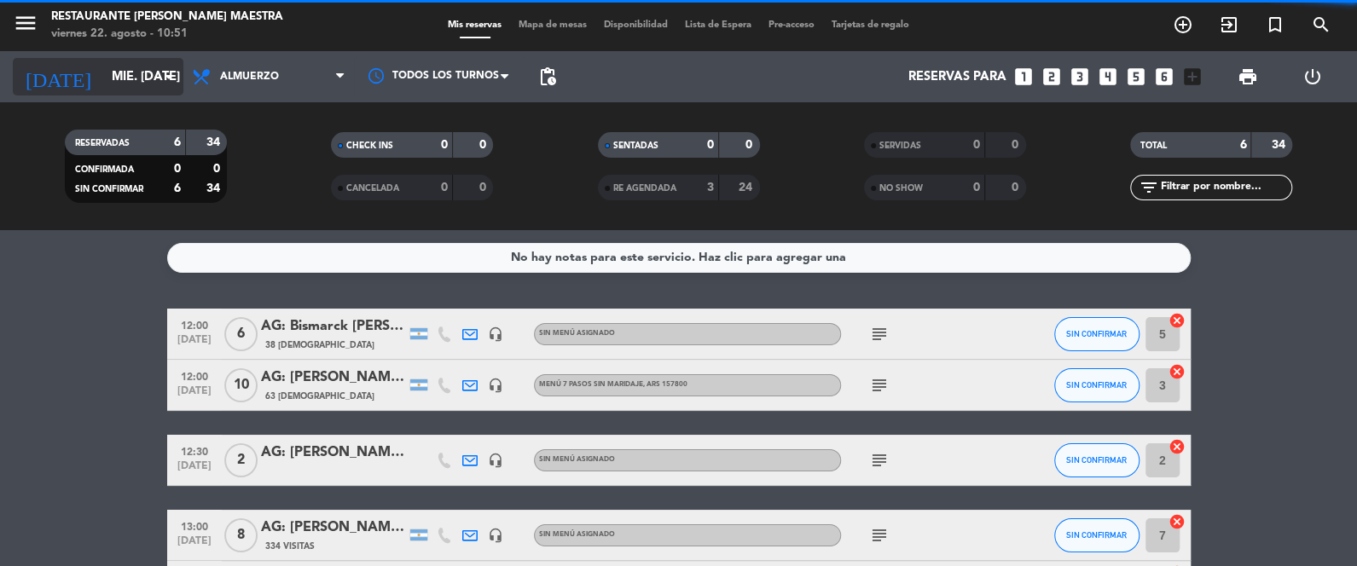
click at [151, 72] on input "mié. [DATE]" at bounding box center [185, 77] width 164 height 32
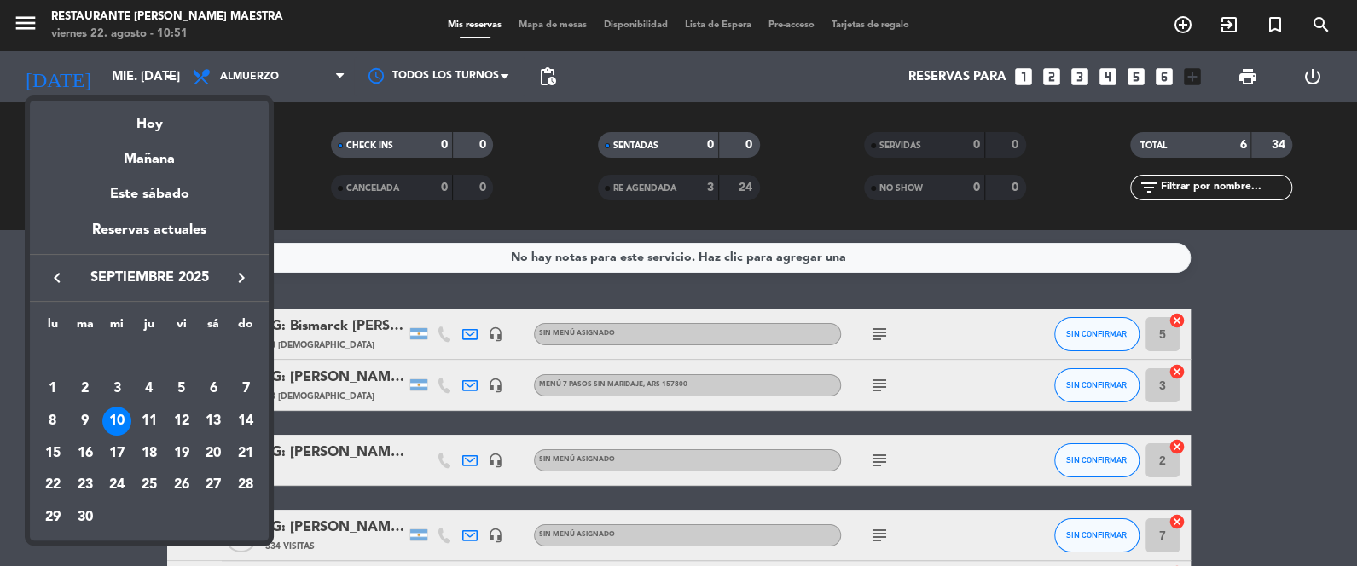
click at [148, 418] on div "11" at bounding box center [149, 421] width 29 height 29
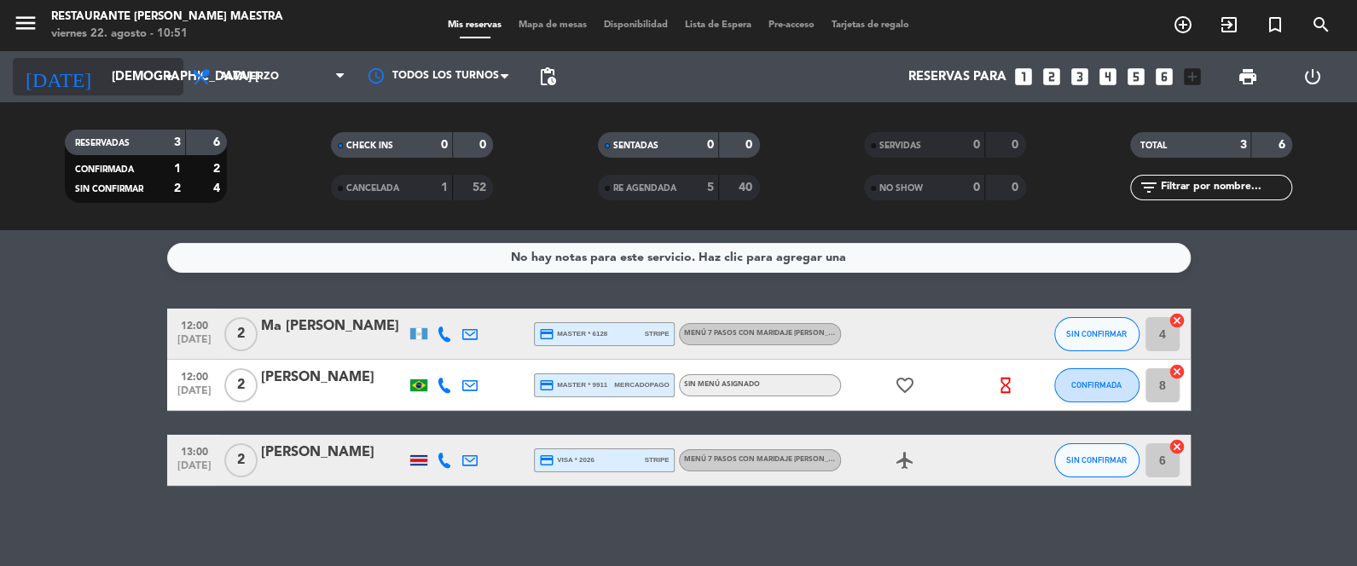
click at [103, 70] on input "[DEMOGRAPHIC_DATA] [DATE]" at bounding box center [185, 77] width 164 height 32
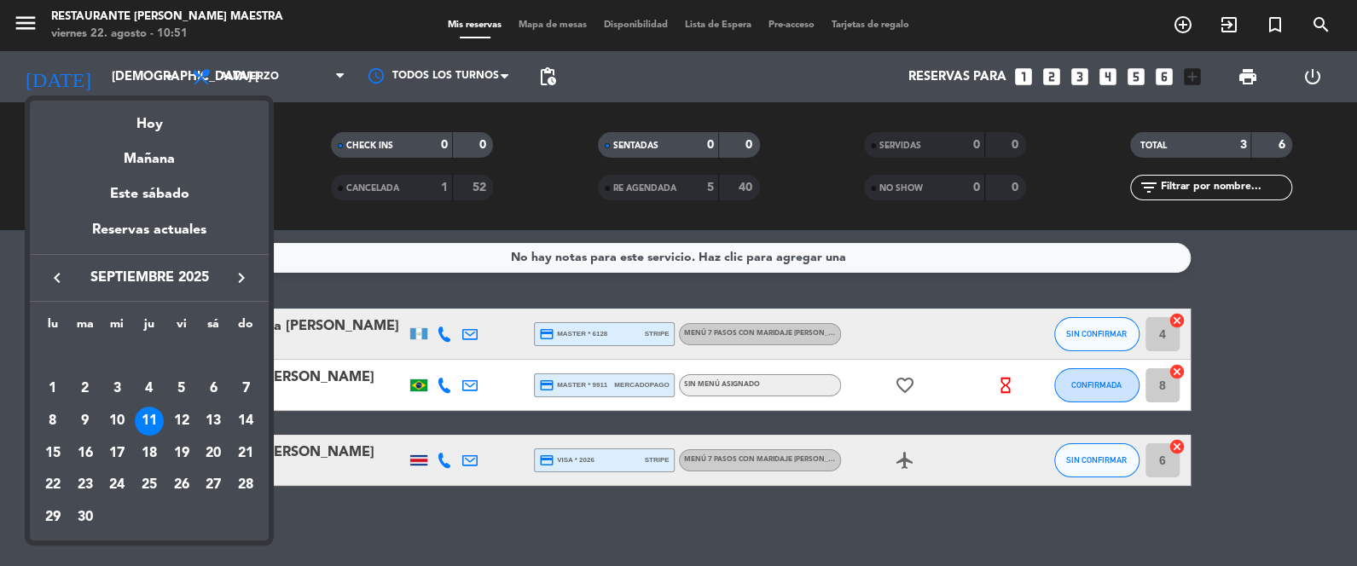
drag, startPoint x: 179, startPoint y: 416, endPoint x: 188, endPoint y: 414, distance: 8.9
click at [182, 415] on div "12" at bounding box center [181, 421] width 29 height 29
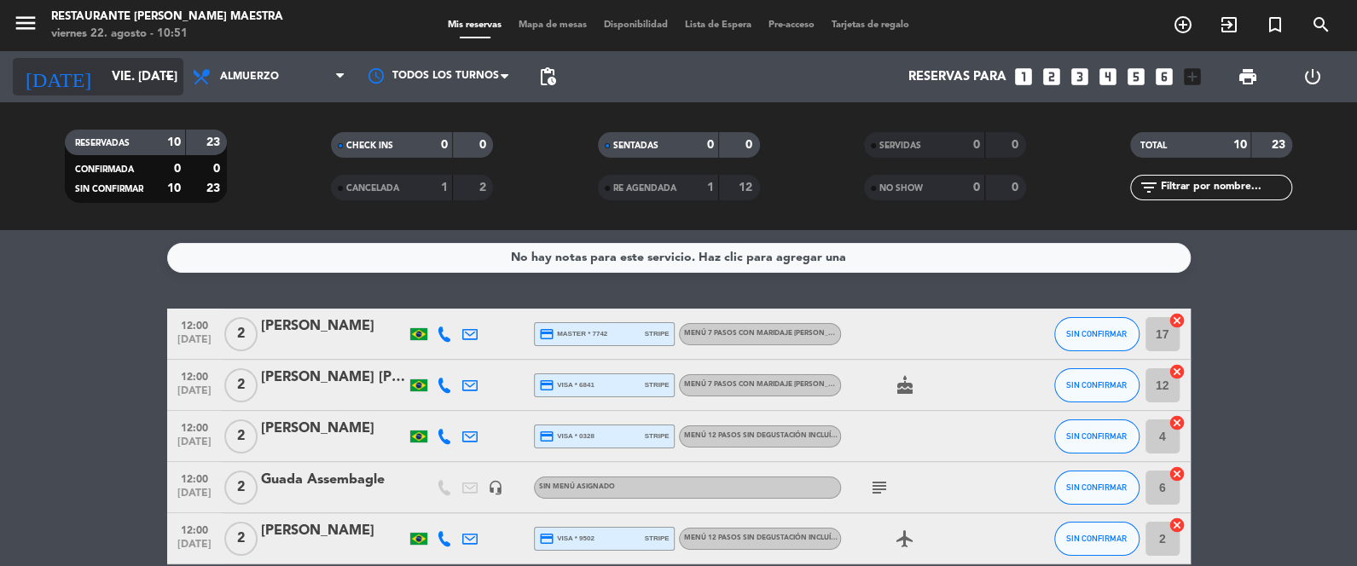
click at [122, 84] on input "vie. [DATE]" at bounding box center [185, 77] width 164 height 32
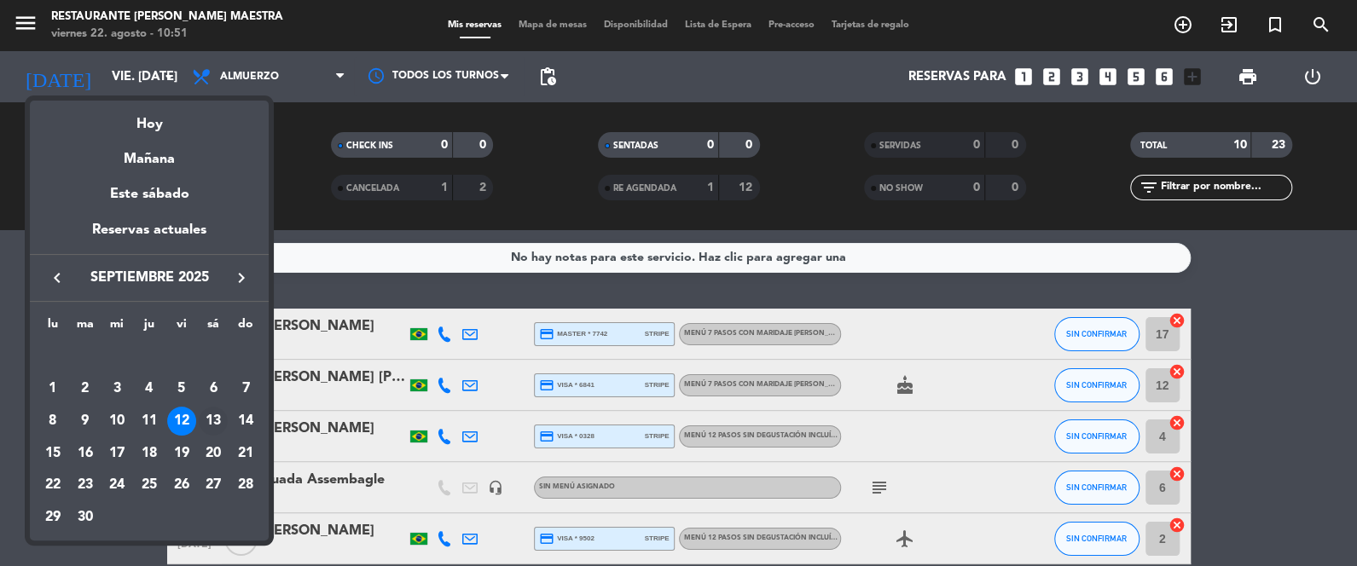
click at [224, 405] on td "13" at bounding box center [214, 421] width 32 height 32
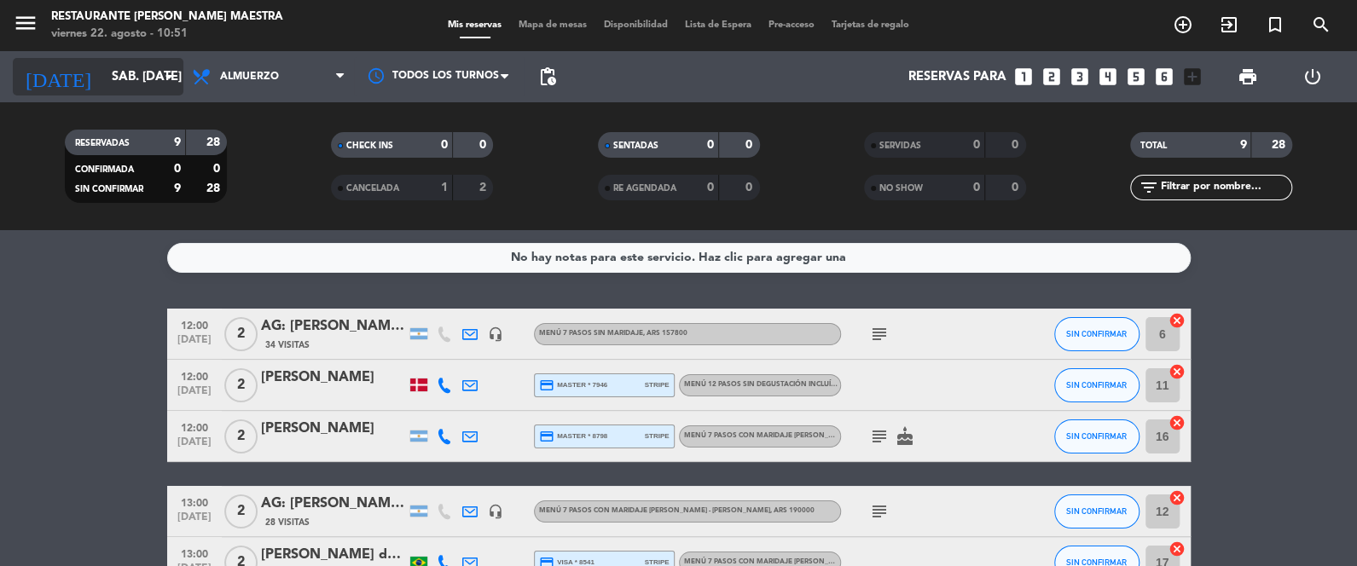
click at [103, 76] on input "sáb. [DATE]" at bounding box center [185, 77] width 164 height 32
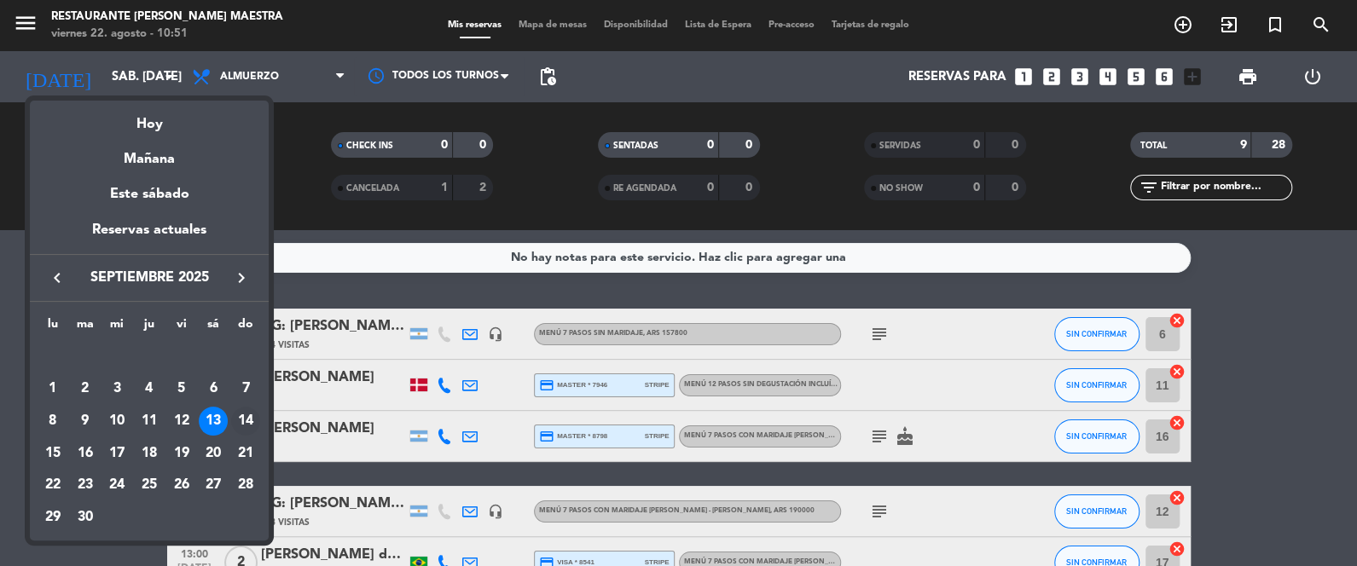
click at [244, 416] on div "14" at bounding box center [245, 421] width 29 height 29
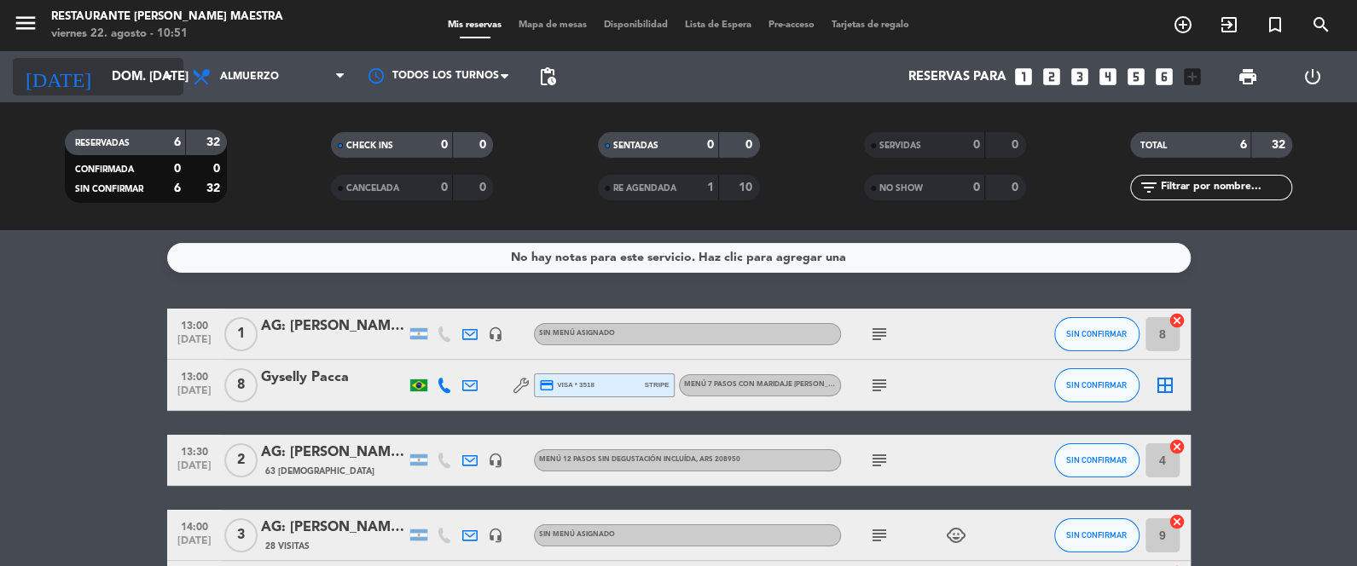
click at [154, 81] on input "dom. [DATE]" at bounding box center [185, 77] width 164 height 32
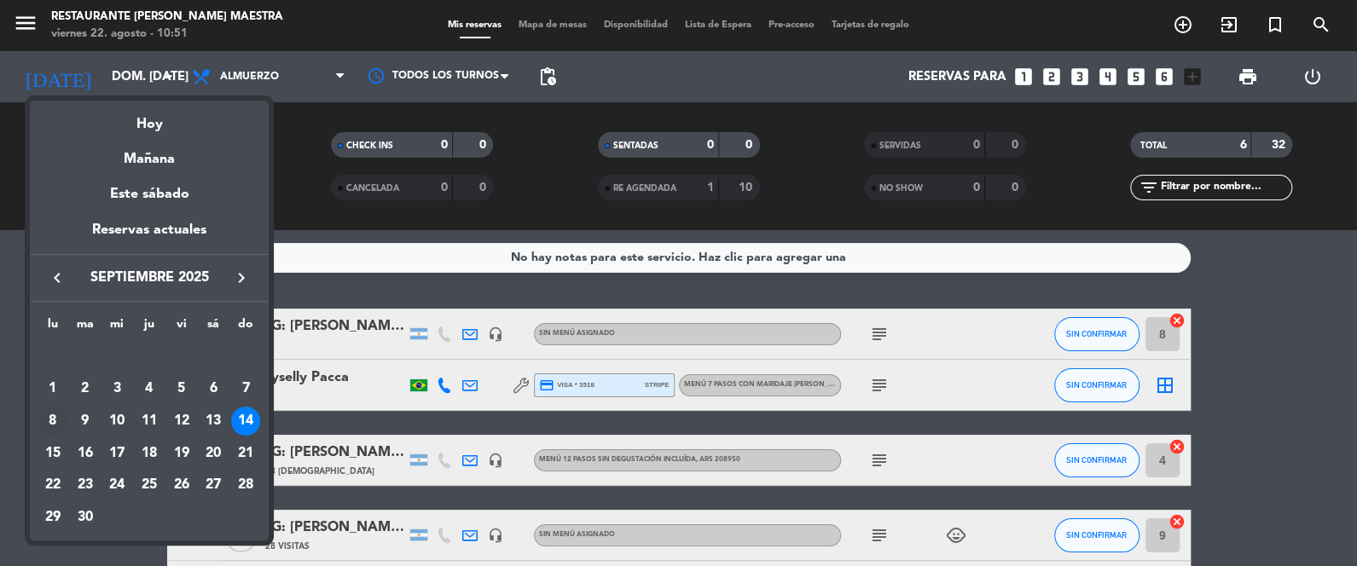
click at [61, 433] on td "8" at bounding box center [53, 421] width 32 height 32
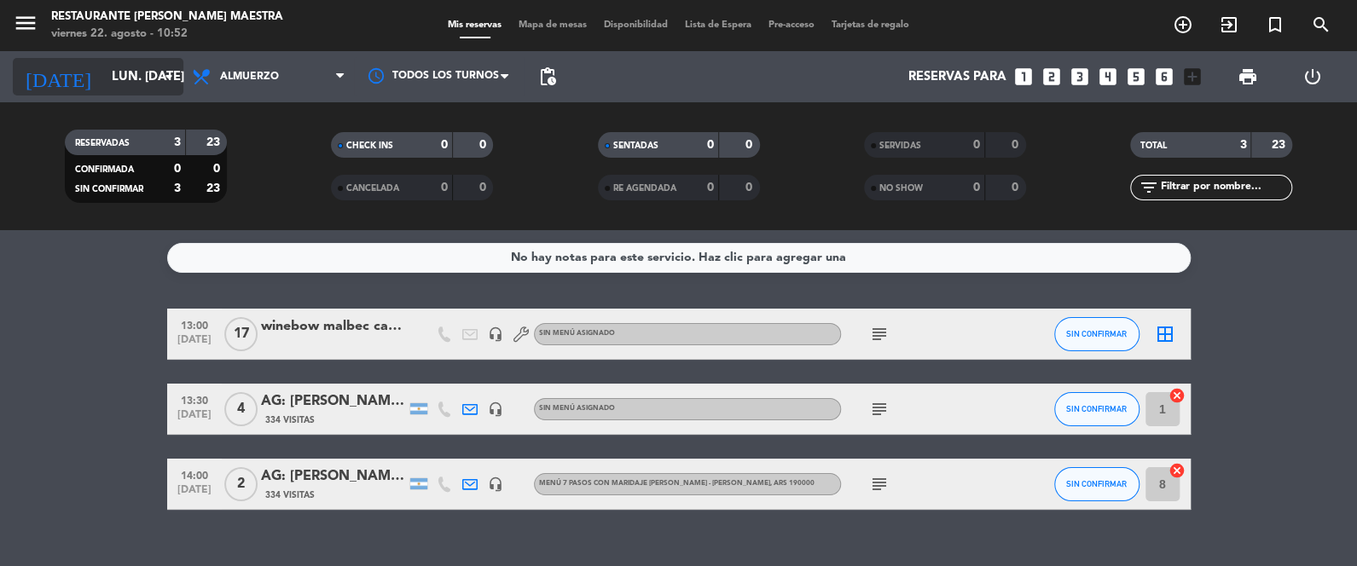
click at [135, 72] on input "lun. [DATE]" at bounding box center [185, 77] width 164 height 32
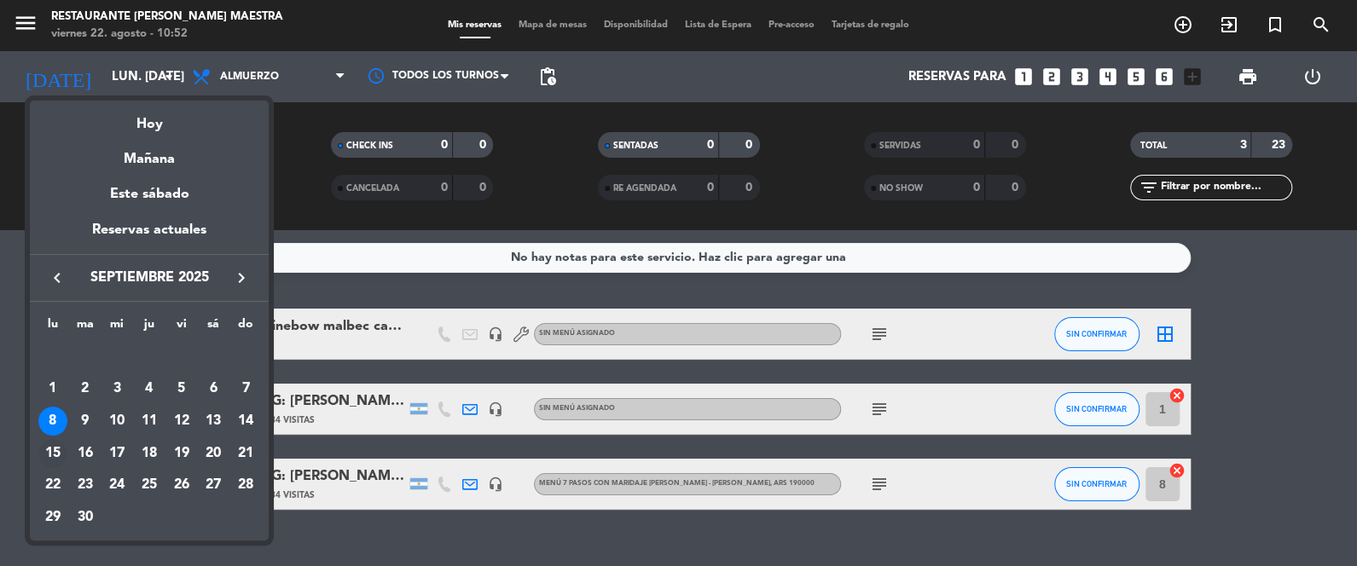
click at [62, 453] on div "15" at bounding box center [52, 453] width 29 height 29
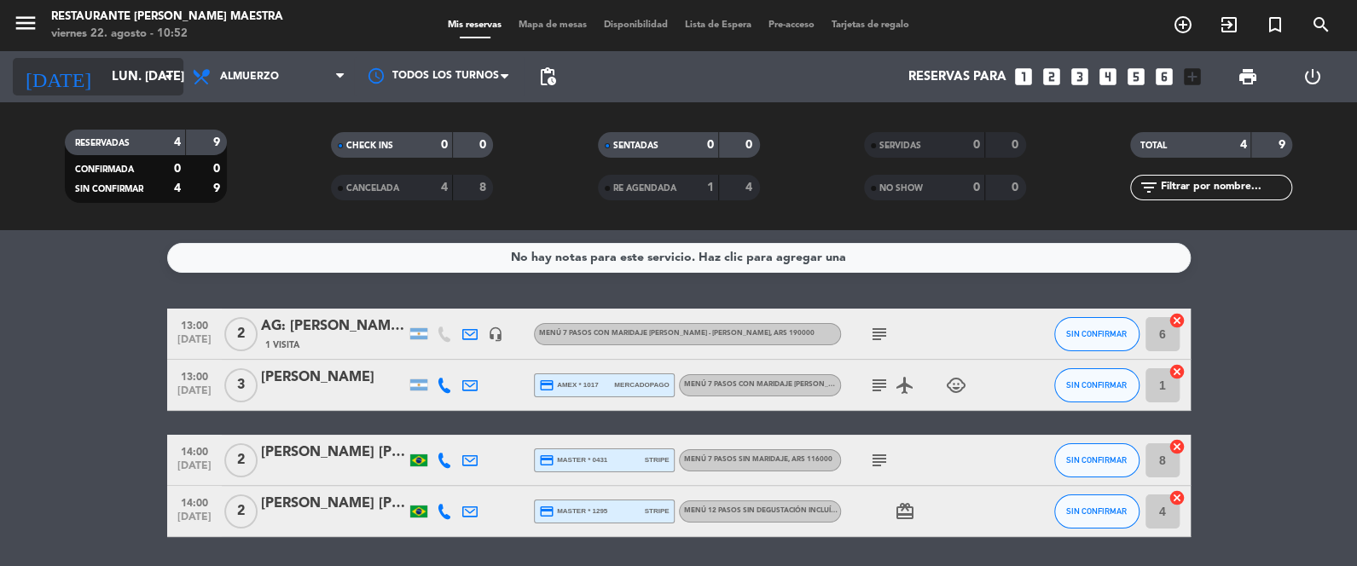
click at [129, 88] on input "lun. [DATE]" at bounding box center [185, 77] width 164 height 32
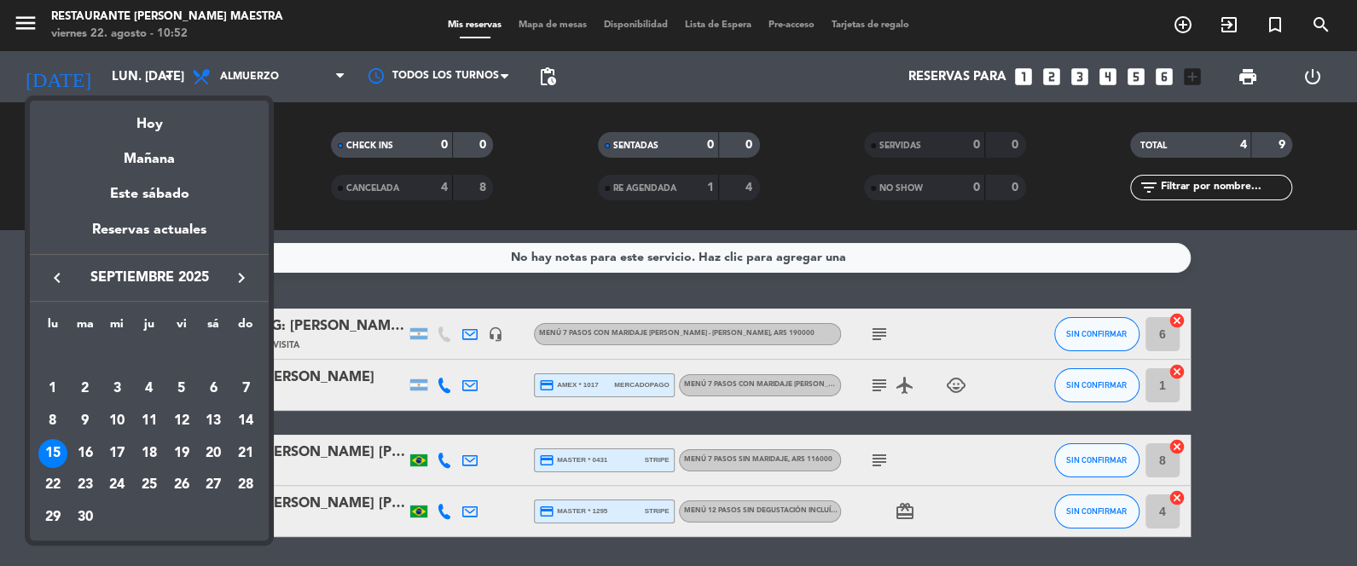
click at [94, 450] on div "16" at bounding box center [85, 453] width 29 height 29
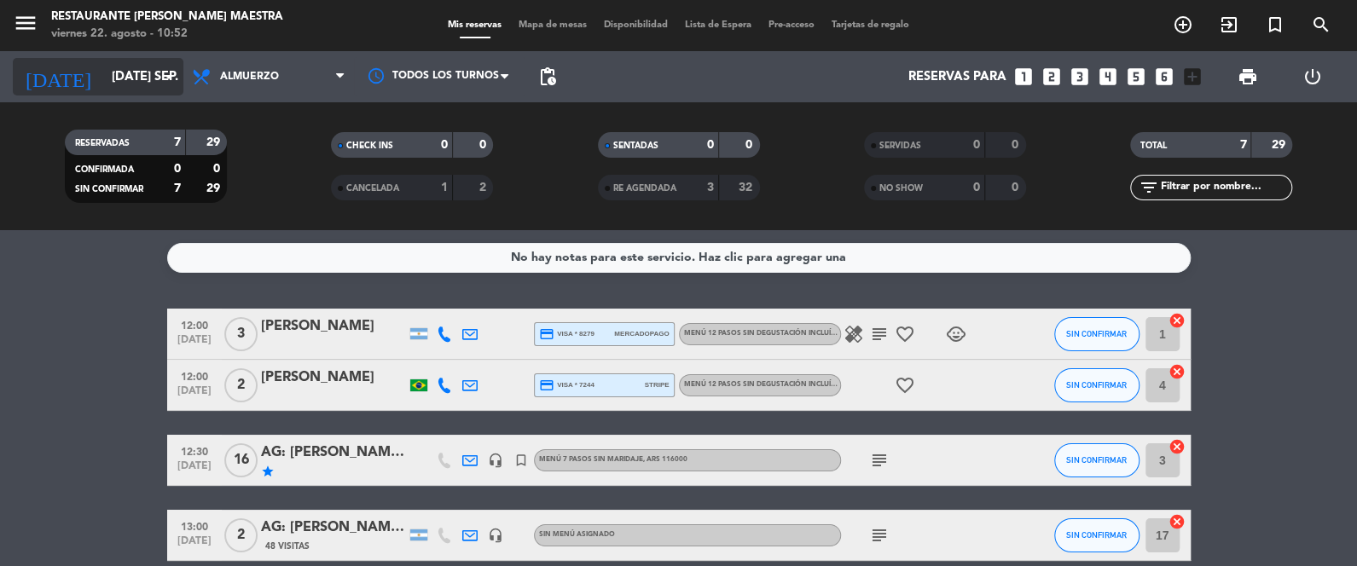
click at [140, 89] on input "[DATE] sep." at bounding box center [185, 77] width 164 height 32
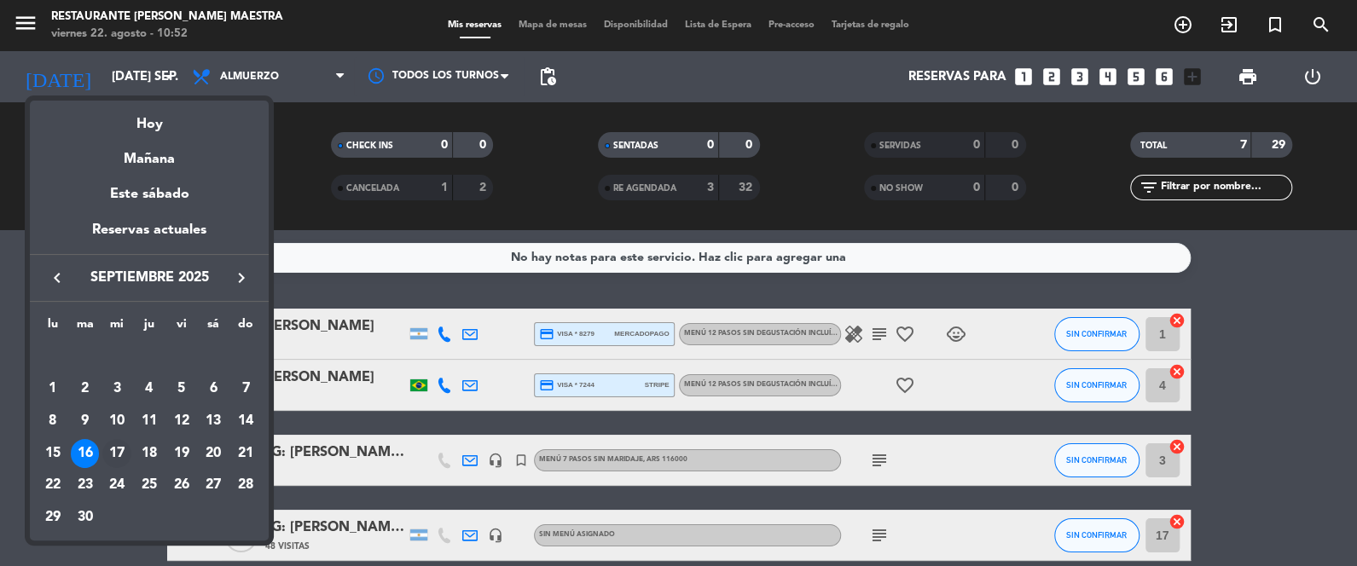
click at [128, 449] on div "17" at bounding box center [116, 453] width 29 height 29
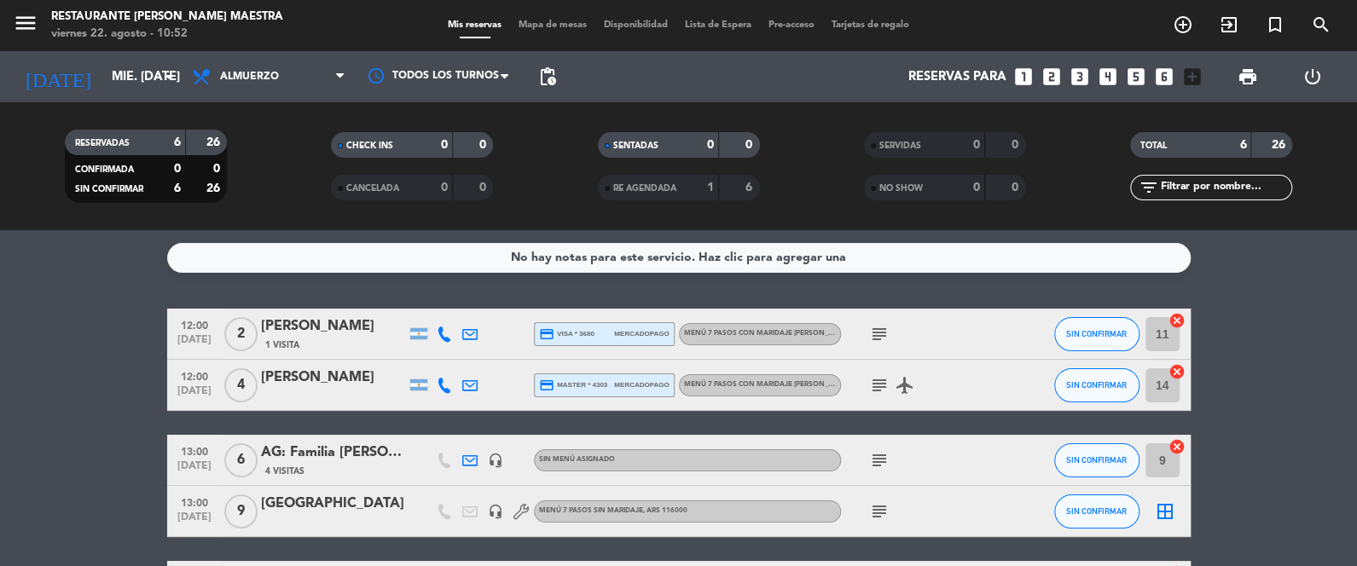
click at [154, 50] on div "menu Restaurante [PERSON_NAME] Maestra viernes 22. agosto - 10:52 Mis reservas …" at bounding box center [678, 115] width 1357 height 230
click at [143, 62] on input "mié. [DATE]" at bounding box center [185, 77] width 164 height 32
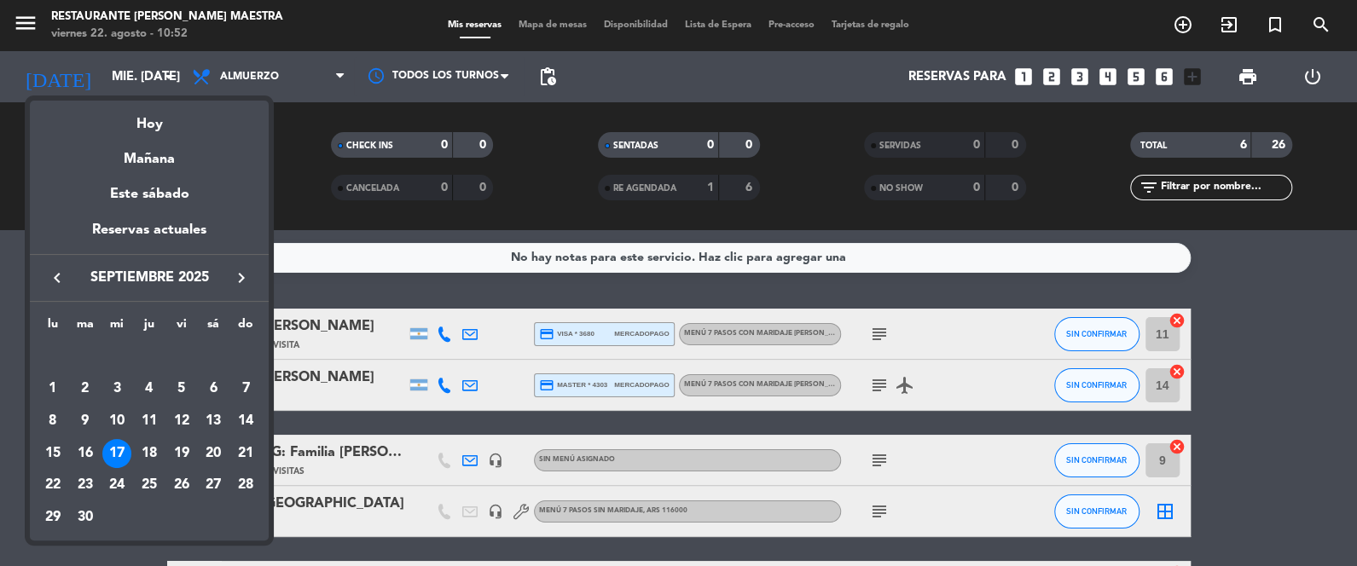
click at [151, 446] on div "18" at bounding box center [149, 453] width 29 height 29
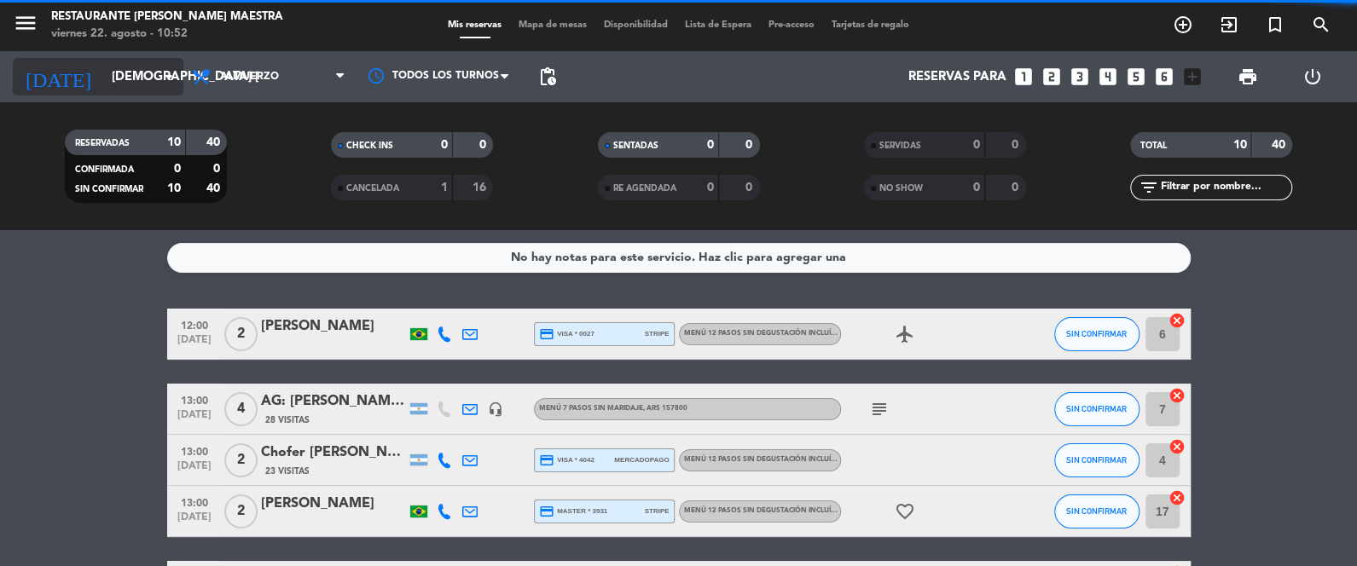
click at [151, 92] on input "[DEMOGRAPHIC_DATA] [DATE]" at bounding box center [185, 77] width 164 height 32
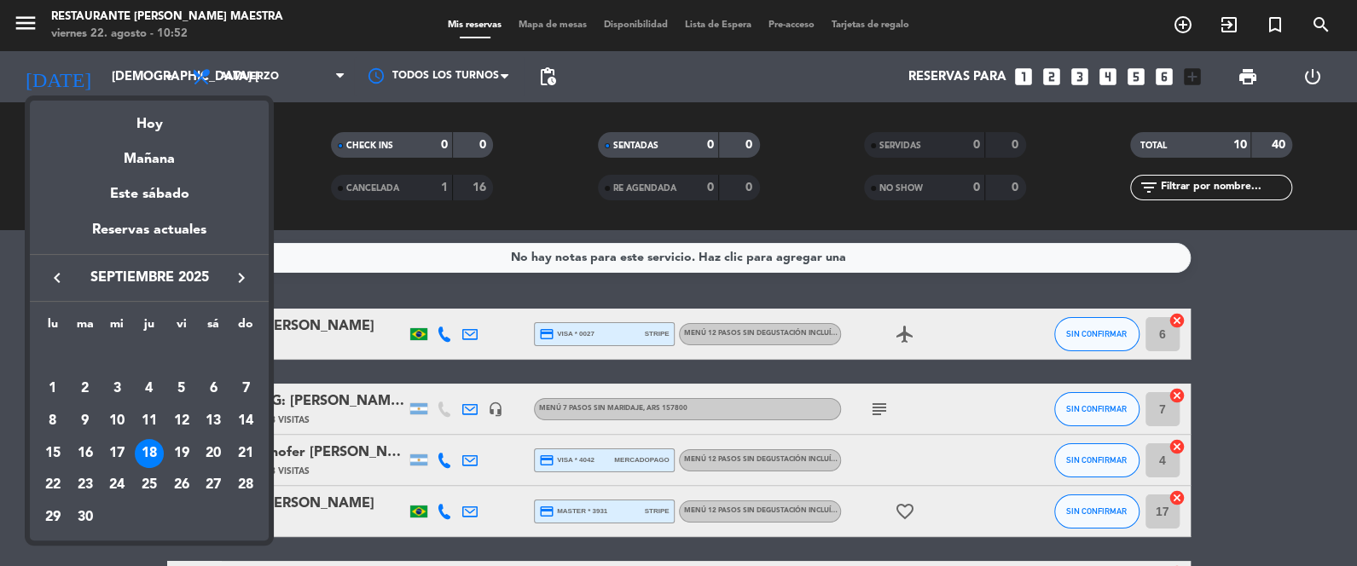
click at [322, 240] on div at bounding box center [678, 283] width 1357 height 566
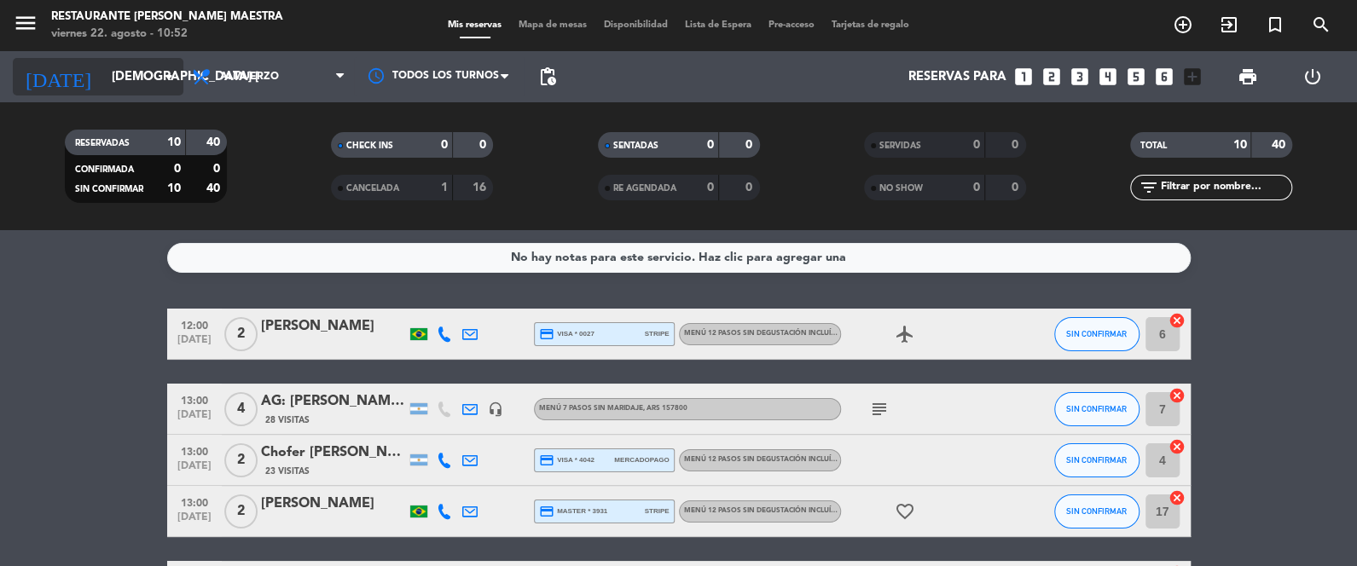
click at [152, 80] on input "[DEMOGRAPHIC_DATA] [DATE]" at bounding box center [185, 77] width 164 height 32
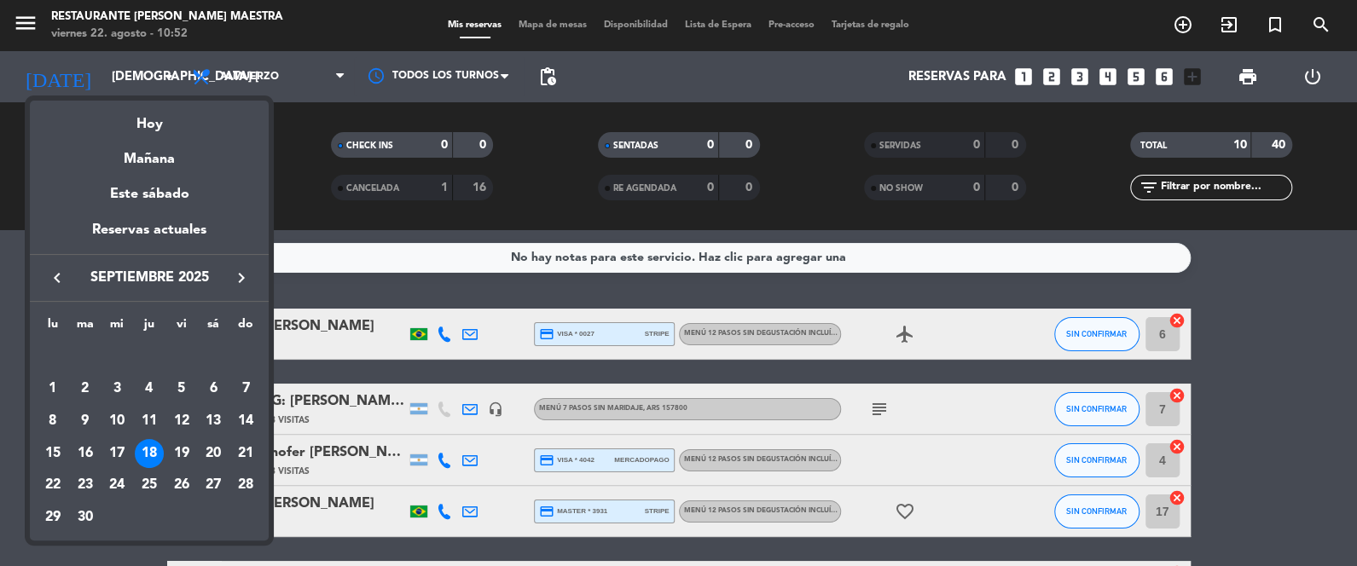
click at [182, 453] on div "19" at bounding box center [181, 453] width 29 height 29
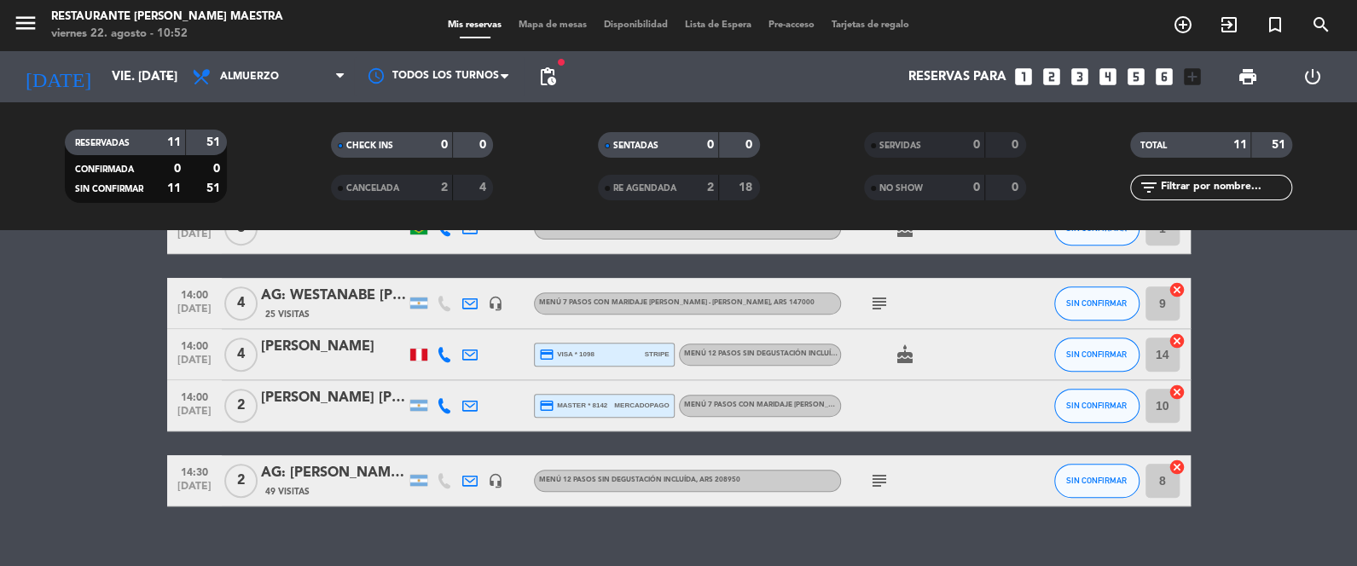
scroll to position [462, 0]
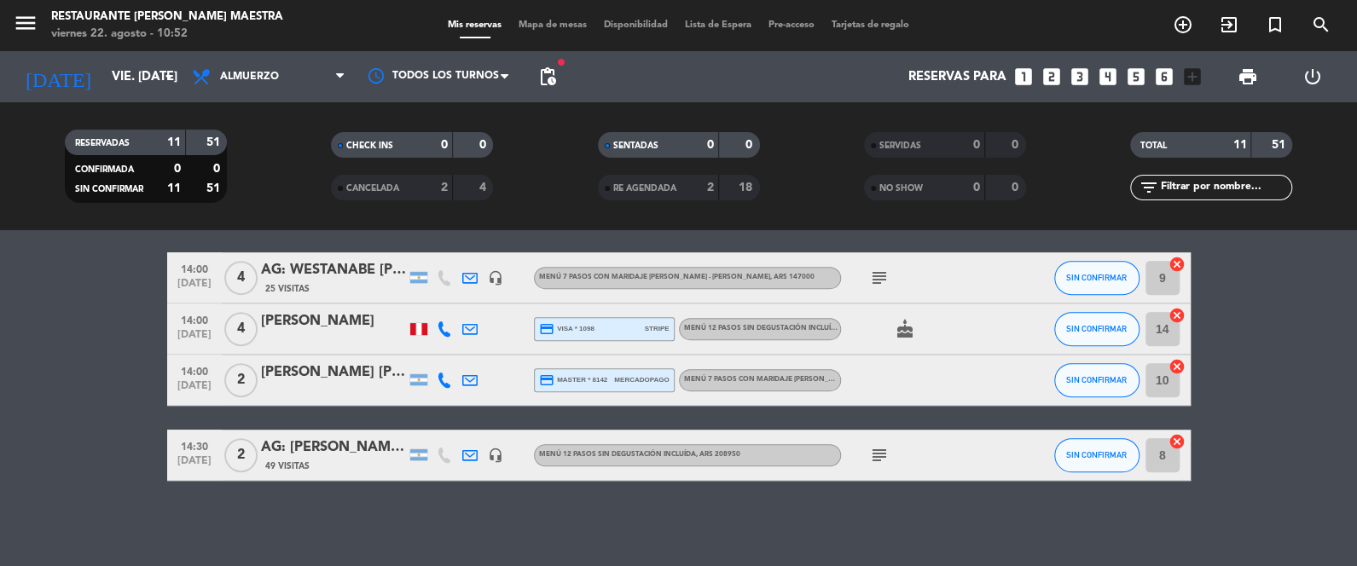
click at [560, 79] on span "pending_actions" at bounding box center [547, 77] width 34 height 34
click at [565, 72] on div "Reservas para looks_one looks_two looks_3 looks_4 looks_5 looks_6 add_box" at bounding box center [887, 76] width 645 height 51
click at [560, 73] on span "pending_actions" at bounding box center [547, 77] width 34 height 34
click at [550, 77] on span "pending_actions" at bounding box center [547, 77] width 20 height 20
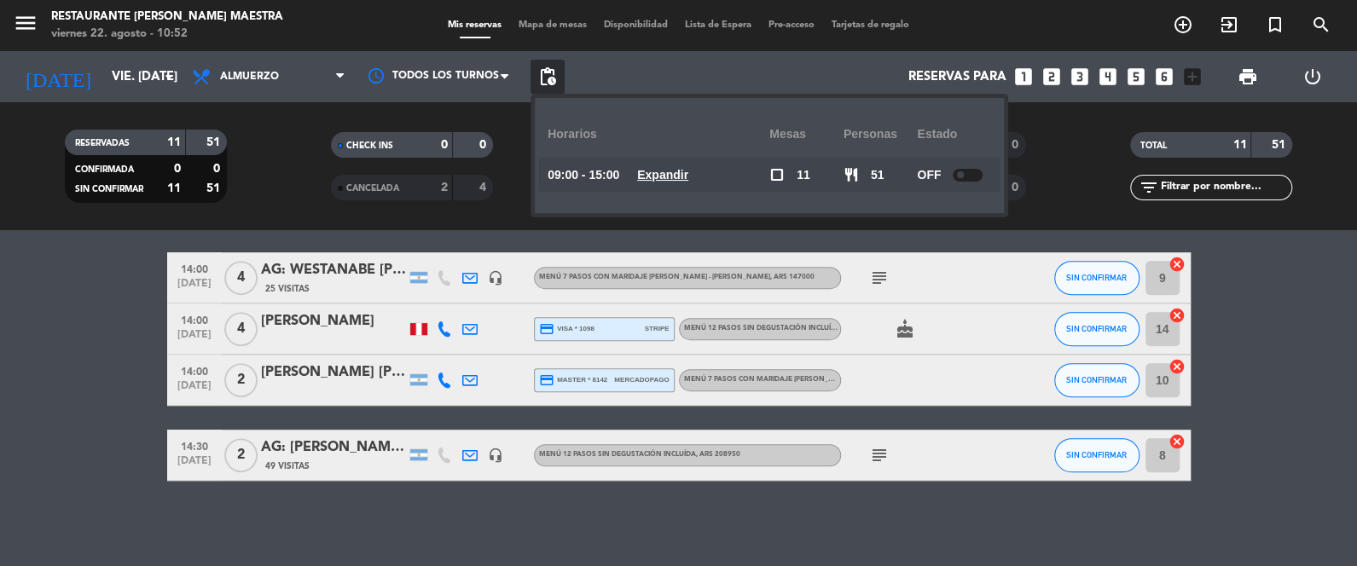
click at [551, 78] on span "pending_actions" at bounding box center [547, 77] width 20 height 20
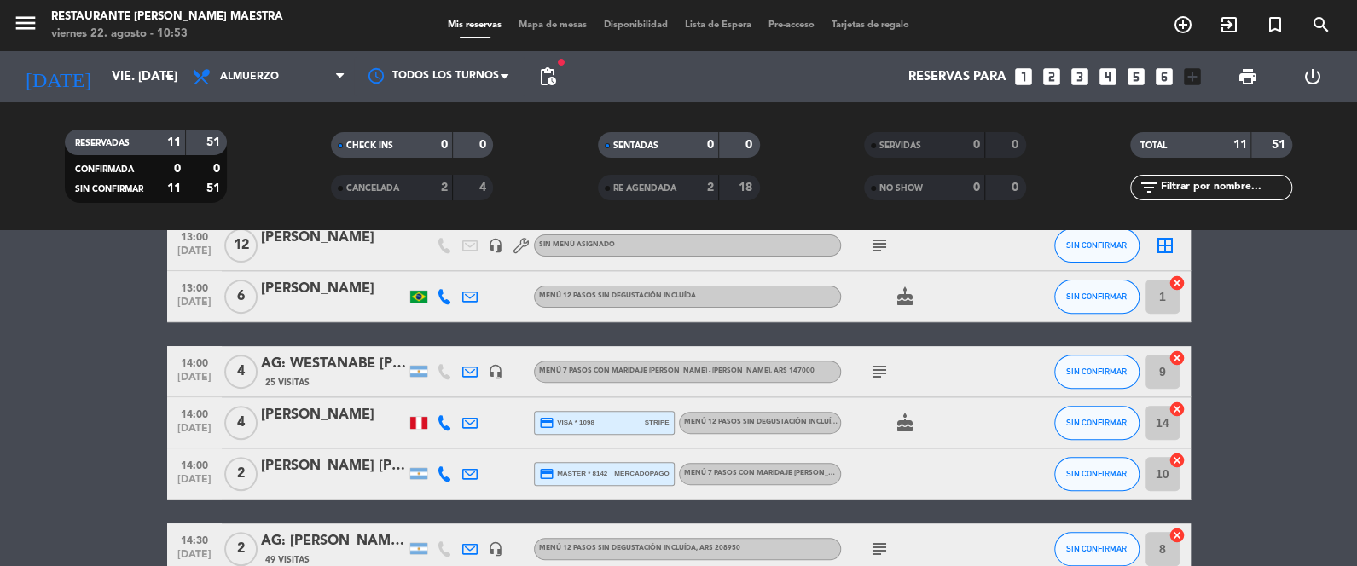
scroll to position [334, 0]
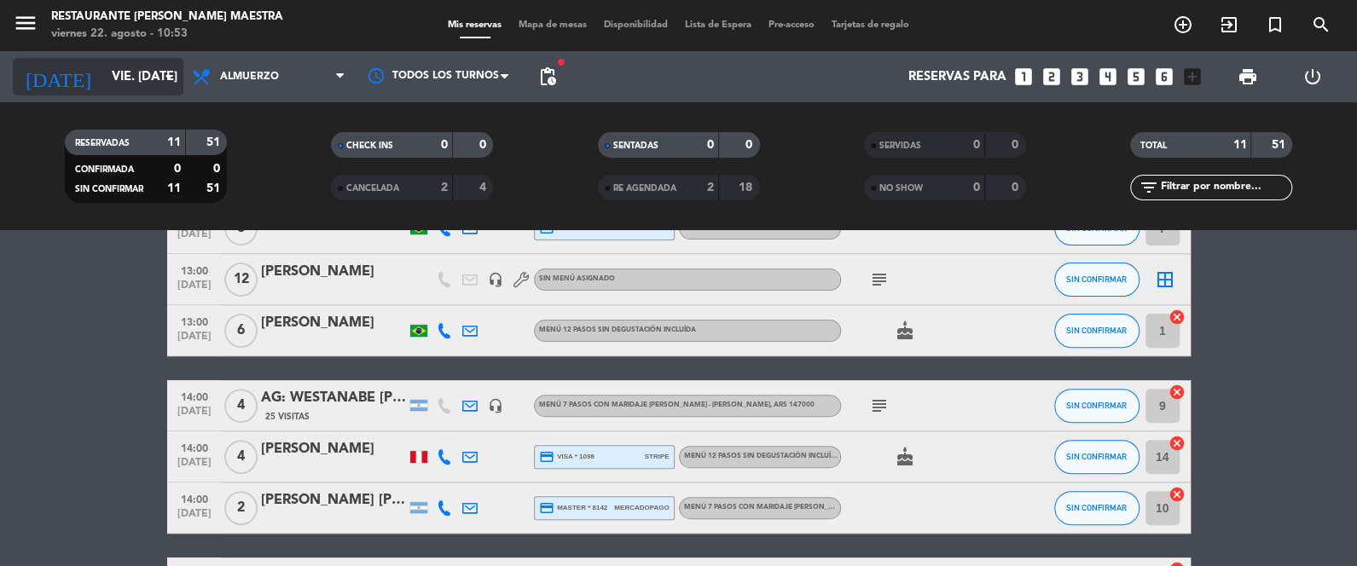
click at [103, 65] on input "vie. [DATE]" at bounding box center [185, 77] width 164 height 32
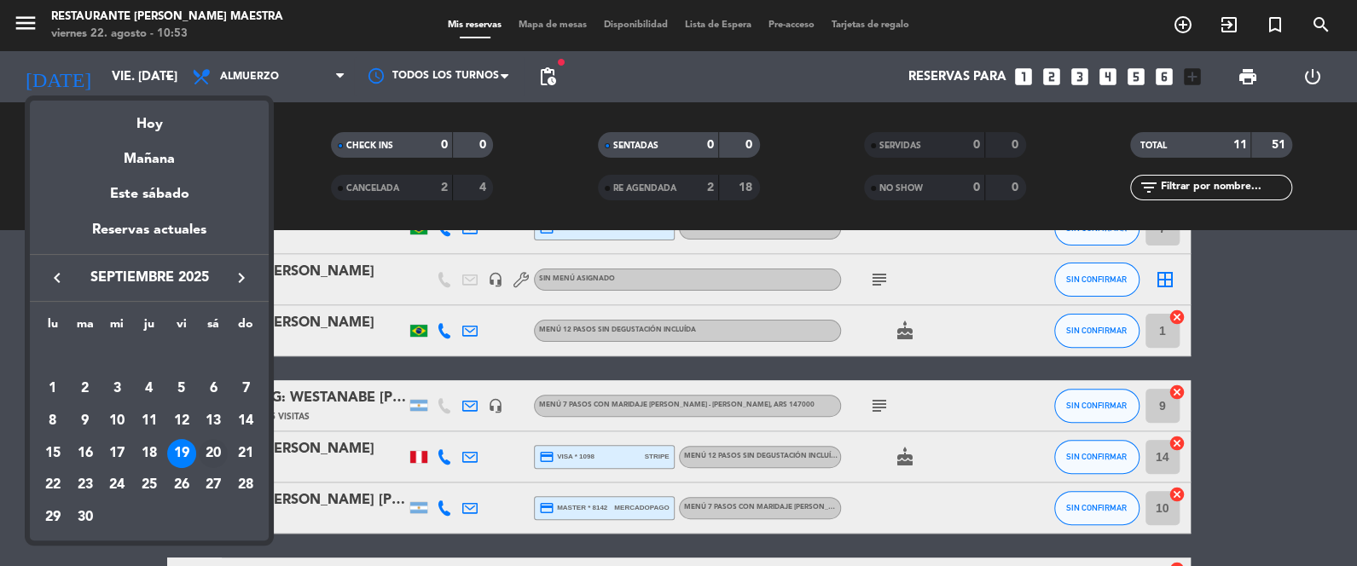
click at [201, 453] on div "20" at bounding box center [213, 453] width 29 height 29
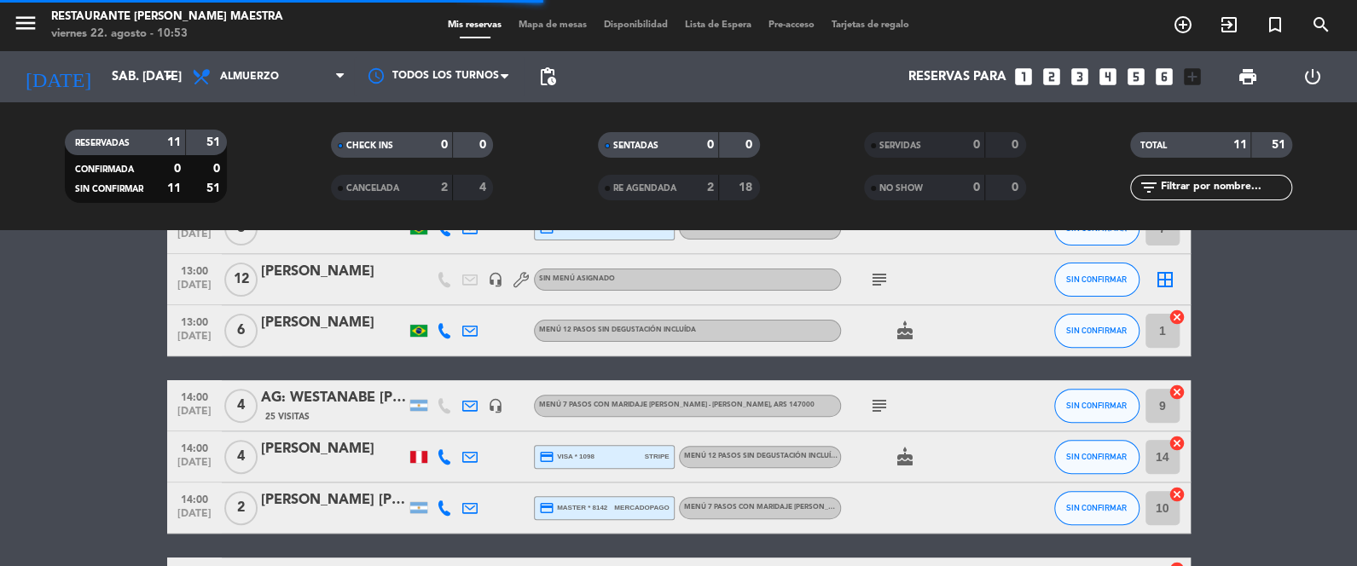
scroll to position [182, 0]
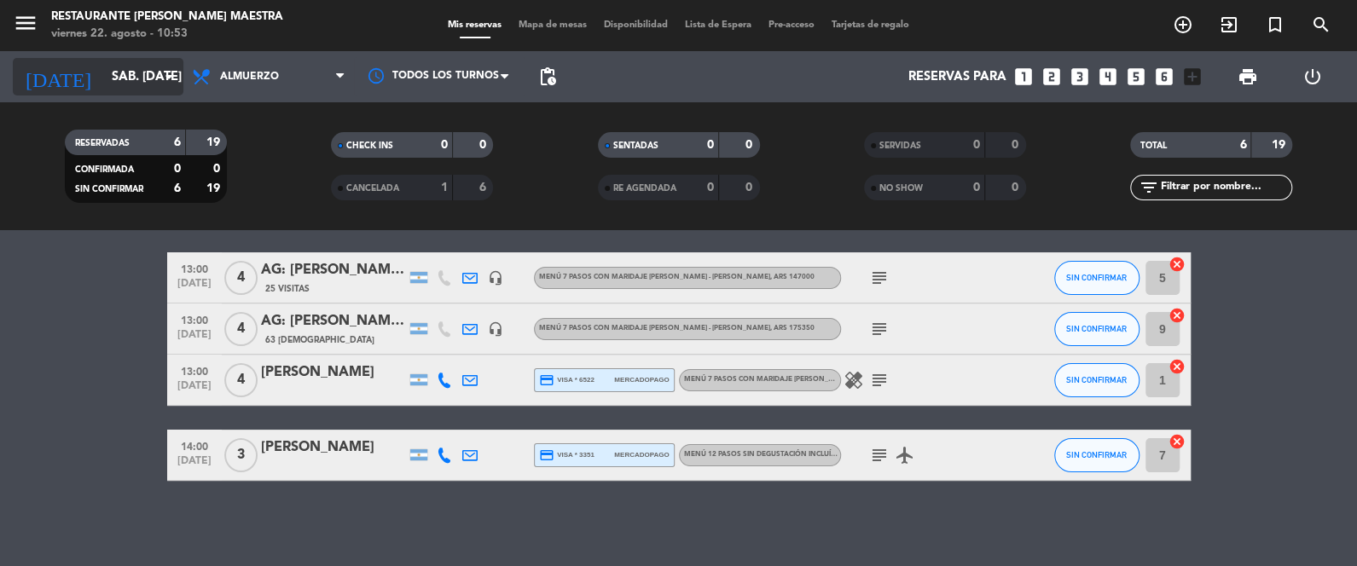
click at [156, 61] on input "sáb. [DATE]" at bounding box center [185, 77] width 164 height 32
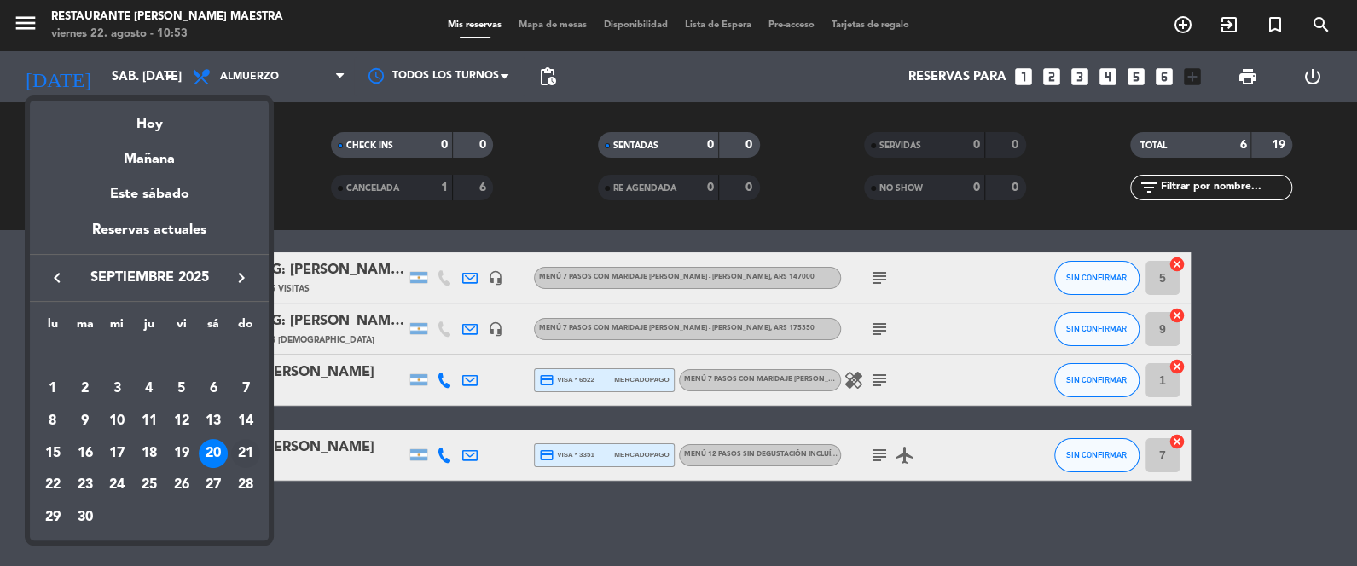
click at [238, 456] on div "21" at bounding box center [245, 453] width 29 height 29
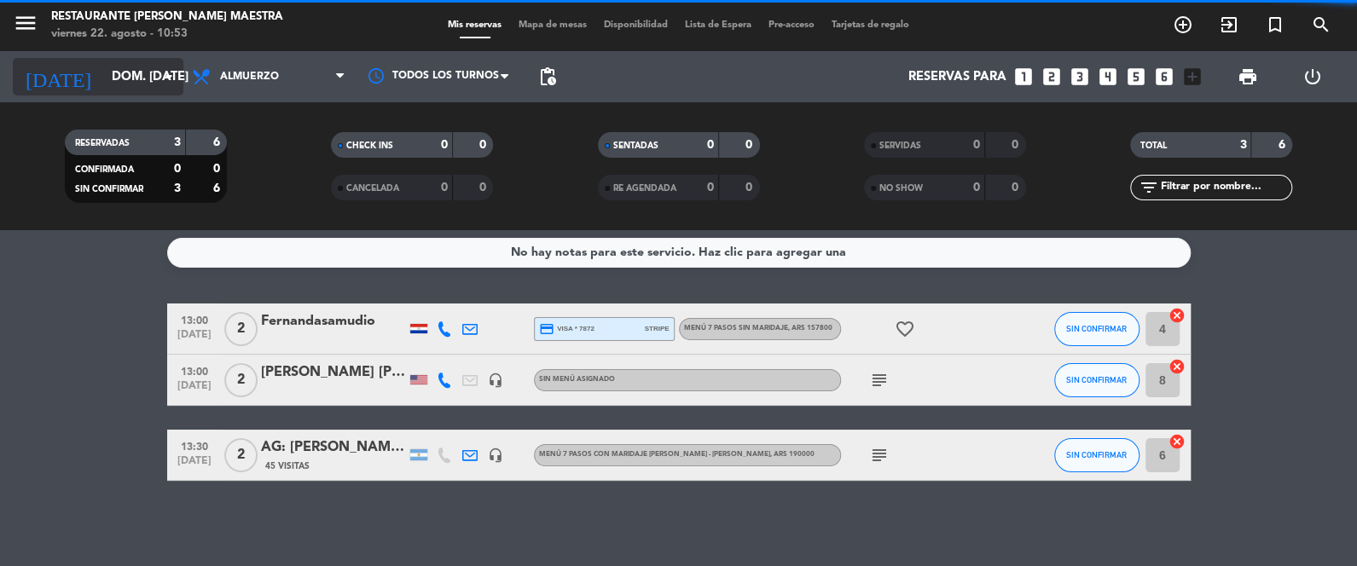
scroll to position [4, 0]
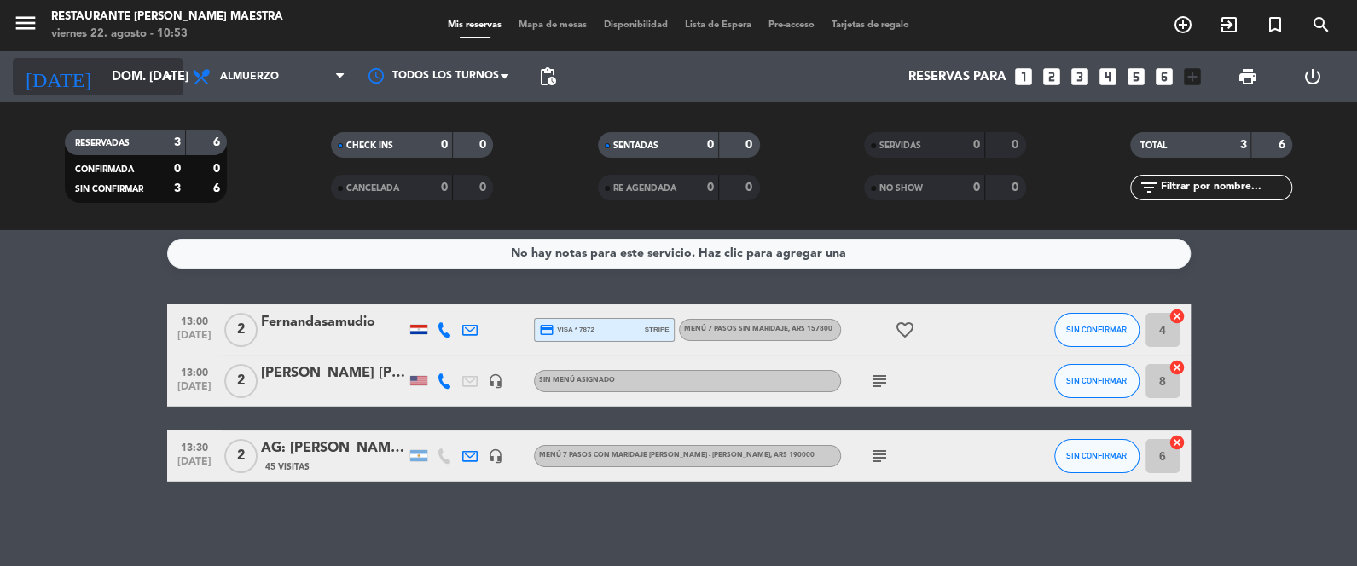
click at [133, 72] on input "dom. [DATE]" at bounding box center [185, 77] width 164 height 32
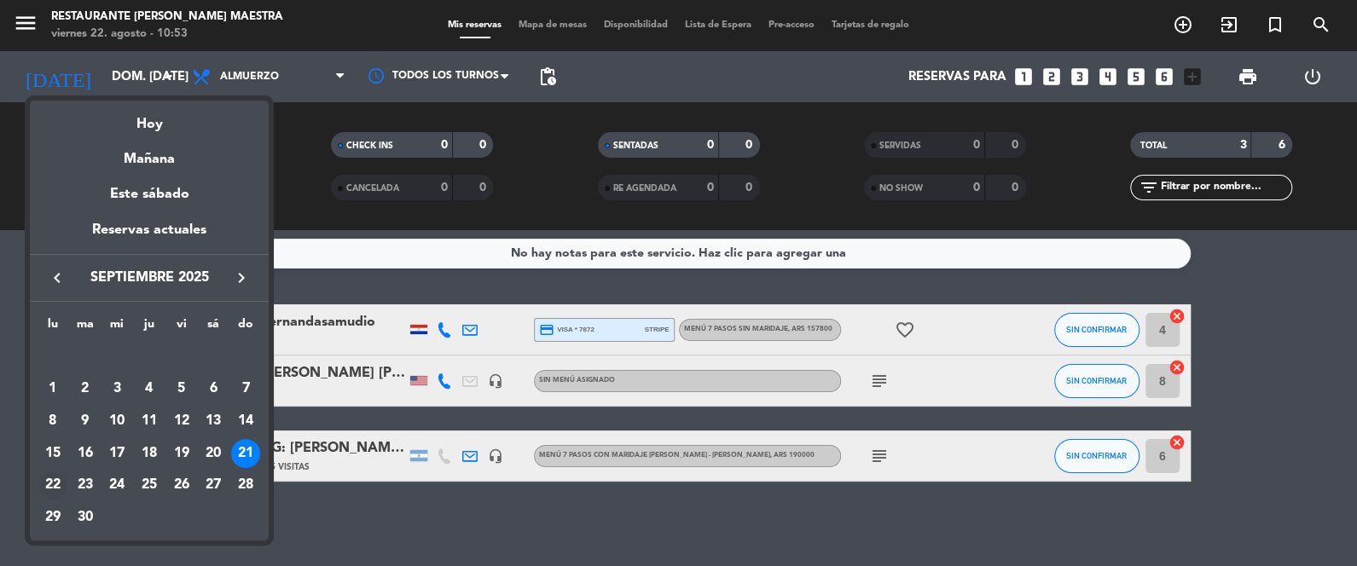
click at [51, 478] on div "22" at bounding box center [52, 485] width 29 height 29
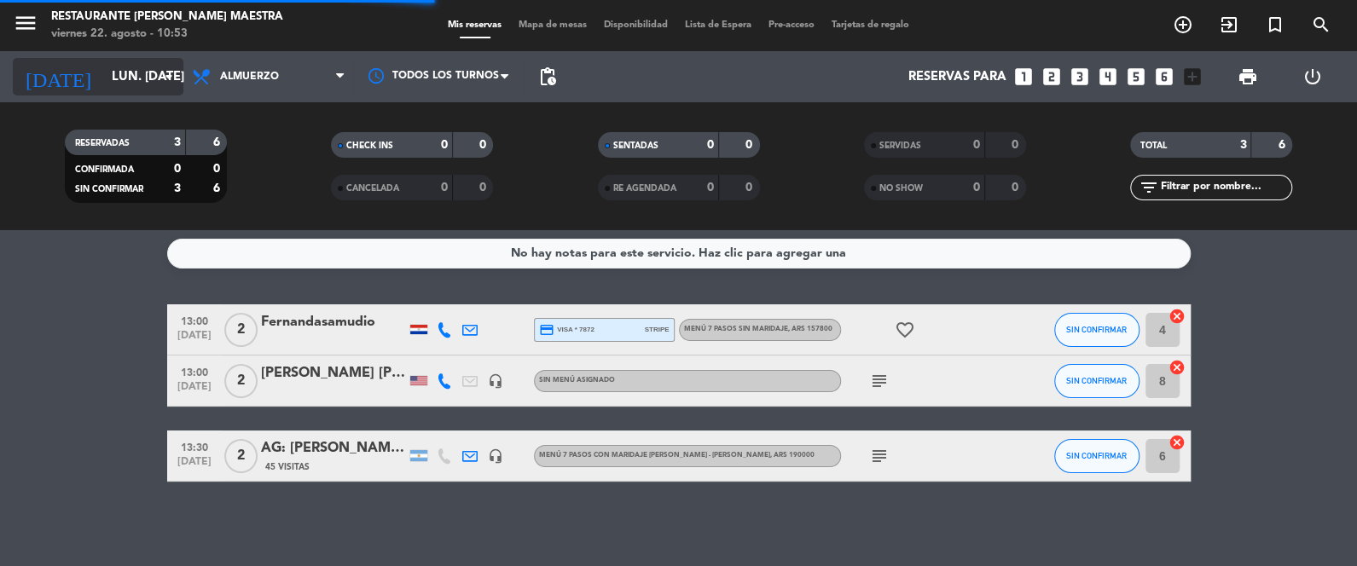
scroll to position [182, 0]
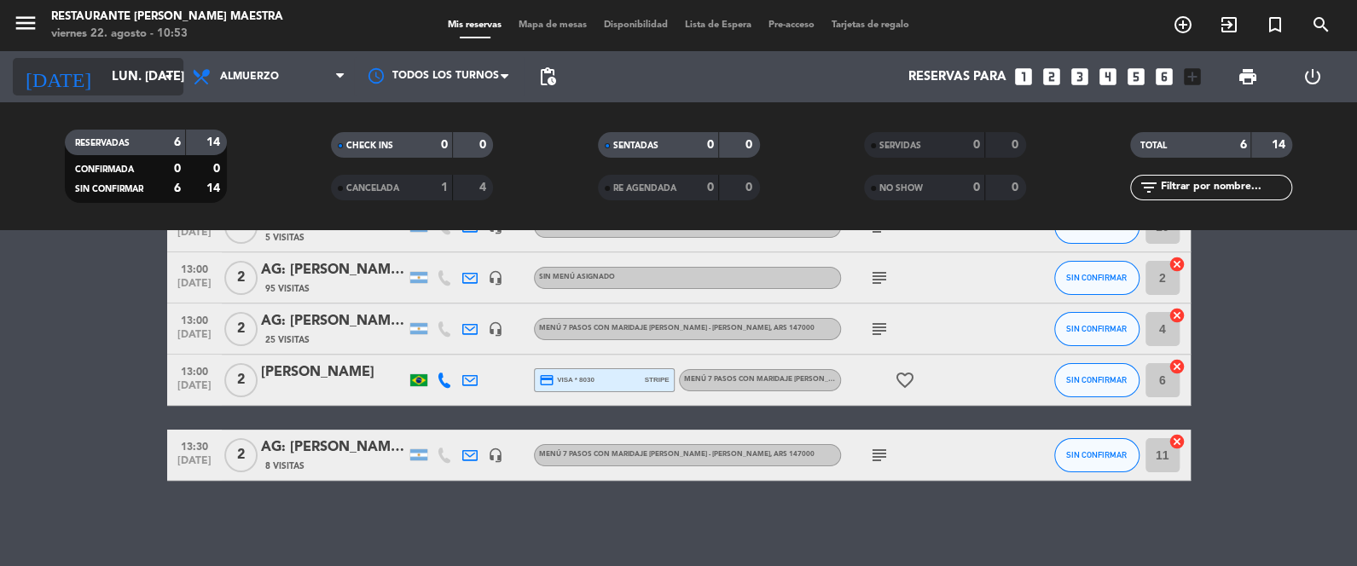
click at [125, 76] on input "lun. [DATE]" at bounding box center [185, 77] width 164 height 32
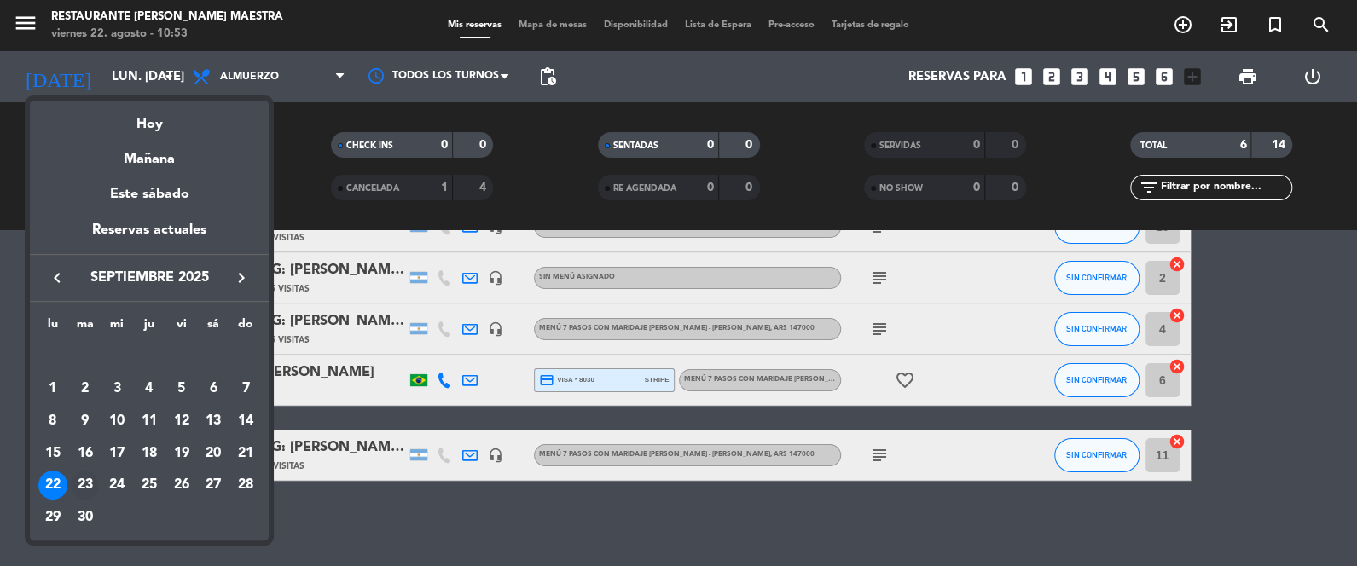
click at [96, 481] on div "23" at bounding box center [85, 485] width 29 height 29
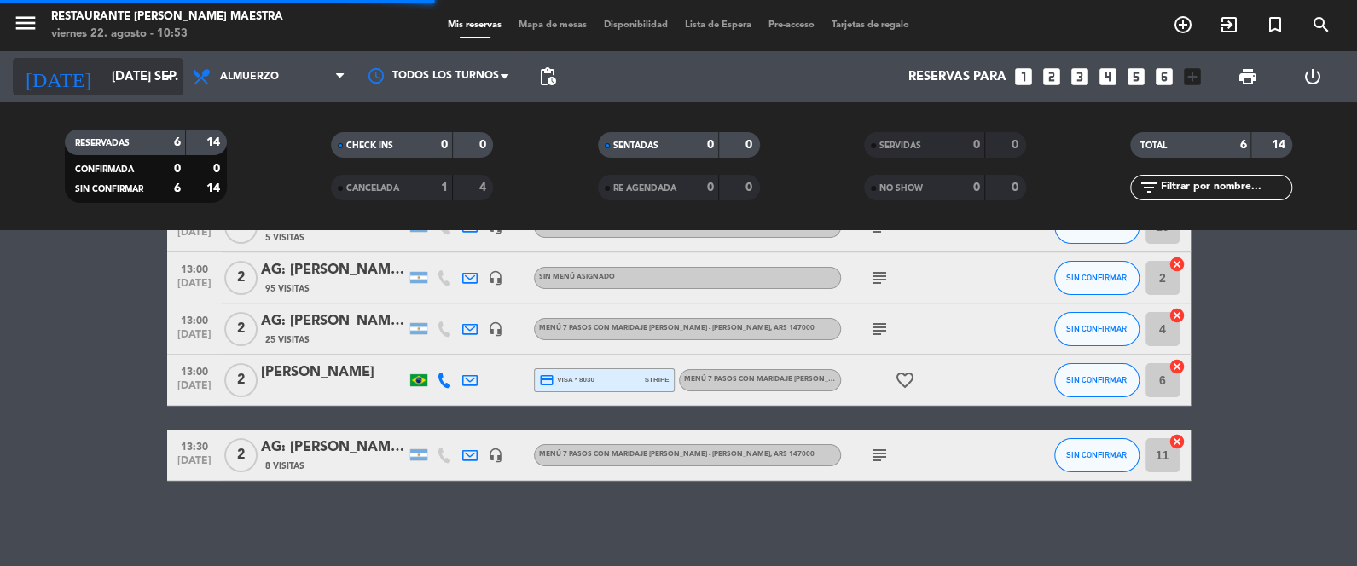
scroll to position [334, 0]
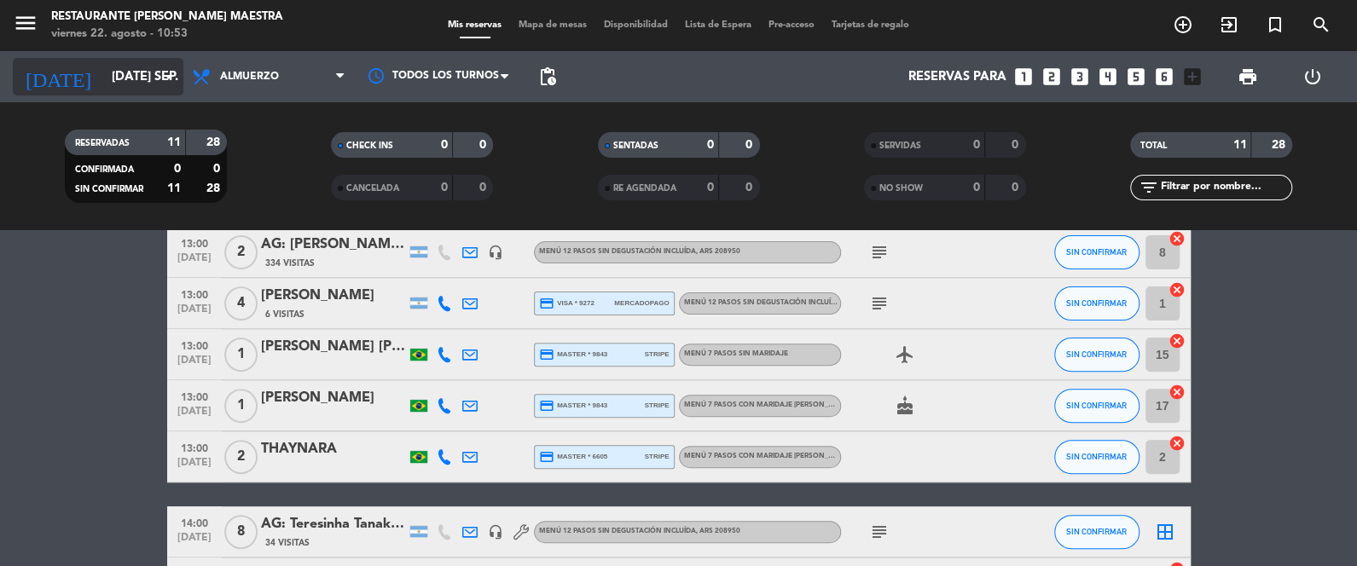
click at [121, 72] on input "[DATE] sep." at bounding box center [185, 77] width 164 height 32
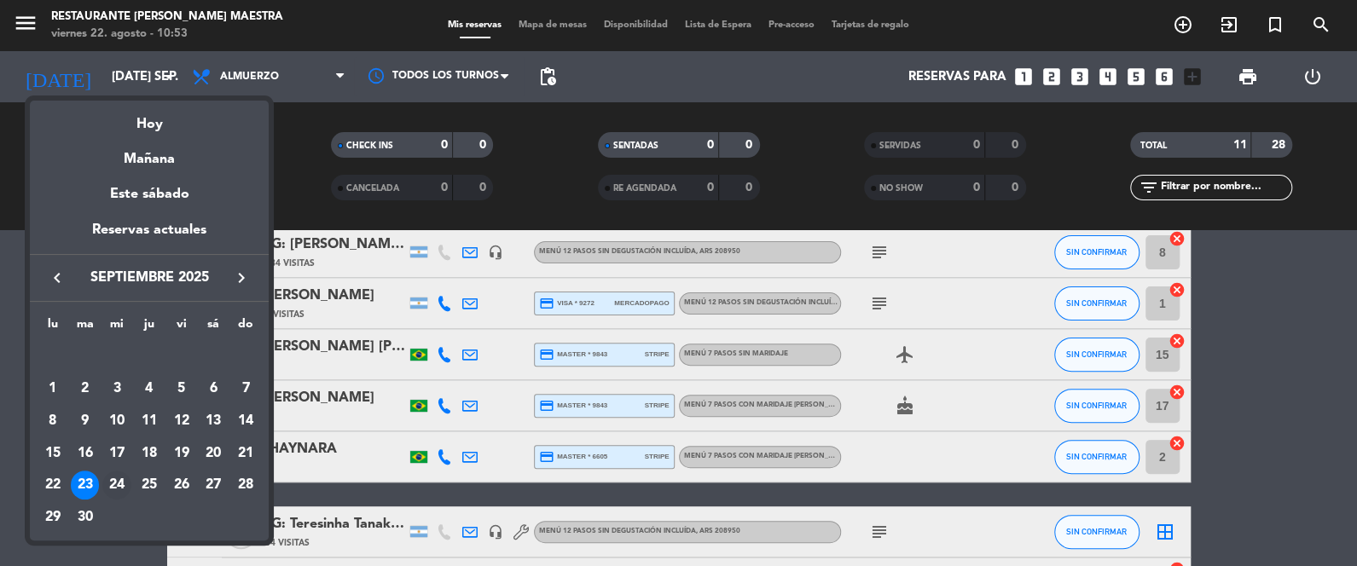
click at [124, 487] on div "24" at bounding box center [116, 485] width 29 height 29
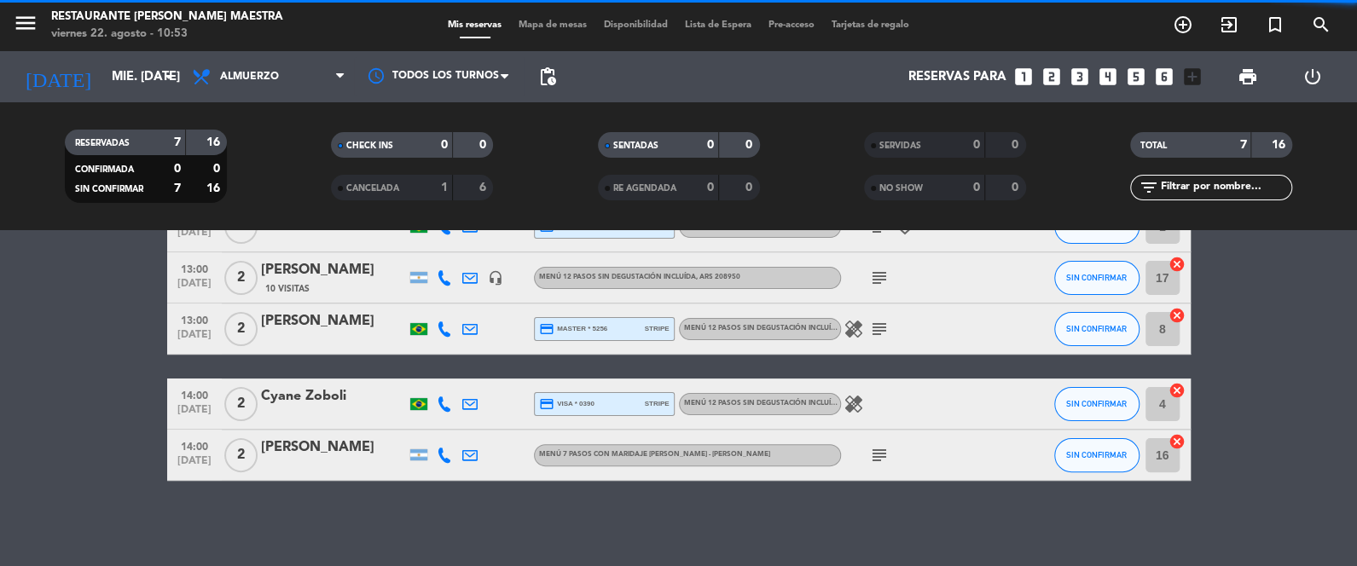
scroll to position [233, 0]
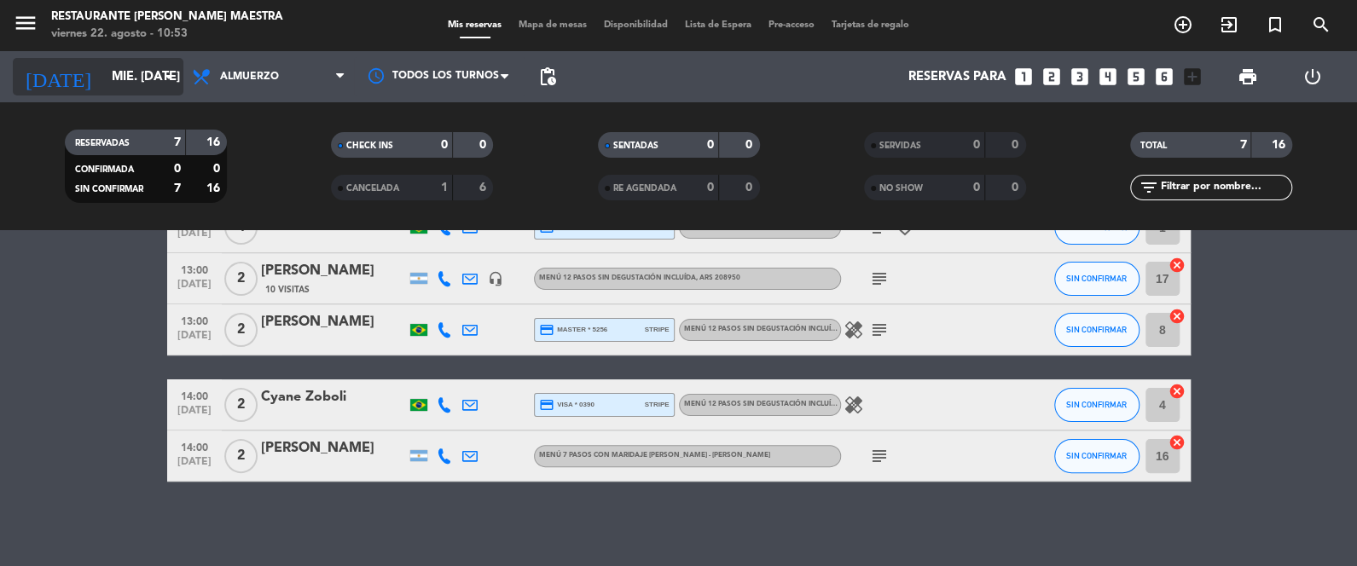
click at [82, 91] on div "[DATE] mié. [DATE] arrow_drop_down" at bounding box center [98, 76] width 171 height 51
click at [103, 90] on input "mié. [DATE]" at bounding box center [185, 77] width 164 height 32
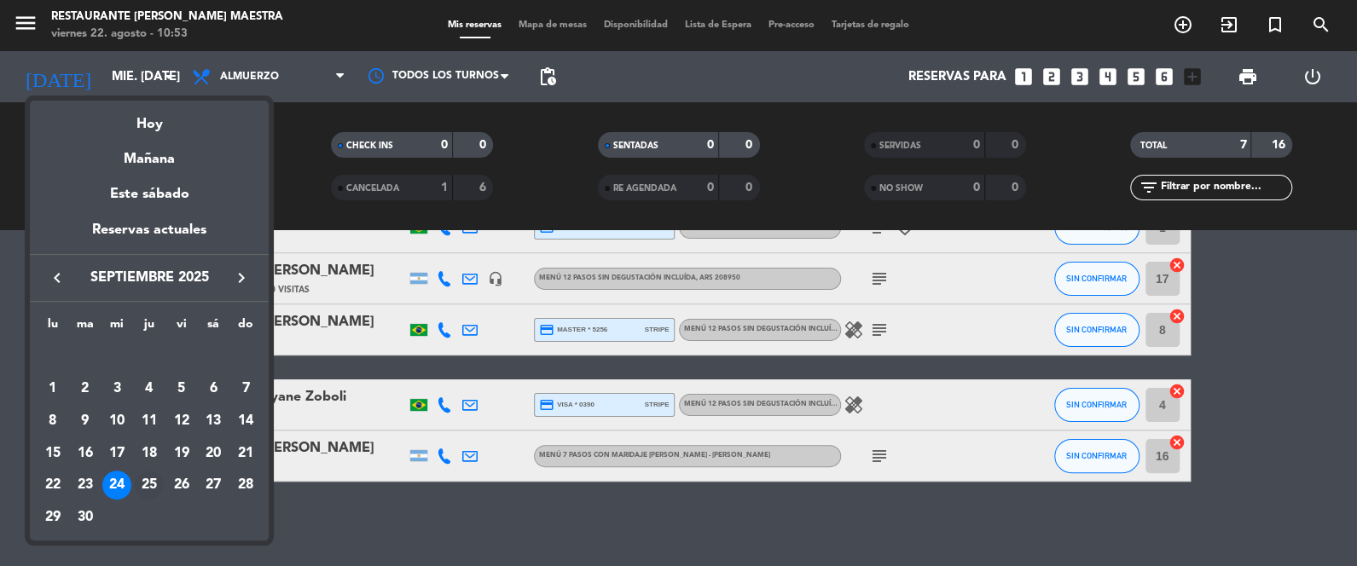
click at [162, 477] on td "25" at bounding box center [149, 485] width 32 height 32
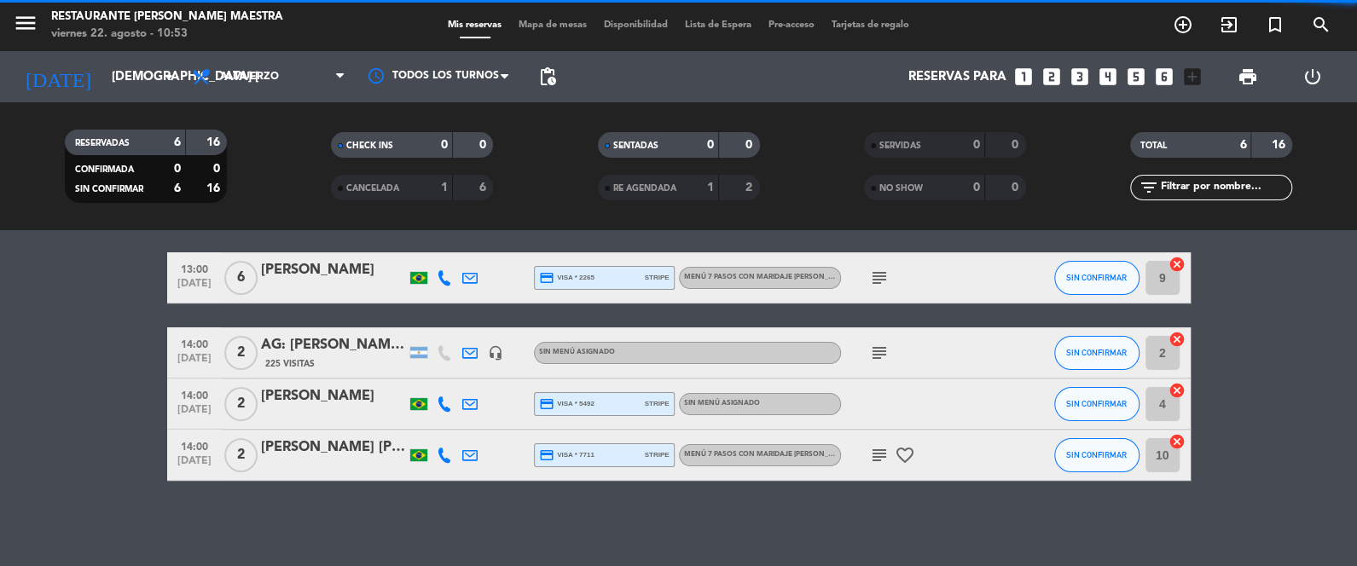
scroll to position [182, 0]
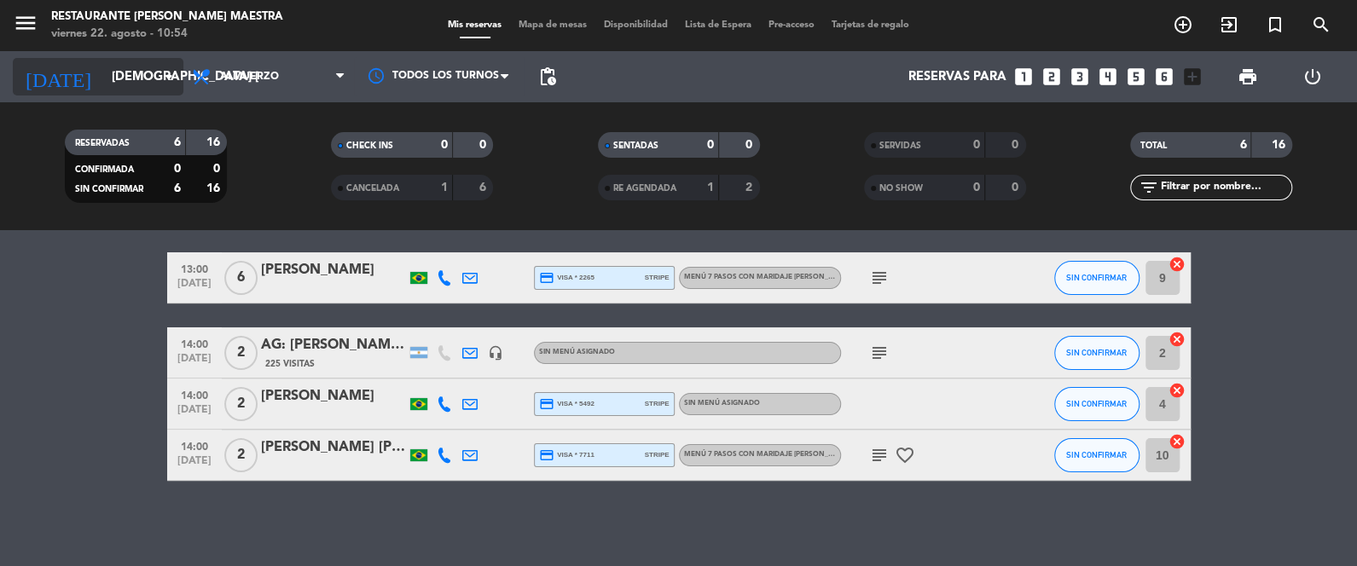
click at [148, 64] on input "[DEMOGRAPHIC_DATA] [DATE]" at bounding box center [185, 77] width 164 height 32
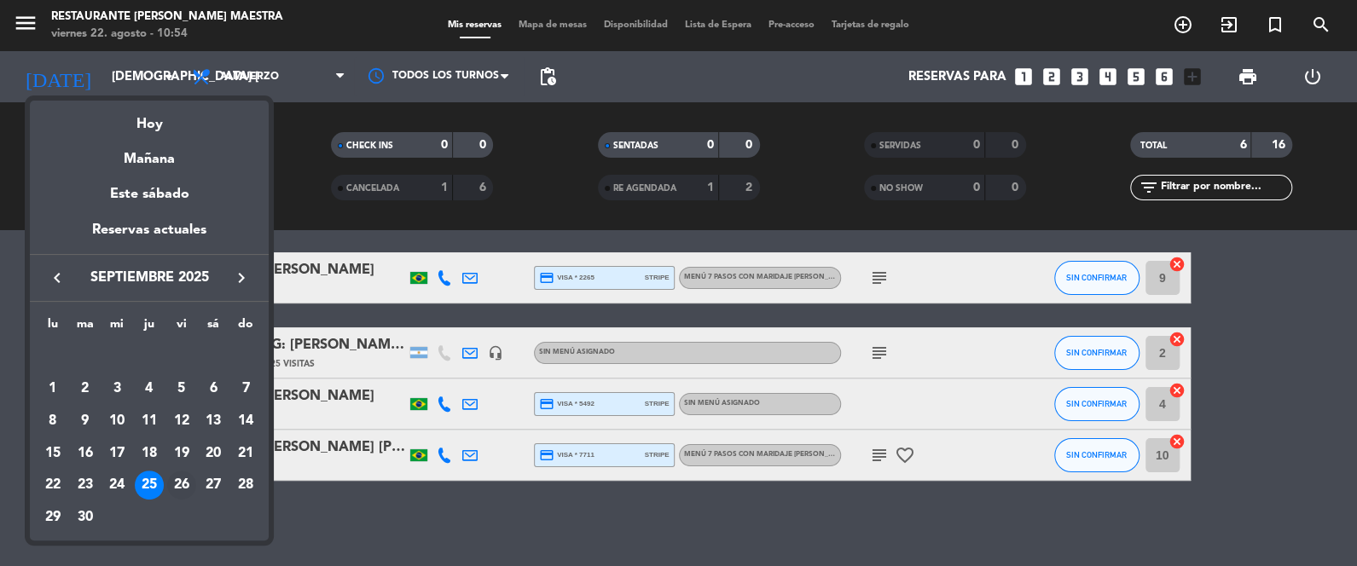
click at [185, 478] on div "26" at bounding box center [181, 485] width 29 height 29
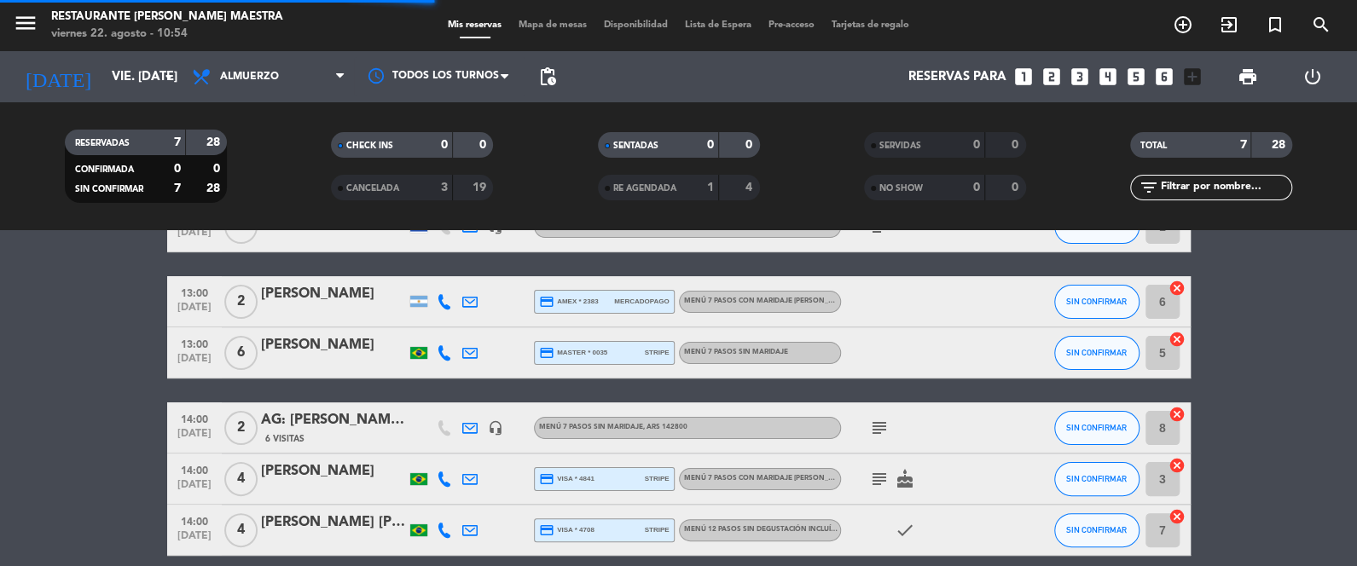
scroll to position [258, 0]
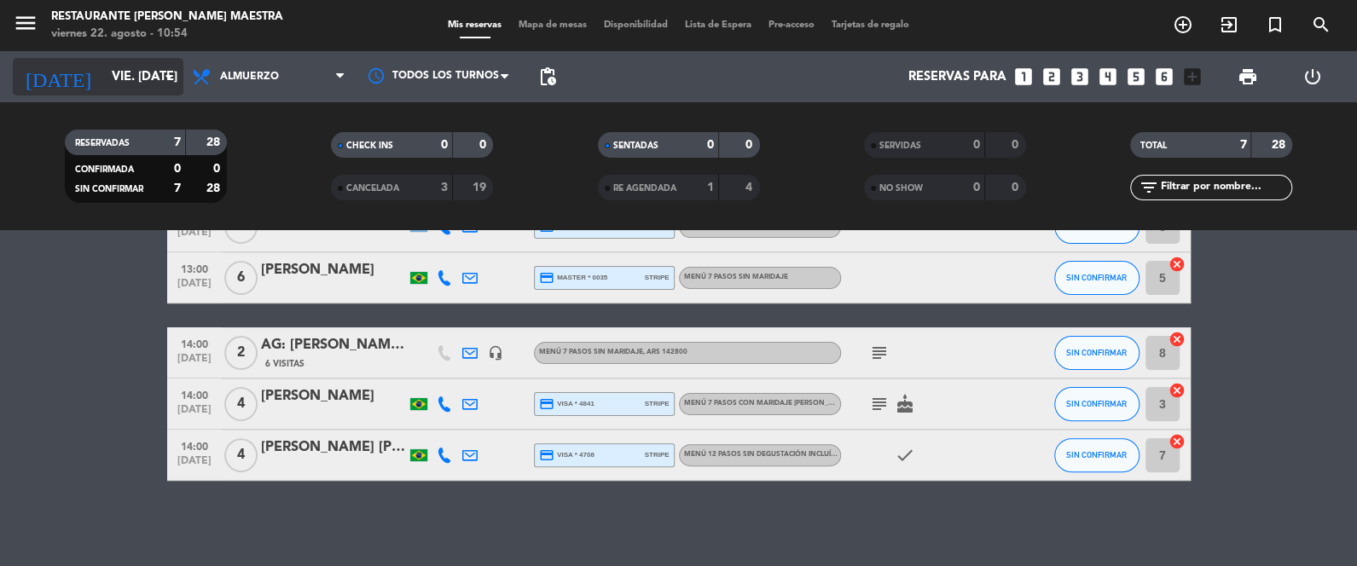
click at [147, 76] on input "vie. [DATE]" at bounding box center [185, 77] width 164 height 32
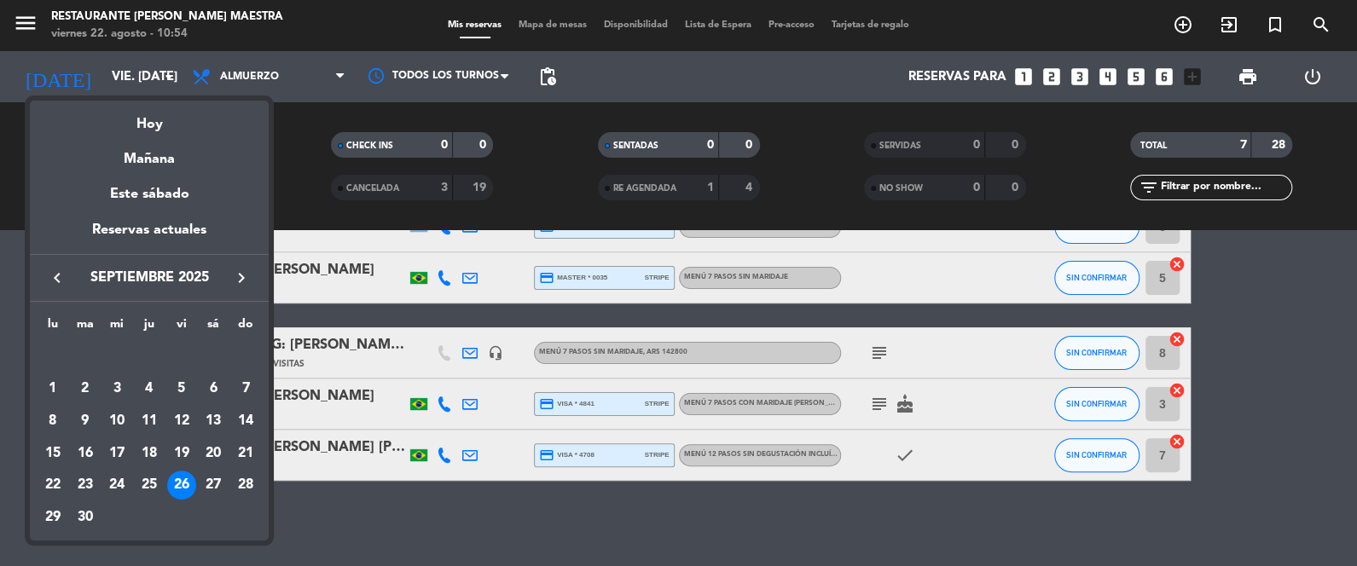
click at [217, 483] on div "27" at bounding box center [213, 485] width 29 height 29
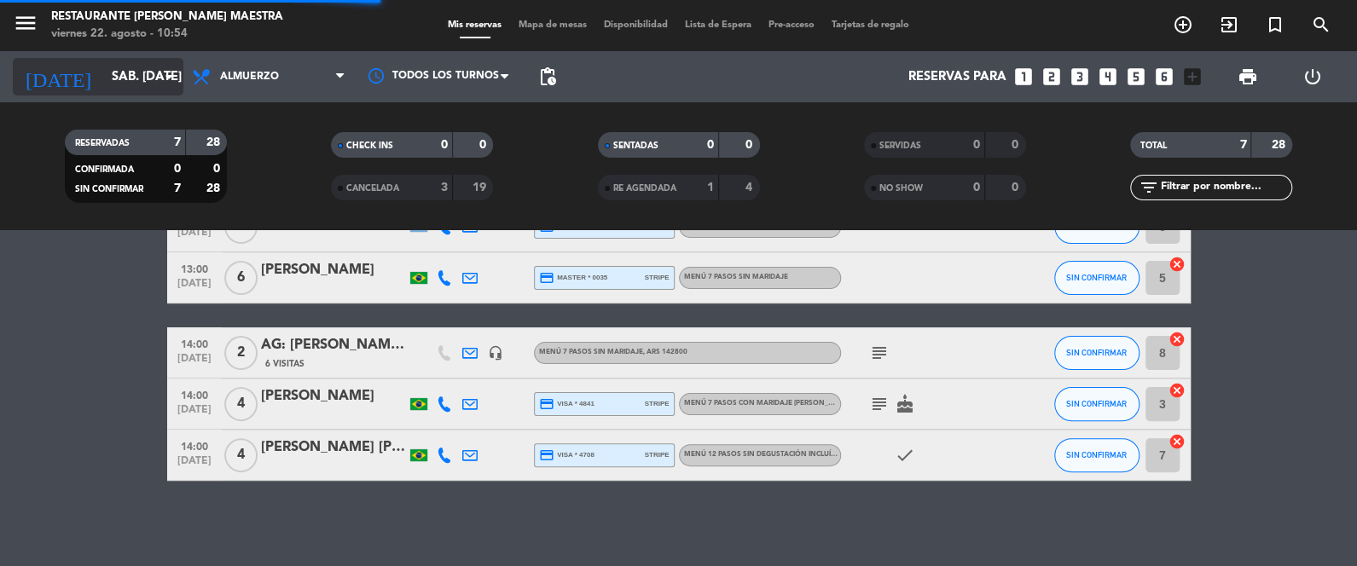
scroll to position [334, 0]
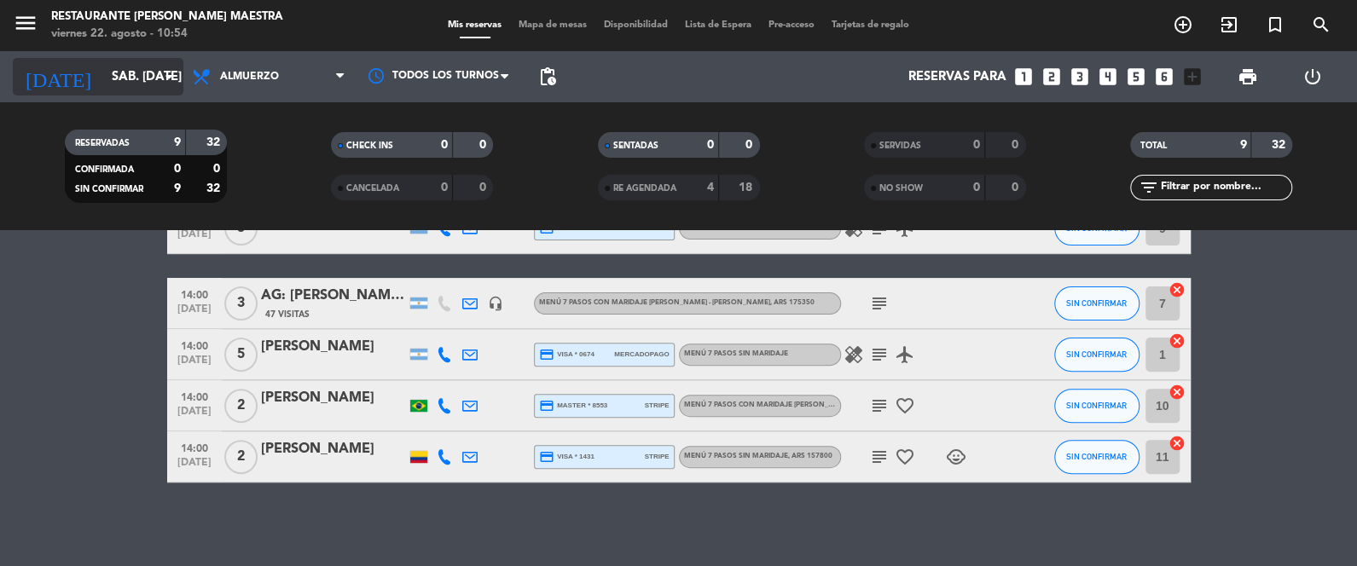
click at [137, 71] on input "sáb. [DATE]" at bounding box center [185, 77] width 164 height 32
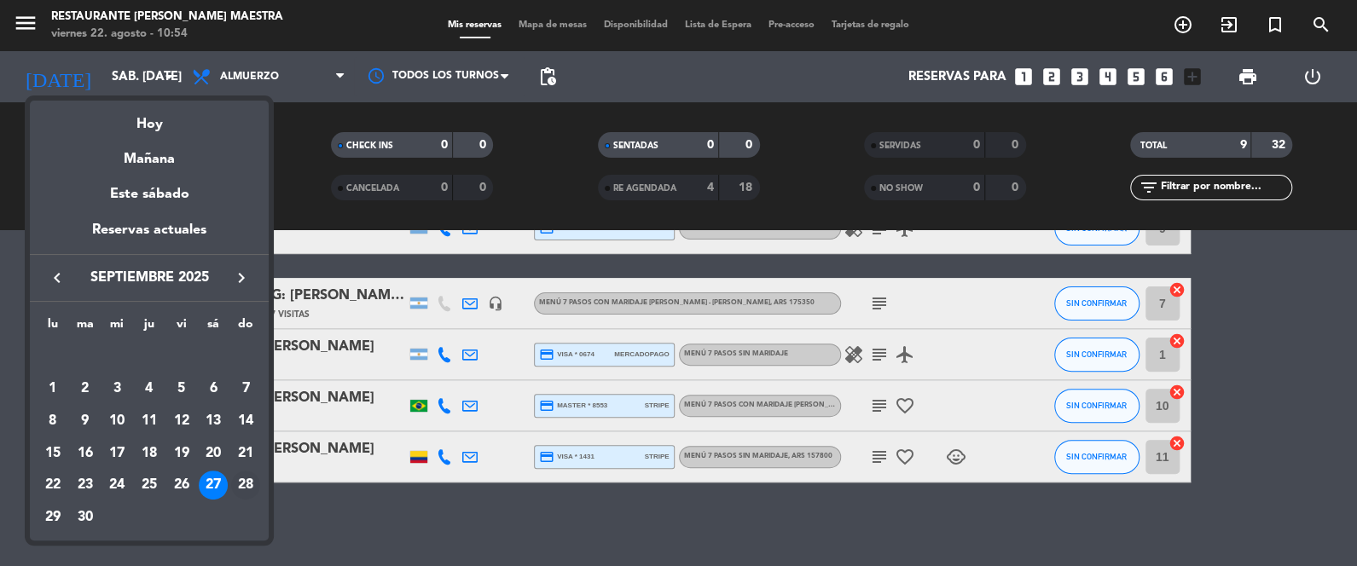
click at [249, 483] on div "28" at bounding box center [245, 485] width 29 height 29
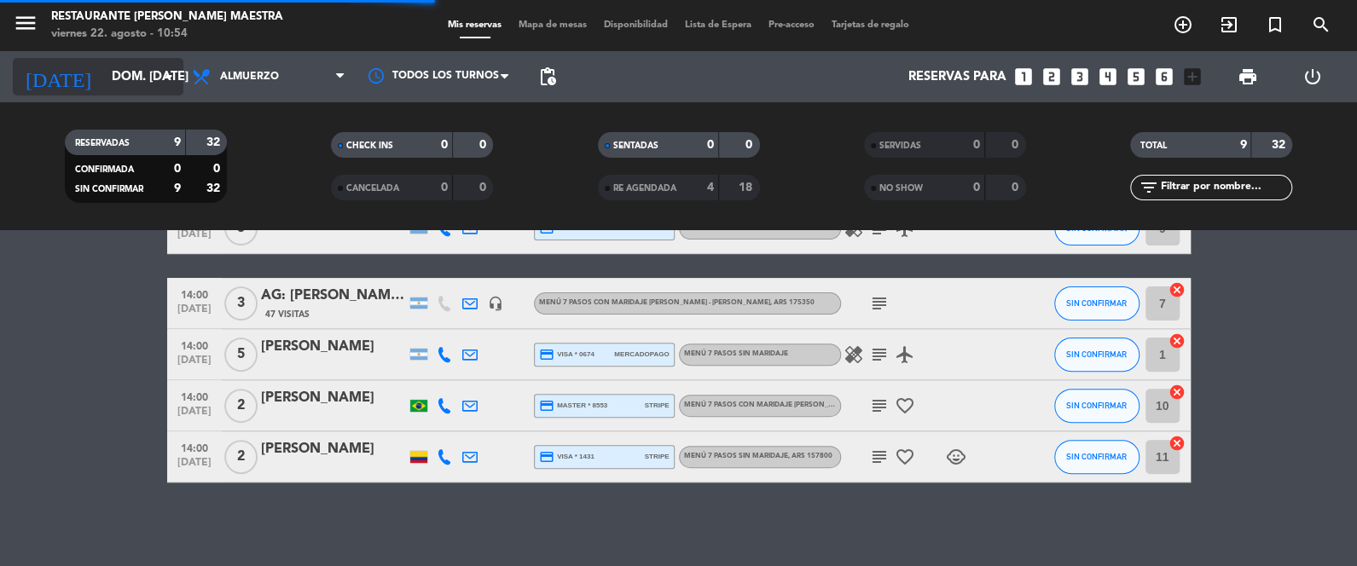
scroll to position [103, 0]
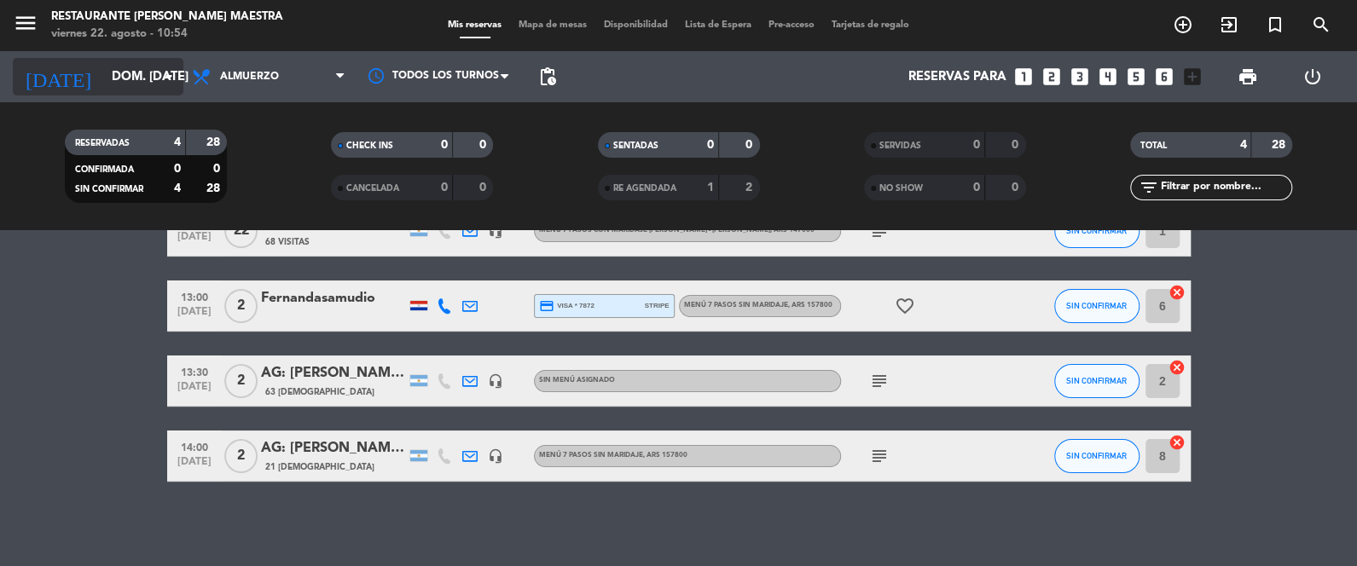
click at [128, 78] on input "dom. [DATE]" at bounding box center [185, 77] width 164 height 32
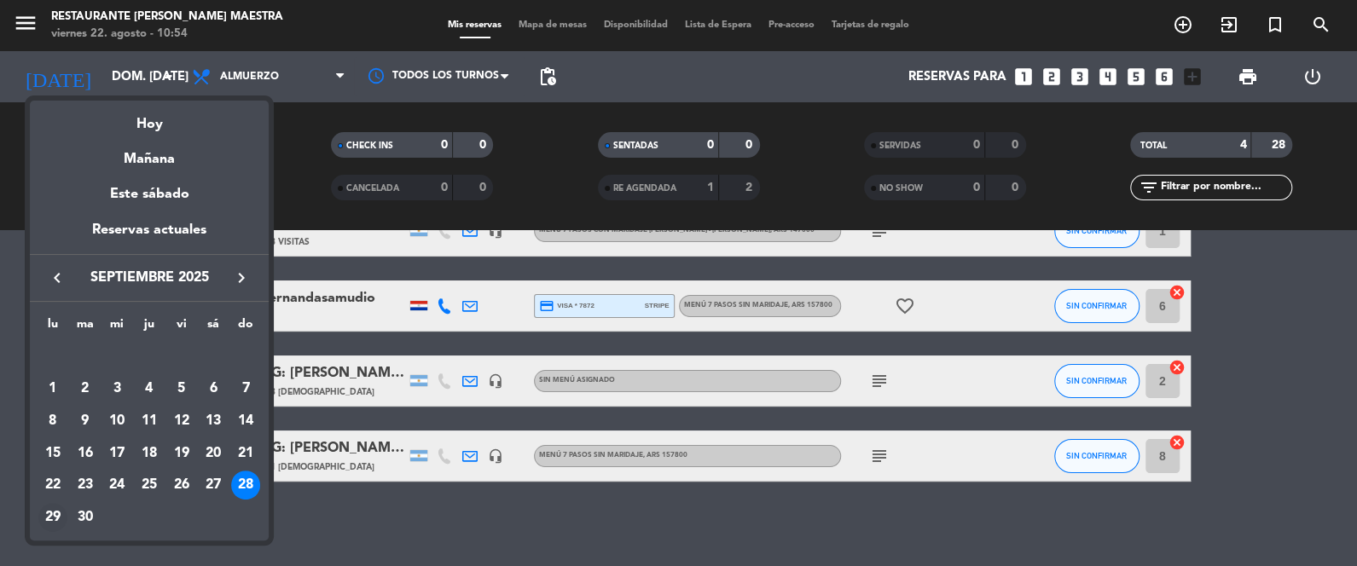
click at [49, 514] on div "29" at bounding box center [52, 517] width 29 height 29
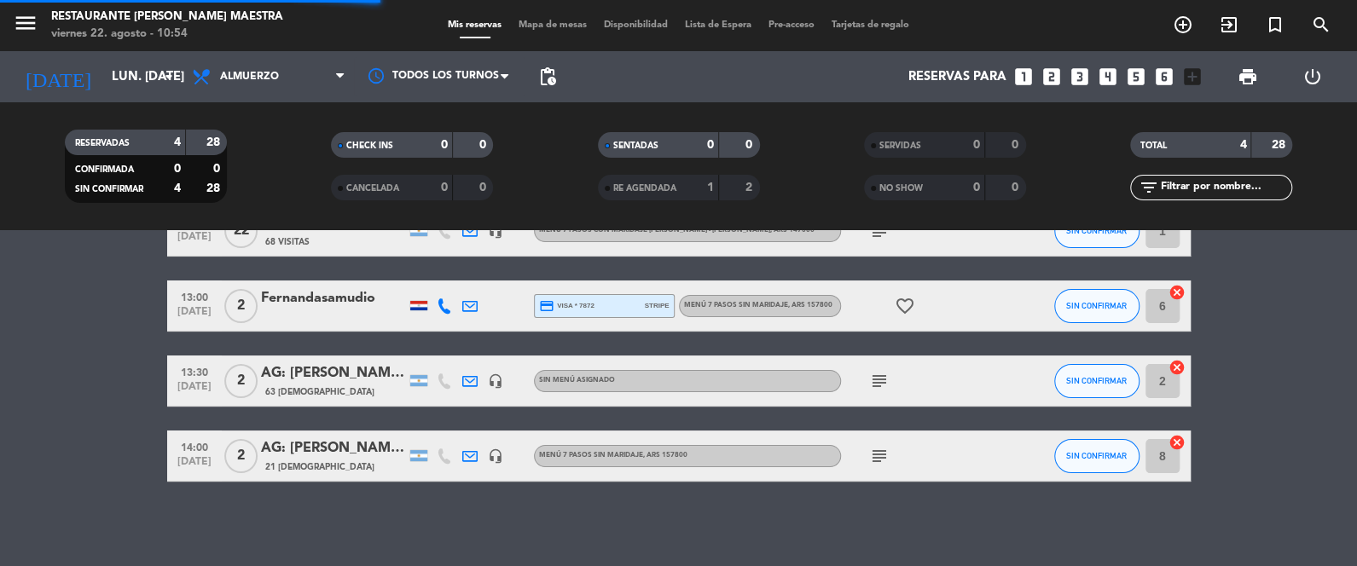
scroll to position [4, 0]
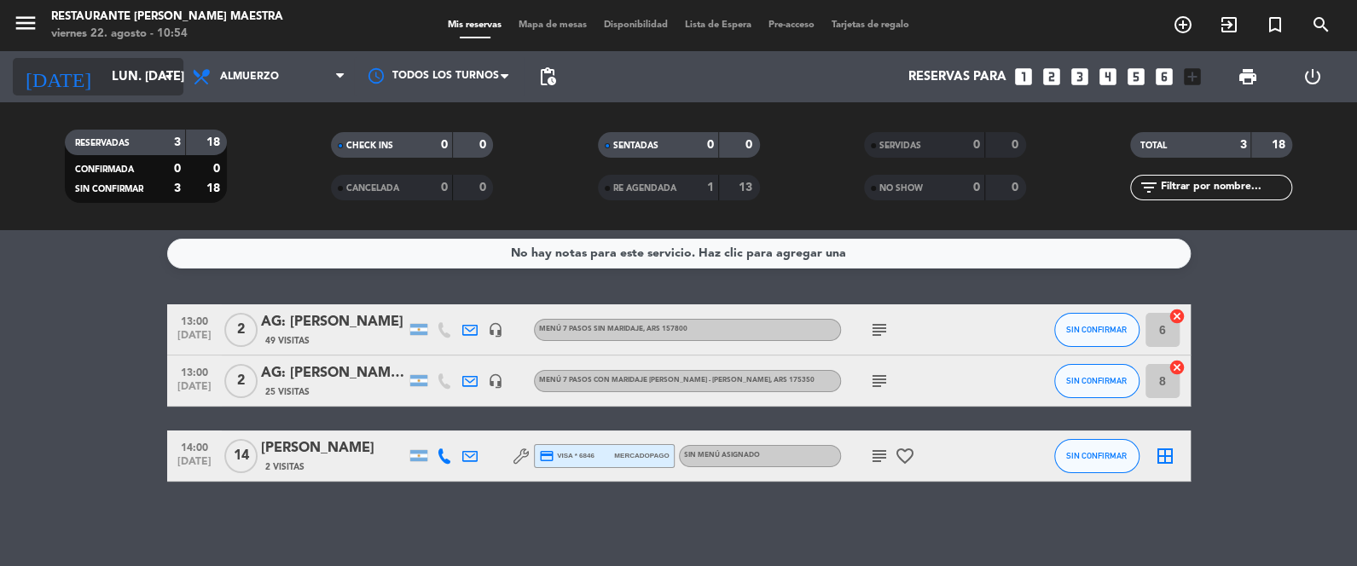
click at [123, 84] on input "lun. [DATE]" at bounding box center [185, 77] width 164 height 32
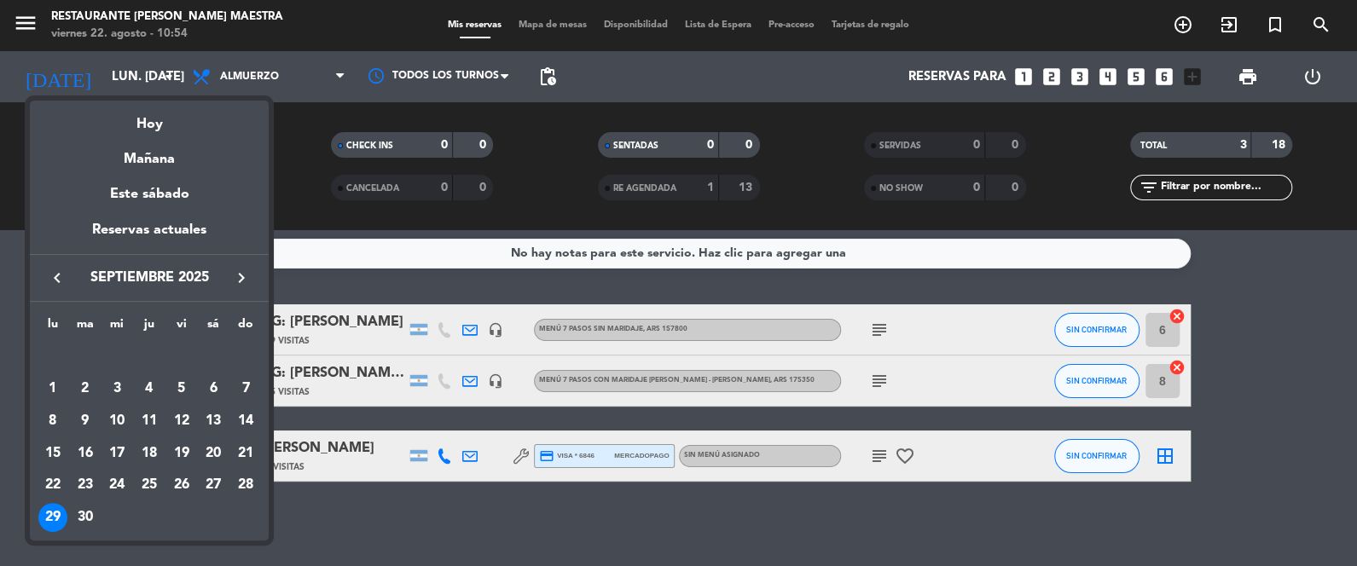
click at [84, 507] on div "30" at bounding box center [85, 517] width 29 height 29
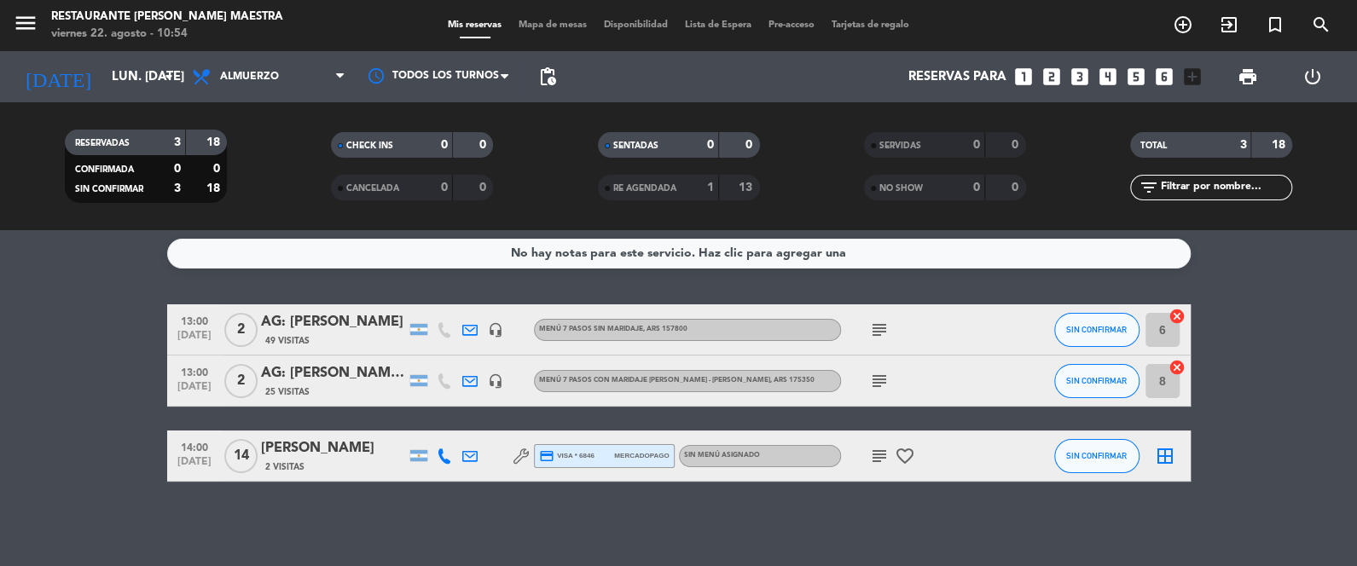
type input "[DATE] sep."
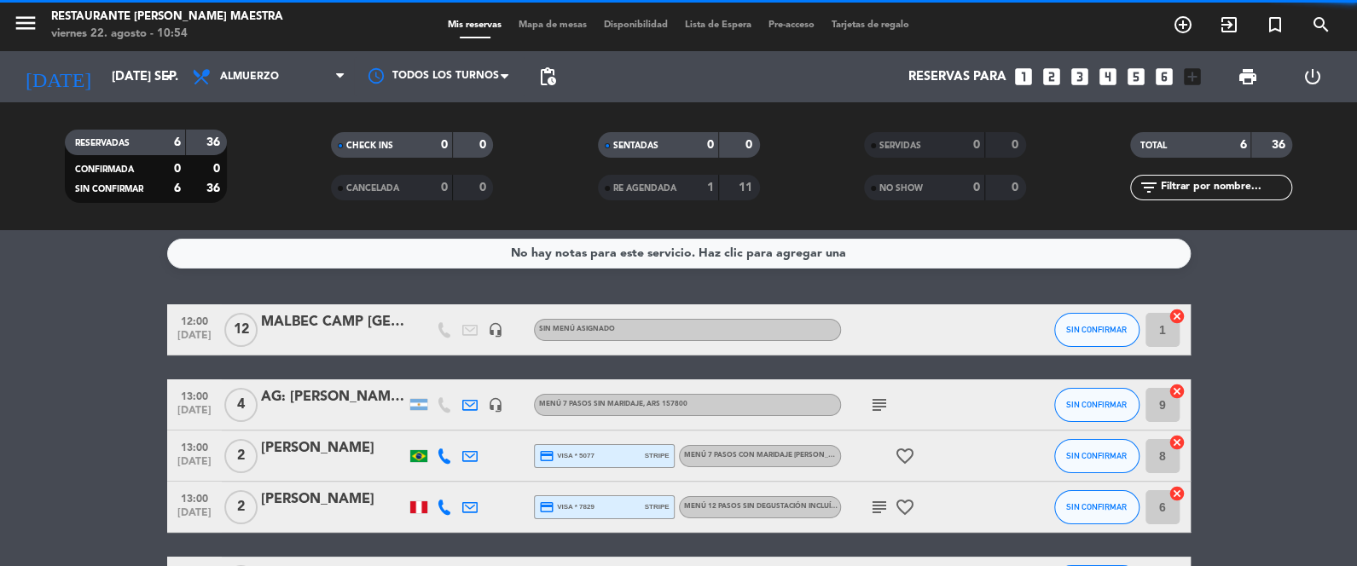
scroll to position [206, 0]
